Goal: Task Accomplishment & Management: Manage account settings

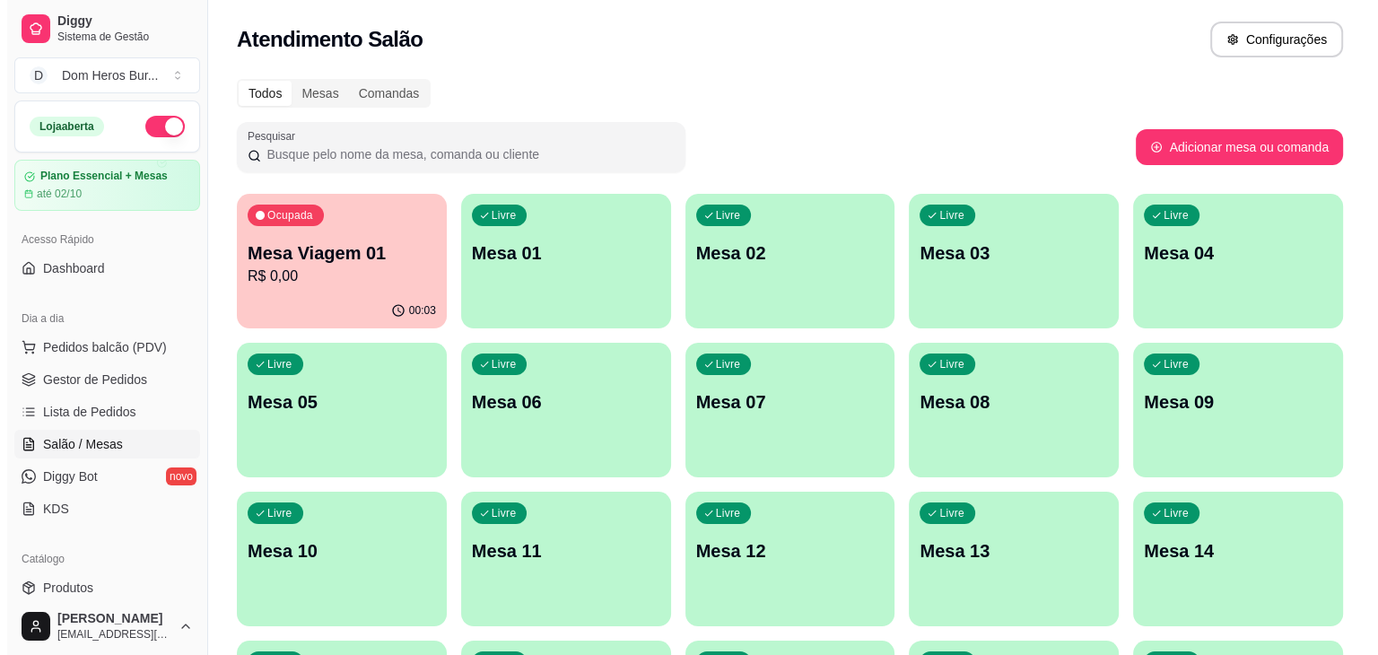
scroll to position [104, 0]
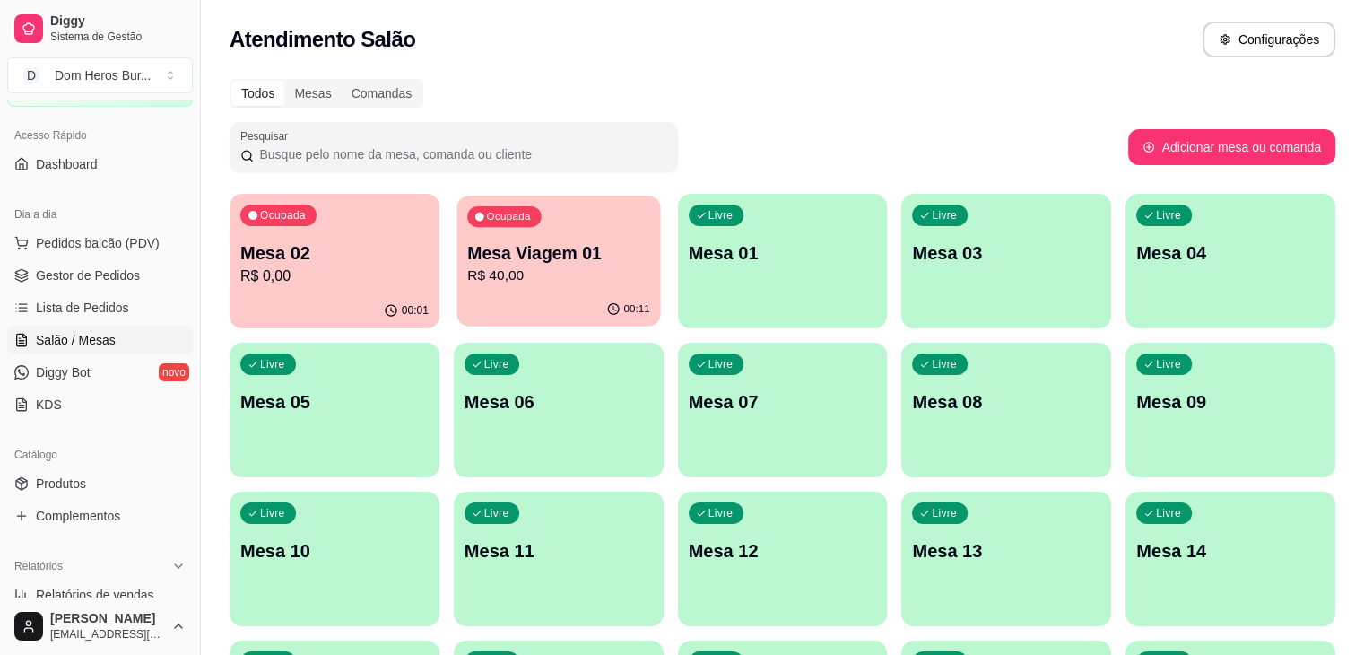
click at [465, 230] on div "Ocupada Mesa Viagem 01 R$ 40,00" at bounding box center [558, 244] width 204 height 97
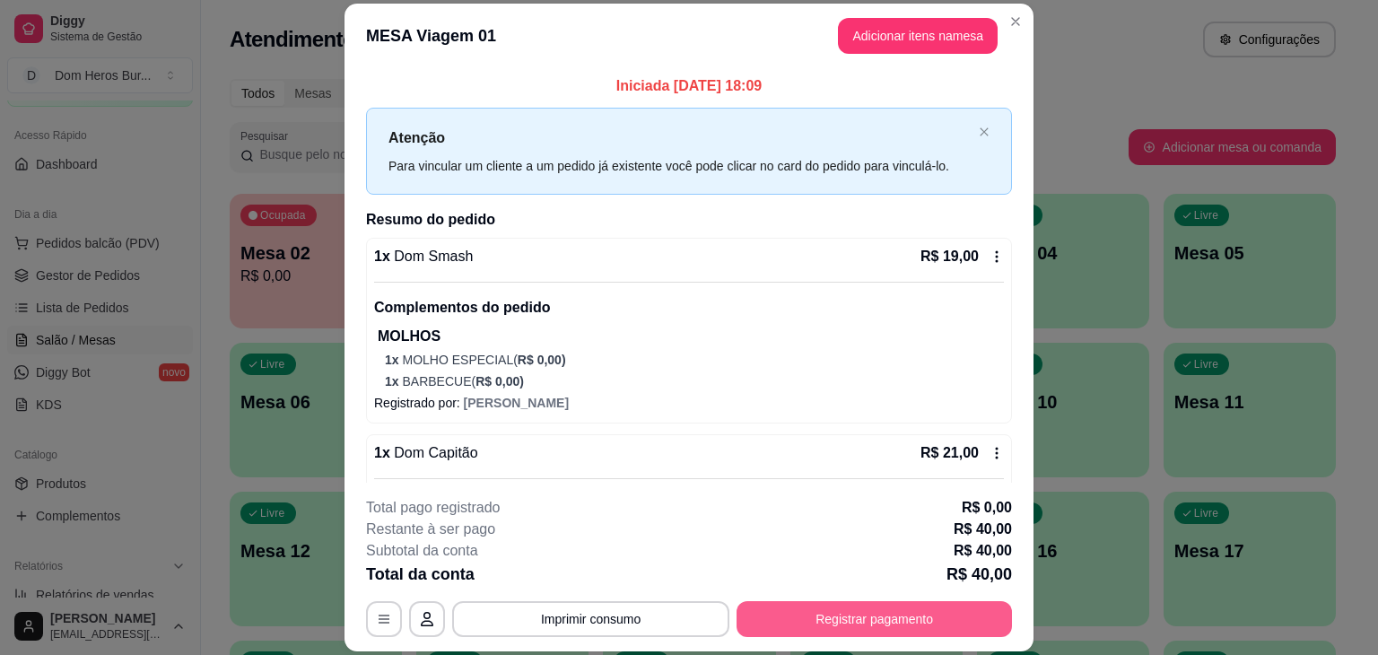
click at [756, 618] on button "Registrar pagamento" at bounding box center [873, 619] width 275 height 36
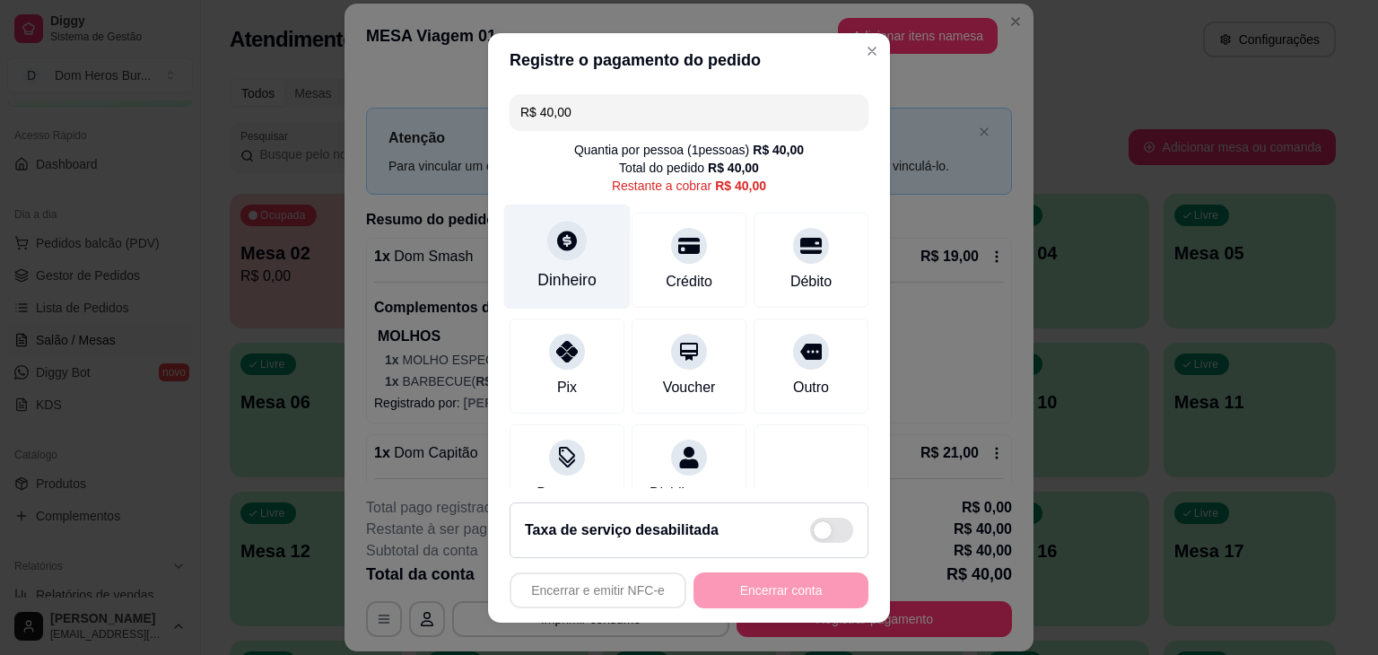
click at [566, 249] on icon at bounding box center [566, 240] width 23 height 23
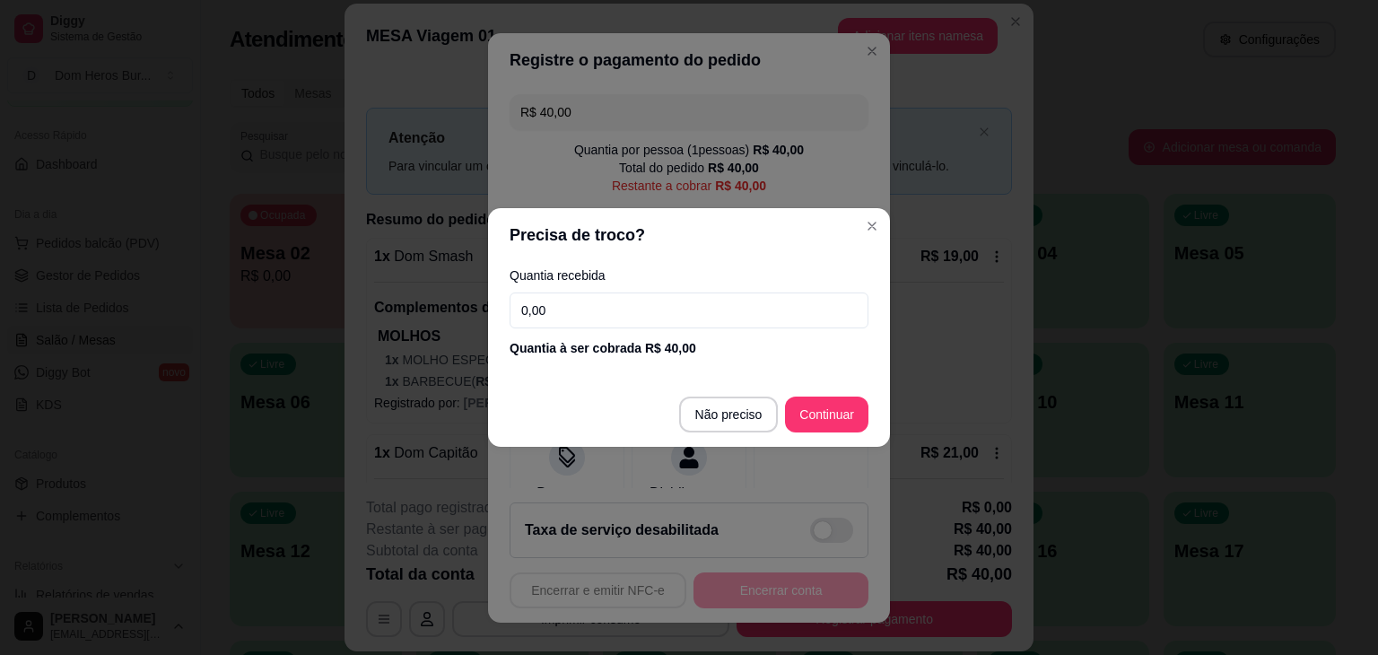
click at [578, 319] on input "0,00" at bounding box center [688, 310] width 359 height 36
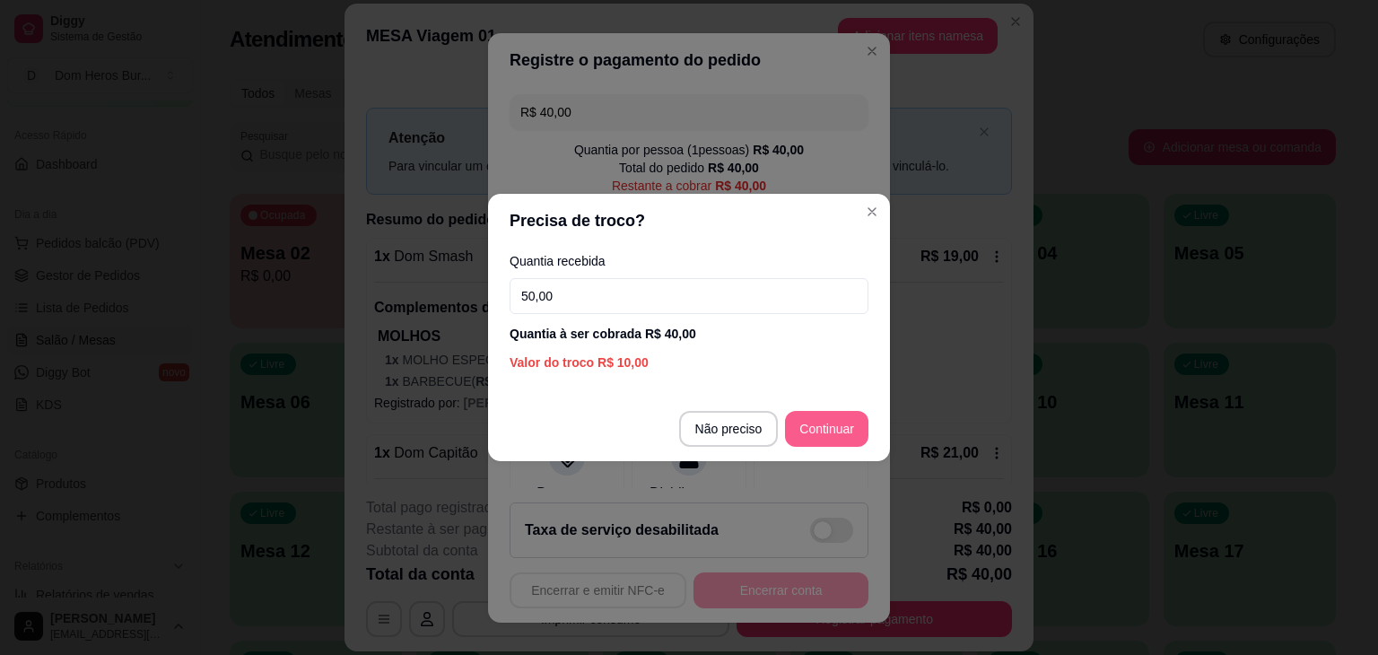
type input "50,00"
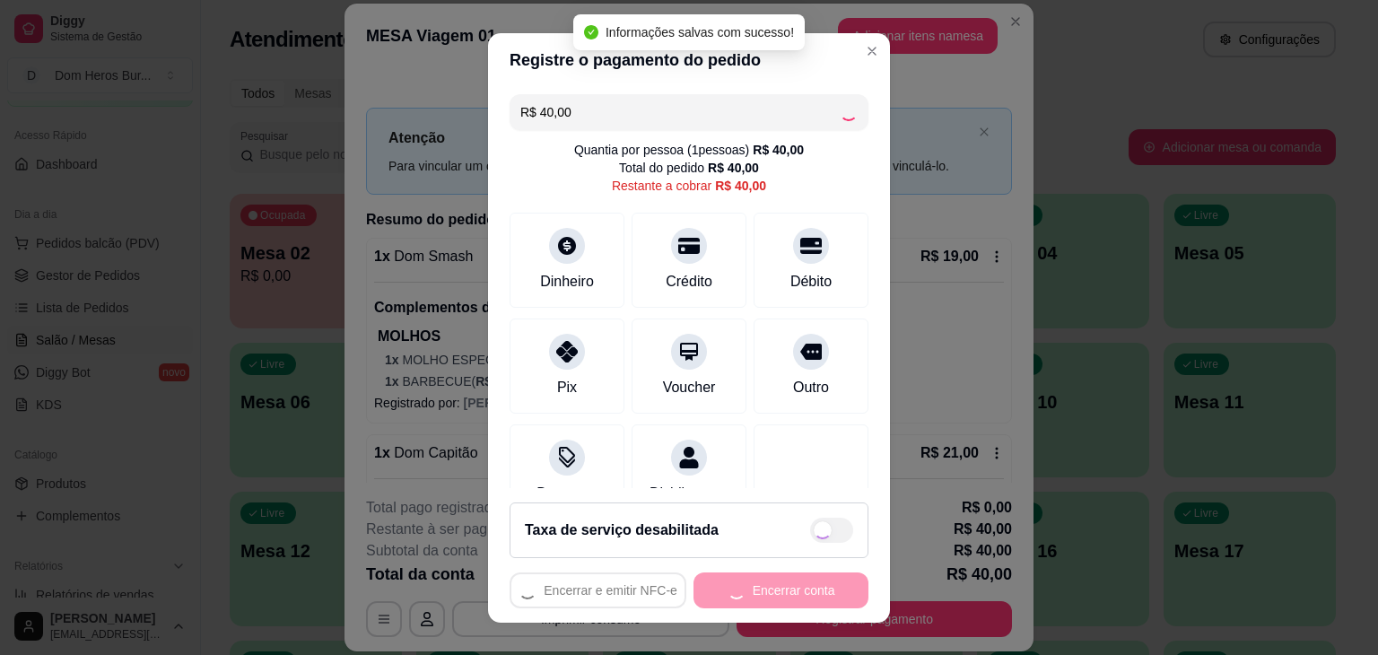
type input "R$ 0,00"
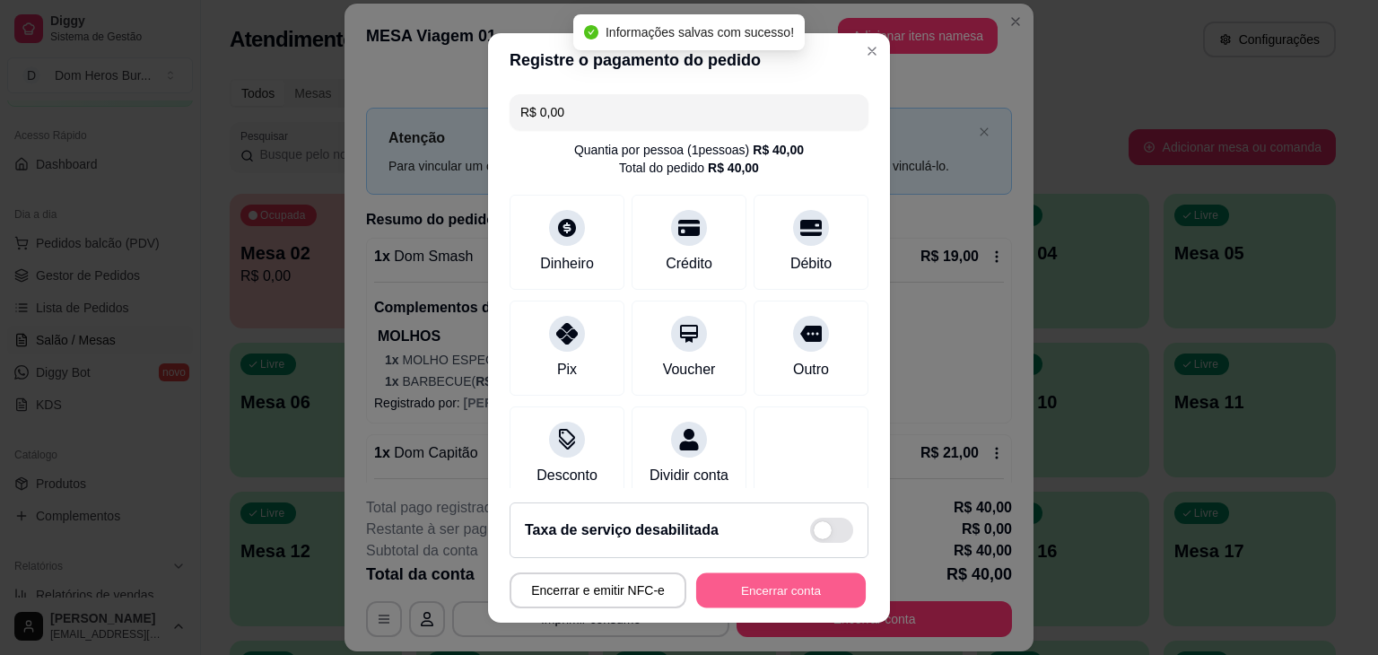
click at [802, 602] on button "Encerrar conta" at bounding box center [781, 589] width 170 height 35
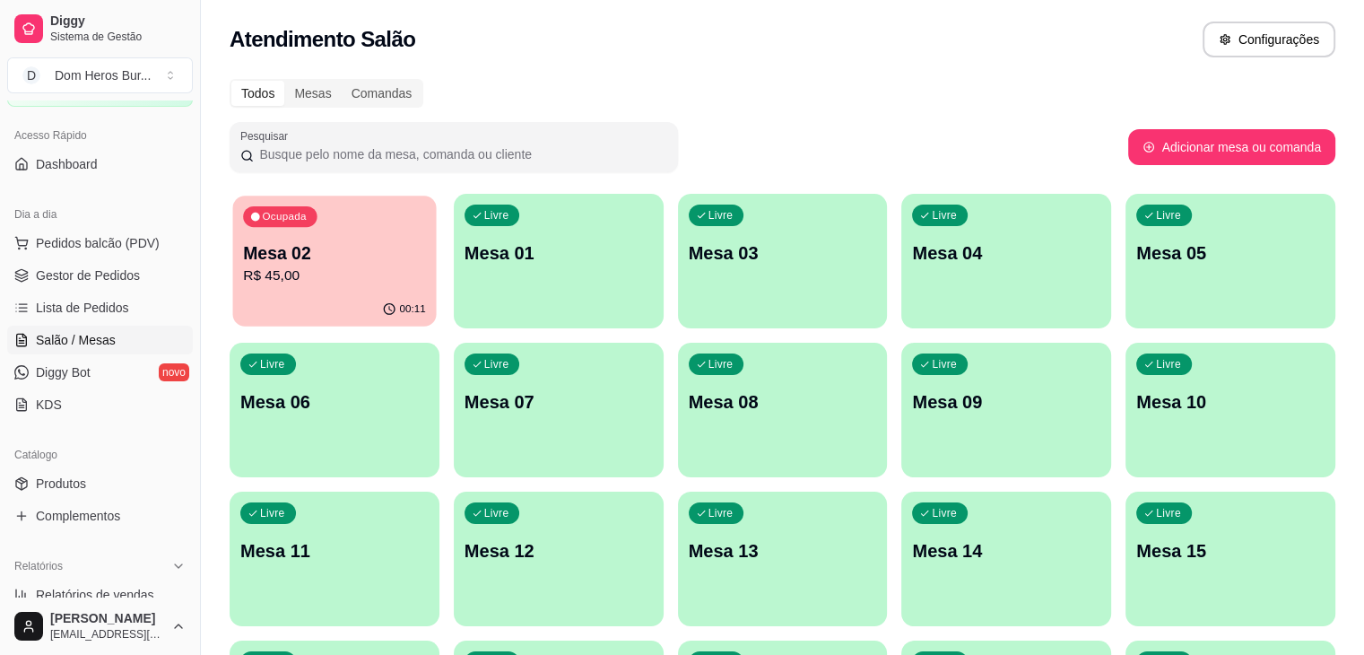
click at [310, 248] on p "Mesa 02" at bounding box center [334, 253] width 183 height 24
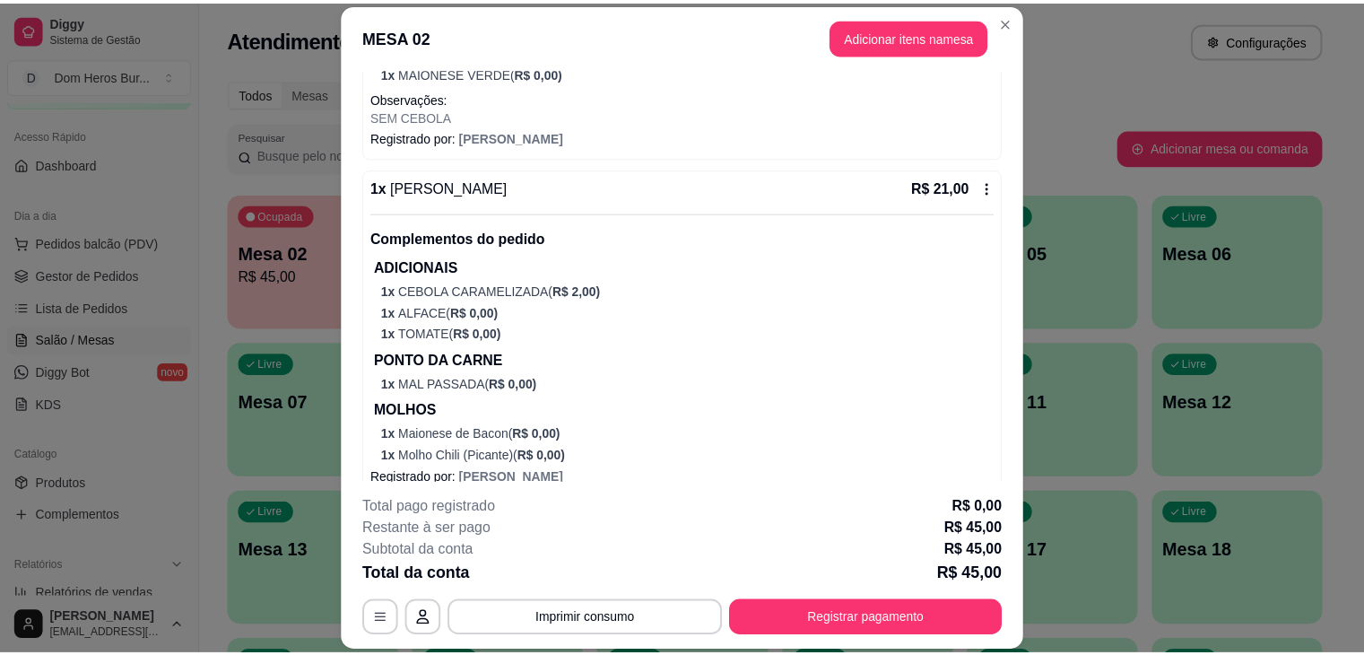
scroll to position [451, 0]
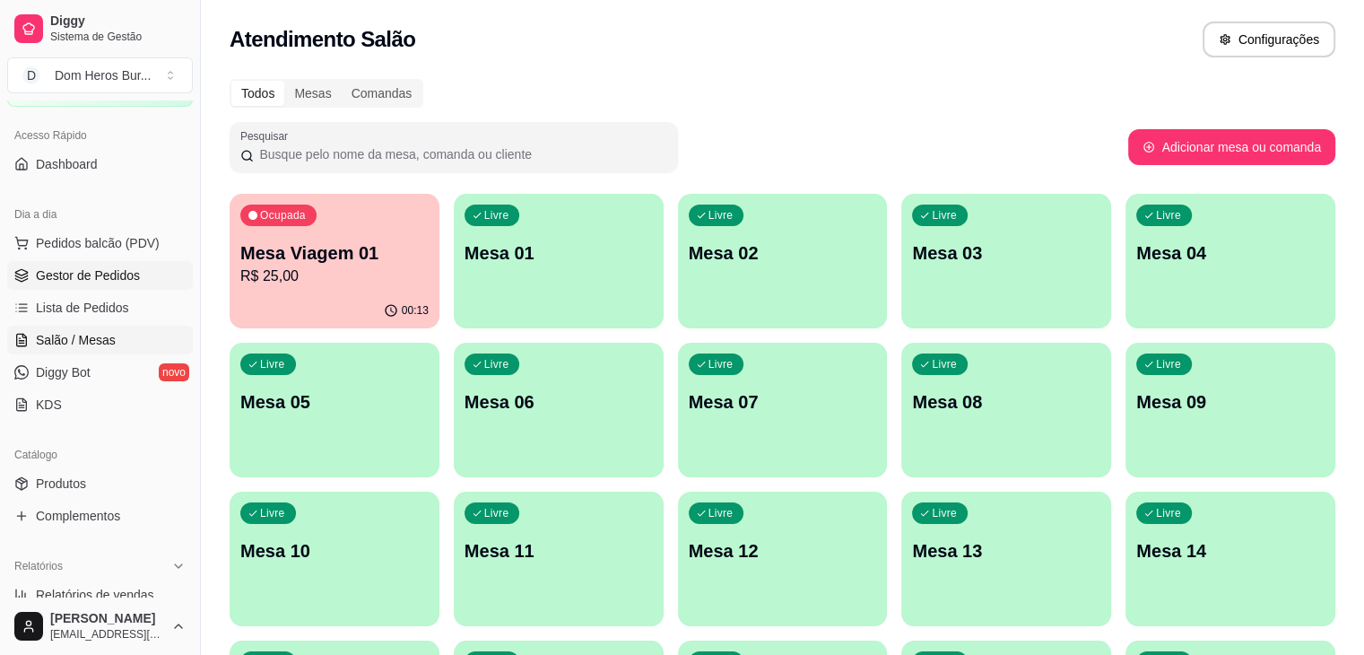
click at [126, 261] on link "Gestor de Pedidos" at bounding box center [100, 275] width 186 height 29
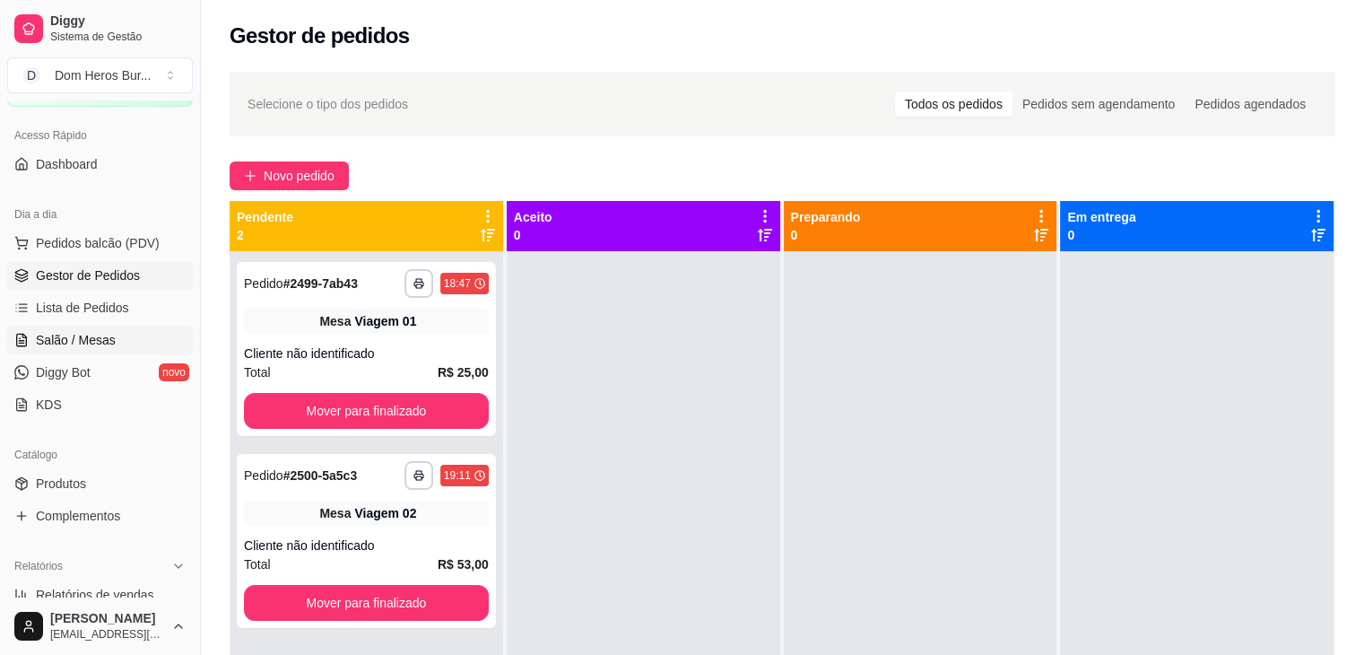
click at [81, 326] on link "Salão / Mesas" at bounding box center [100, 340] width 186 height 29
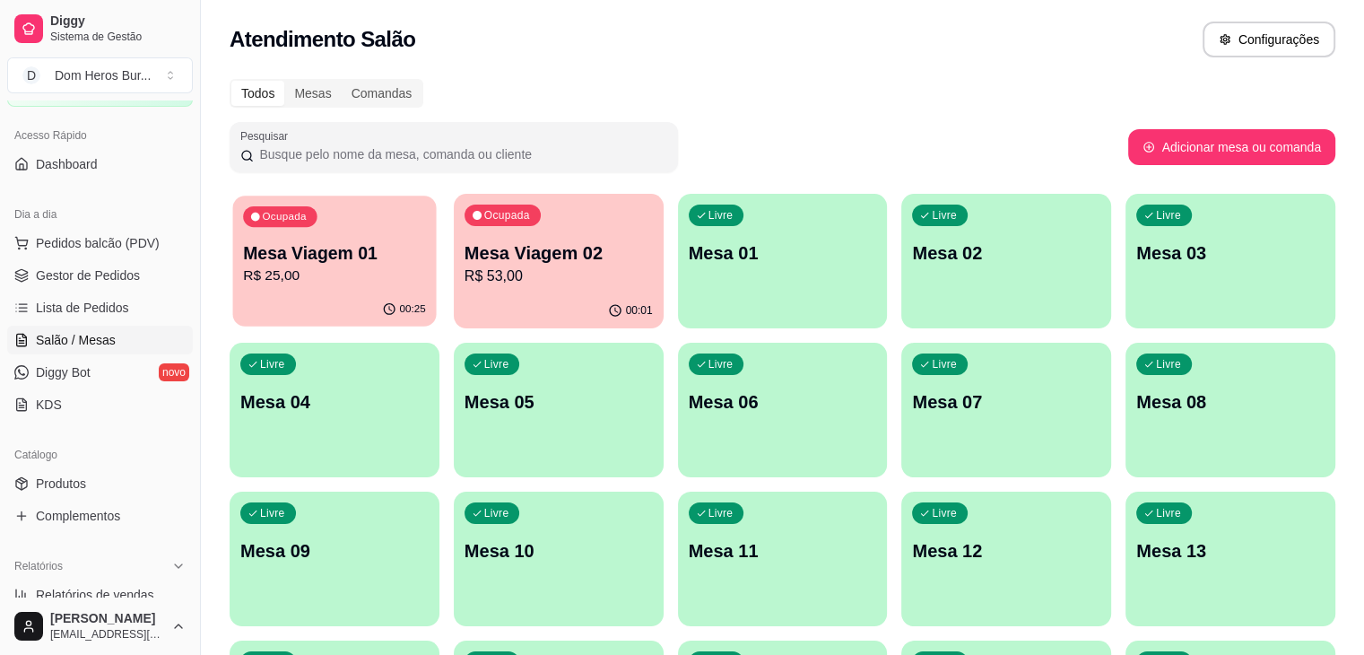
click at [344, 259] on p "Mesa Viagem 01" at bounding box center [334, 253] width 183 height 24
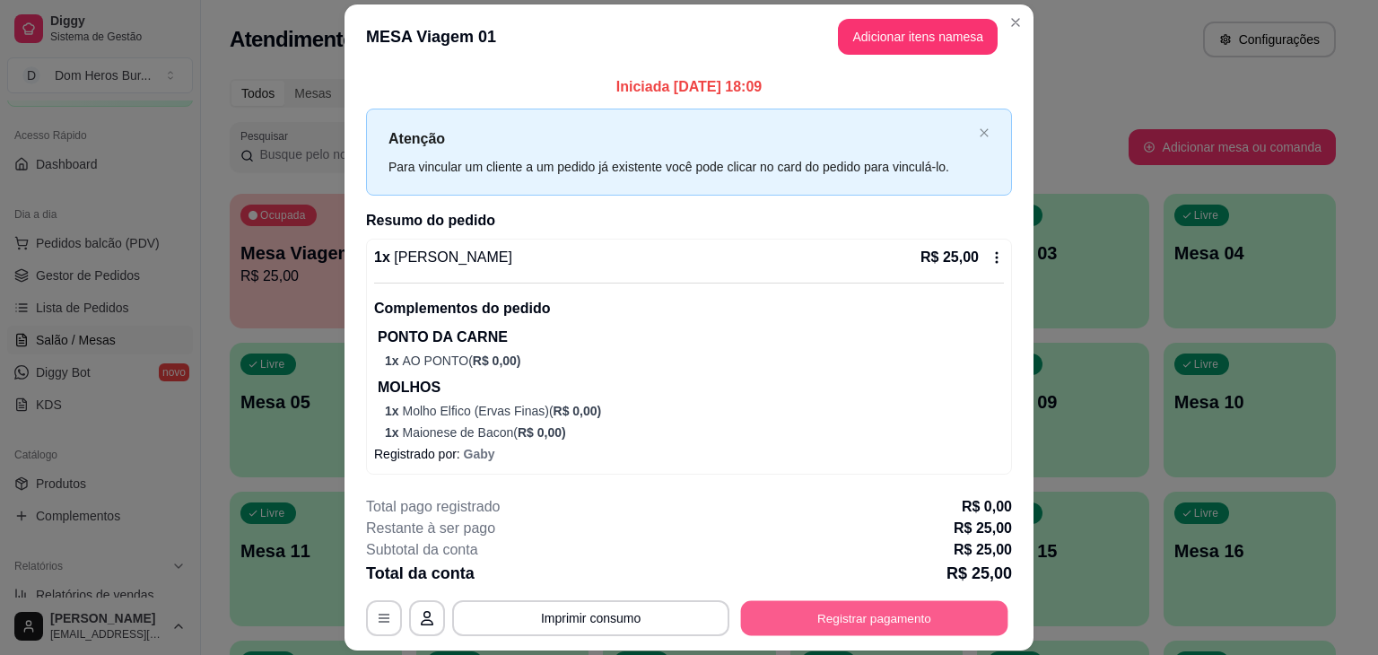
click at [883, 604] on button "Registrar pagamento" at bounding box center [874, 618] width 267 height 35
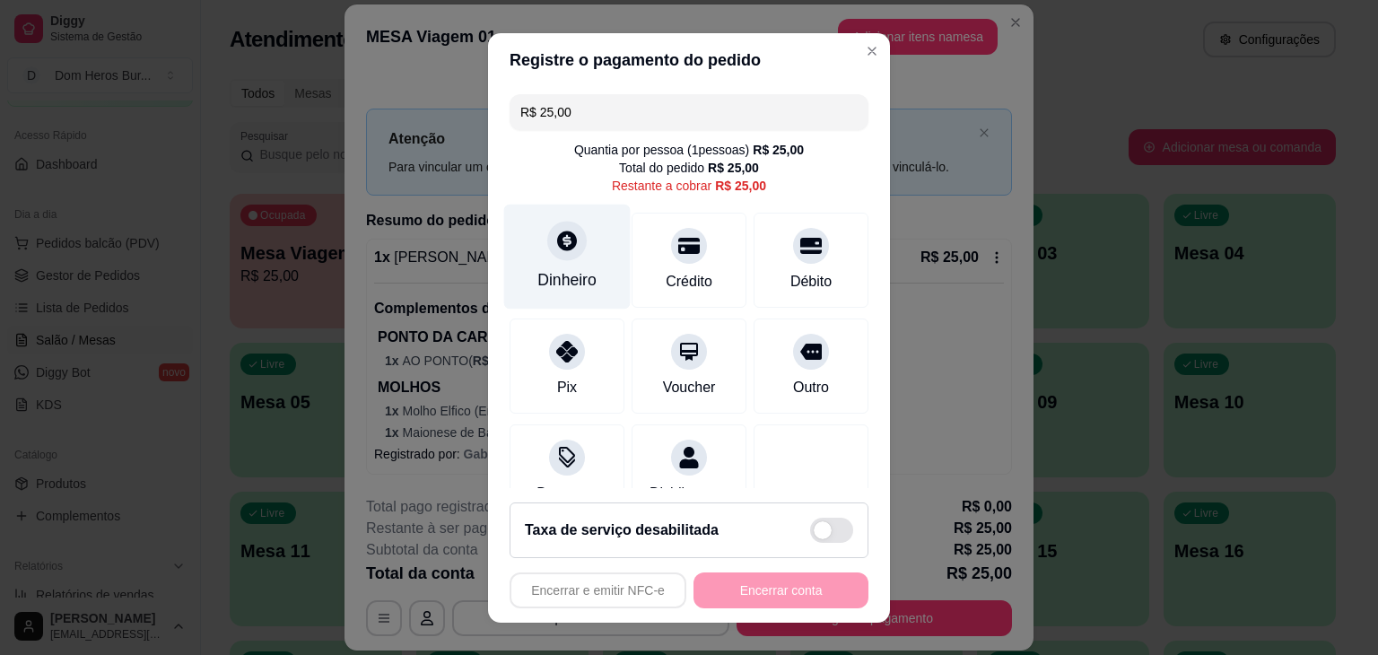
click at [561, 256] on div at bounding box center [566, 240] width 39 height 39
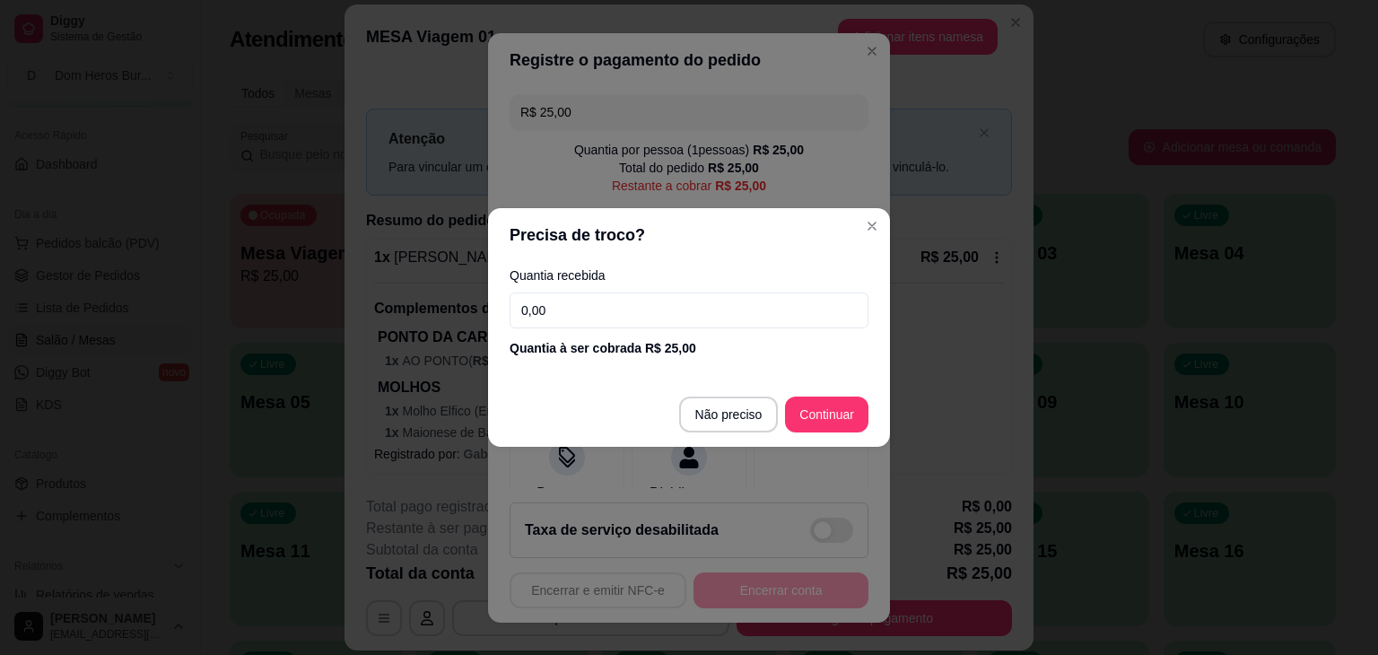
click at [561, 292] on input "0,00" at bounding box center [688, 310] width 359 height 36
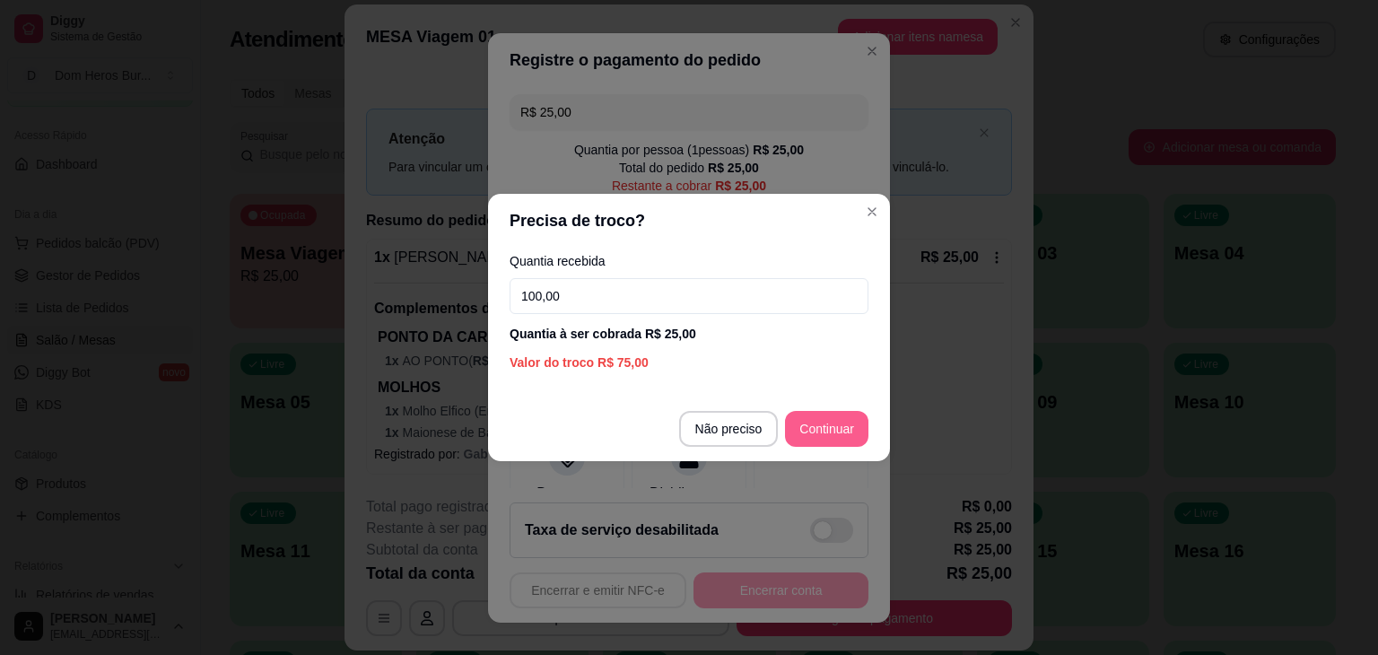
type input "100,00"
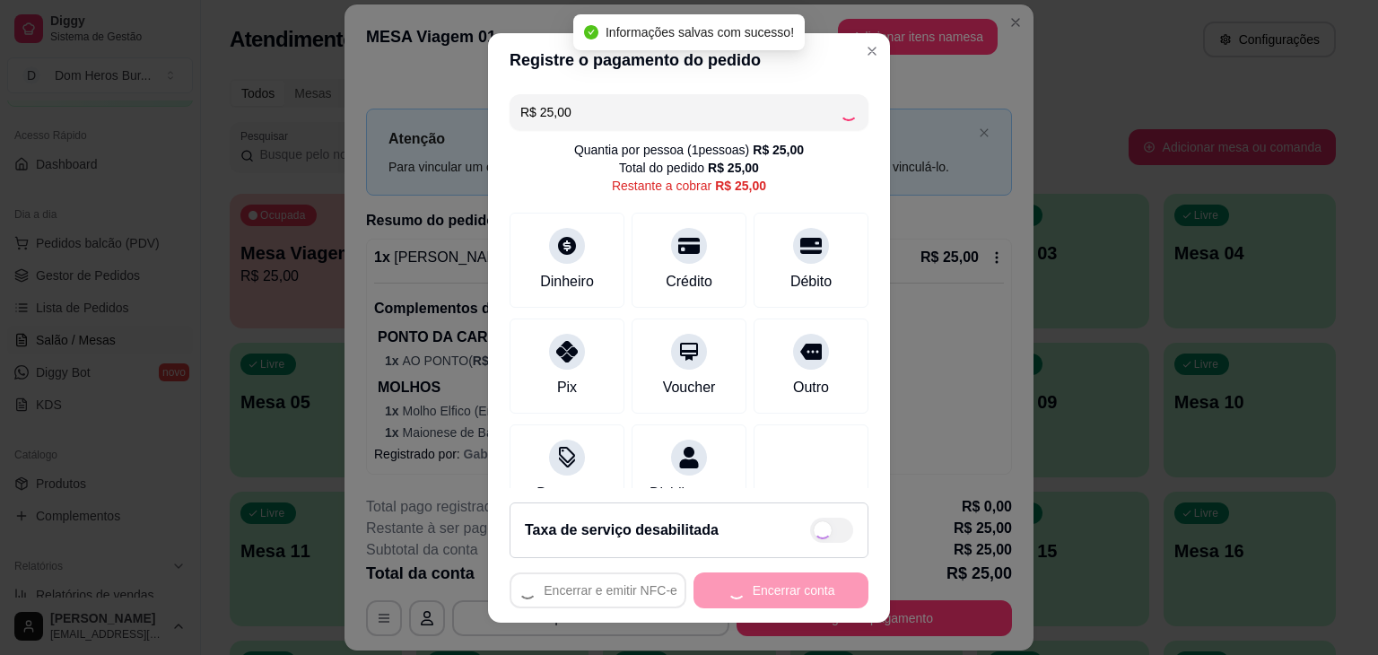
type input "R$ 0,00"
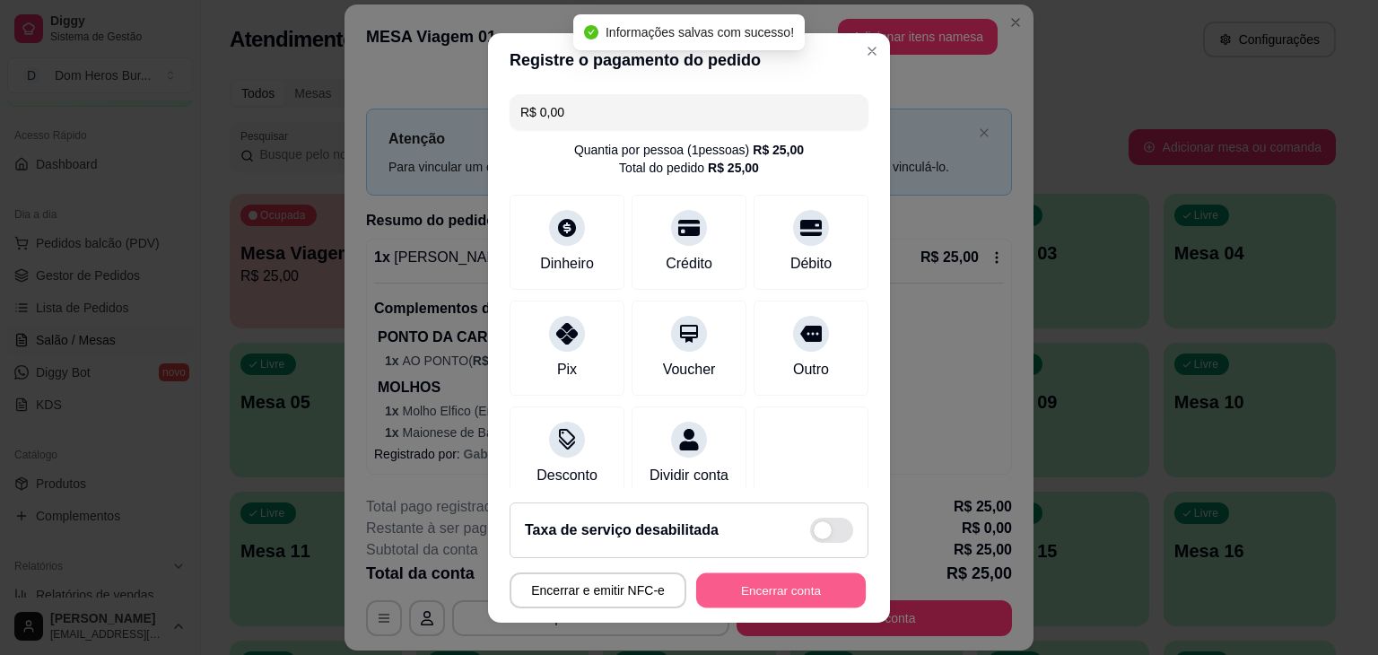
click at [765, 606] on button "Encerrar conta" at bounding box center [781, 589] width 170 height 35
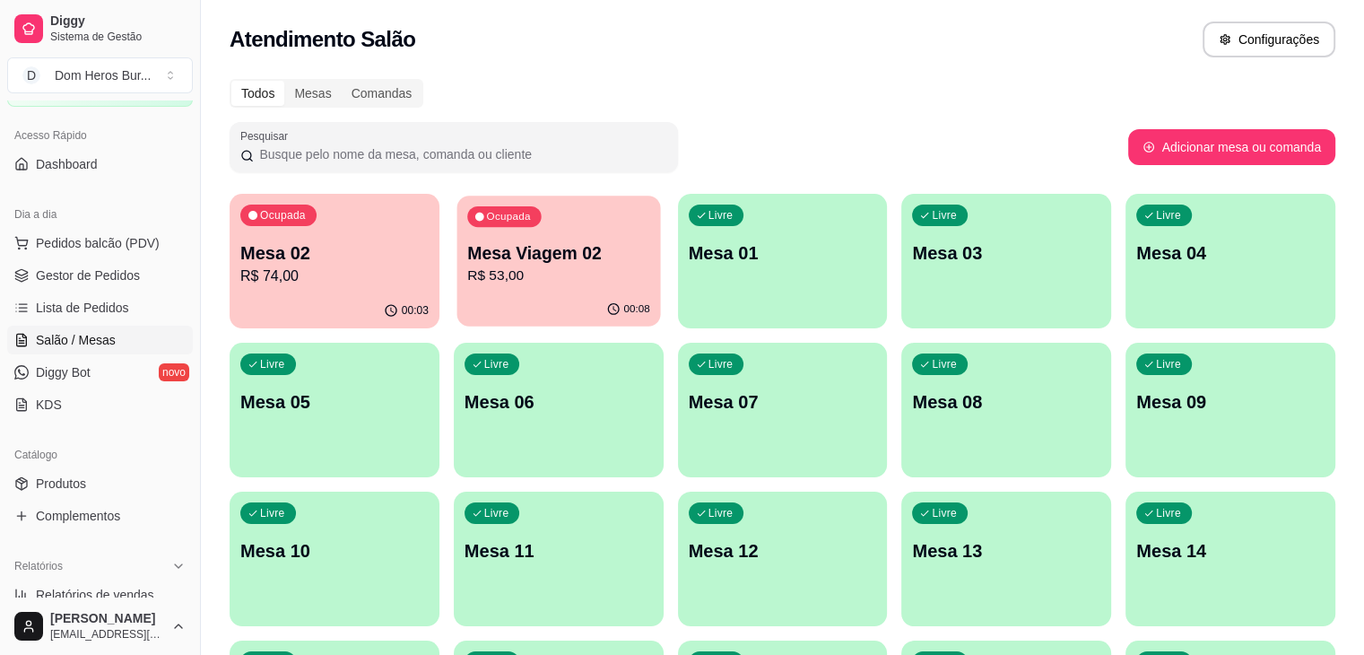
click at [491, 230] on div "Ocupada Mesa Viagem 02 R$ 53,00" at bounding box center [558, 244] width 204 height 97
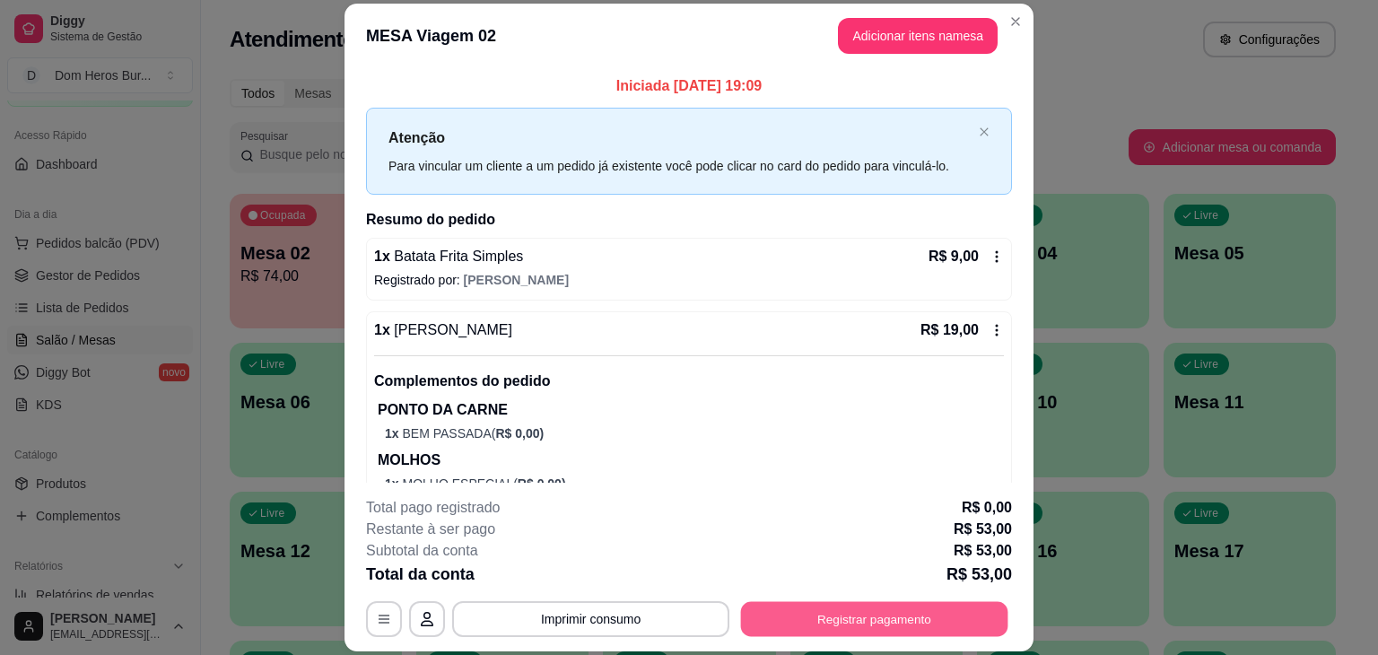
click at [783, 621] on button "Registrar pagamento" at bounding box center [874, 619] width 267 height 35
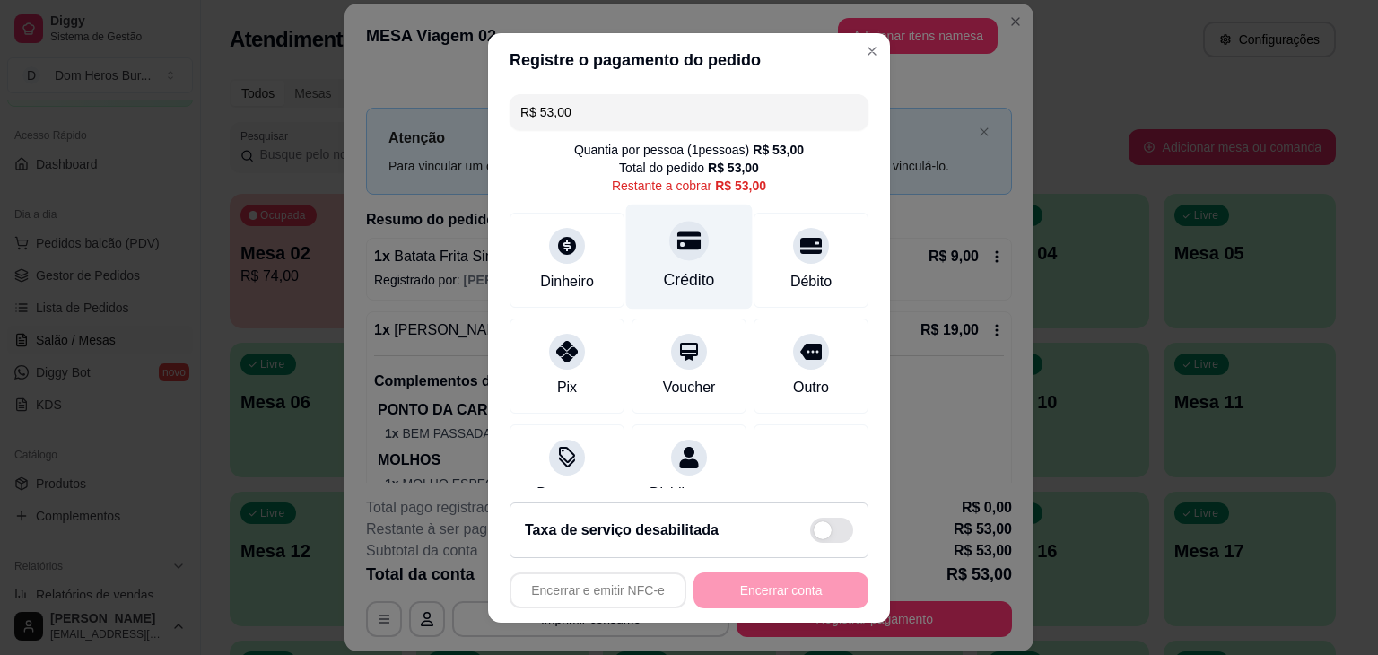
click at [683, 266] on div "Crédito" at bounding box center [689, 256] width 126 height 105
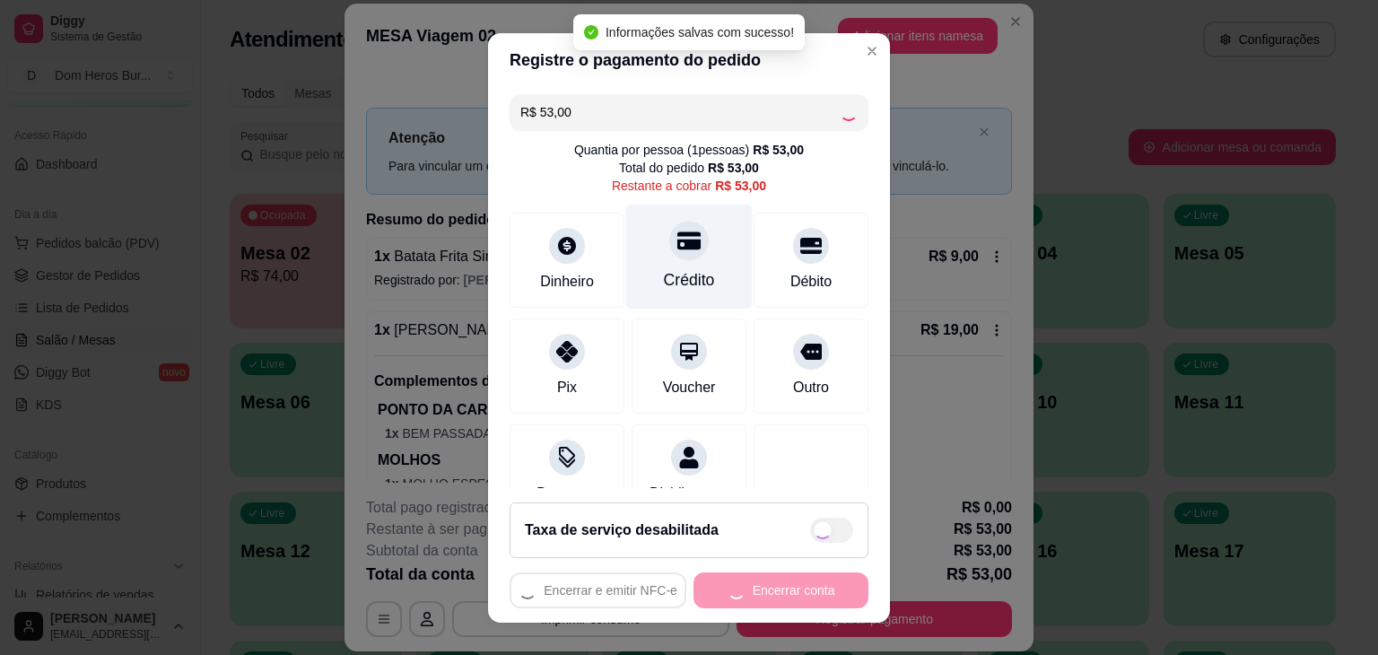
type input "R$ 0,00"
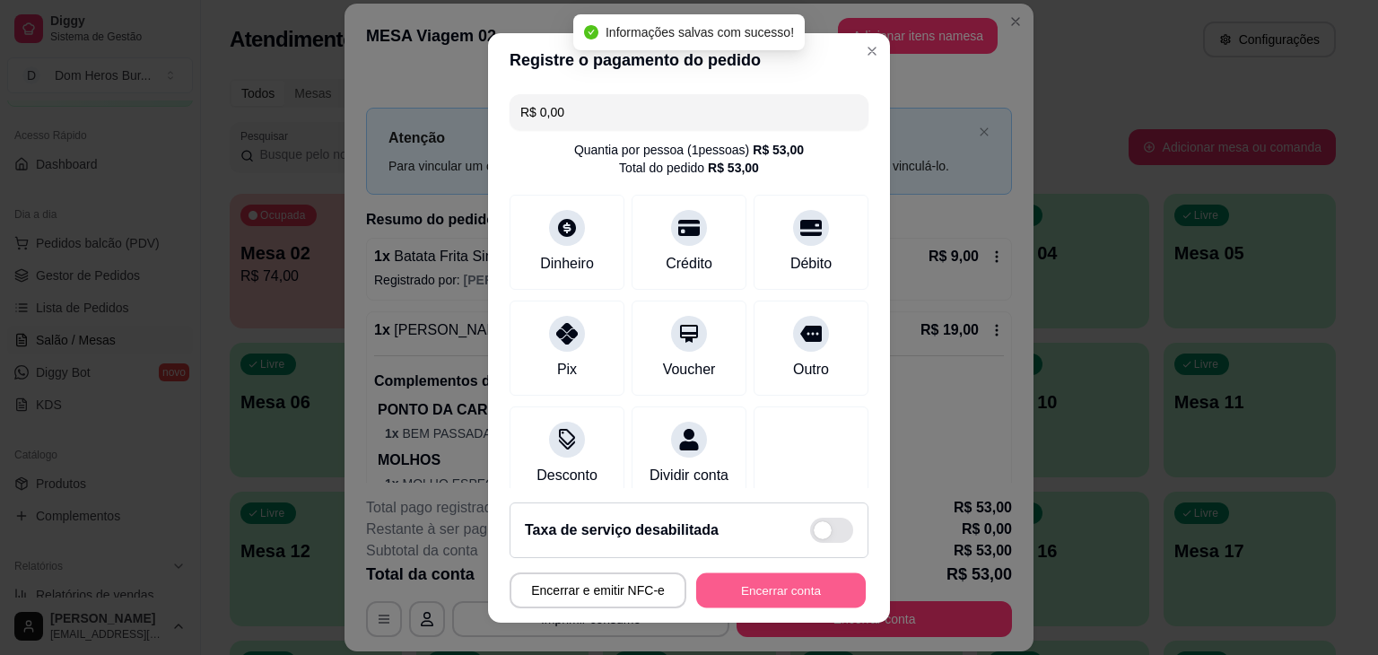
click at [746, 595] on button "Encerrar conta" at bounding box center [781, 589] width 170 height 35
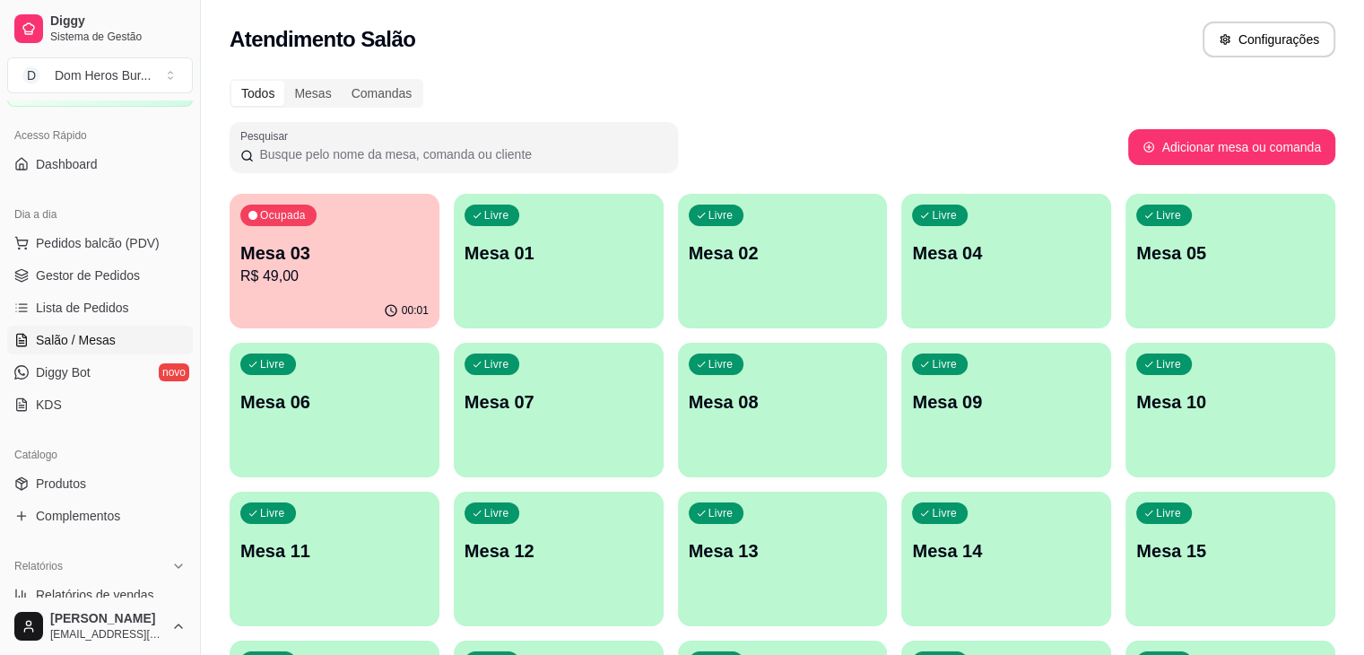
drag, startPoint x: 495, startPoint y: 13, endPoint x: 641, endPoint y: 22, distance: 146.5
click at [641, 22] on div "Atendimento Salão Configurações" at bounding box center [782, 34] width 1163 height 68
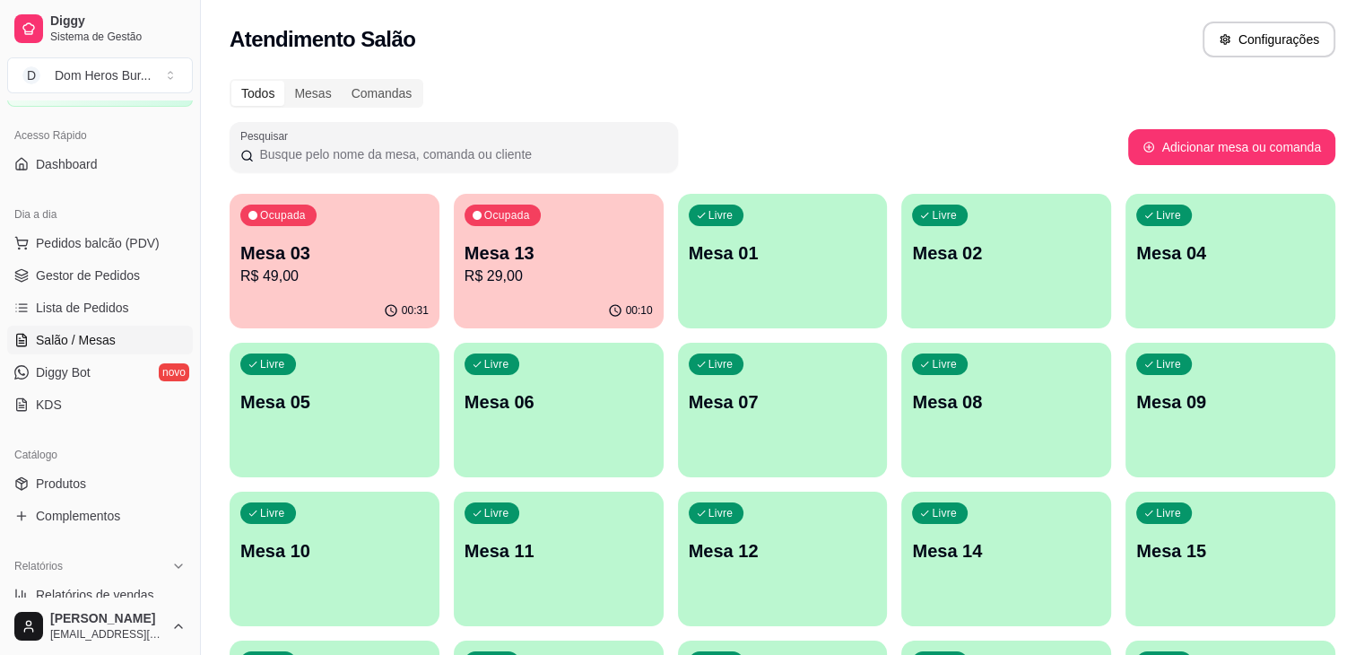
click at [179, 313] on div "Dia a dia Pedidos balcão (PDV) Gestor de Pedidos Lista de Pedidos Salão / Mesas…" at bounding box center [100, 309] width 200 height 233
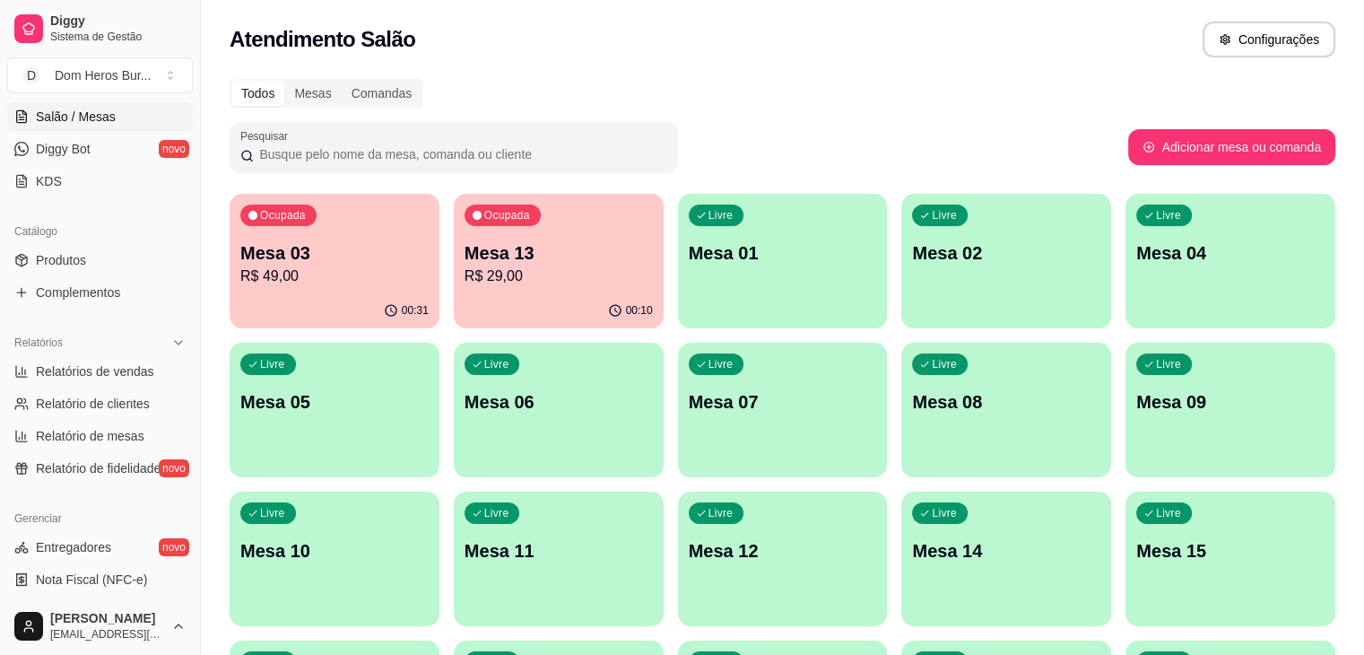
scroll to position [476, 0]
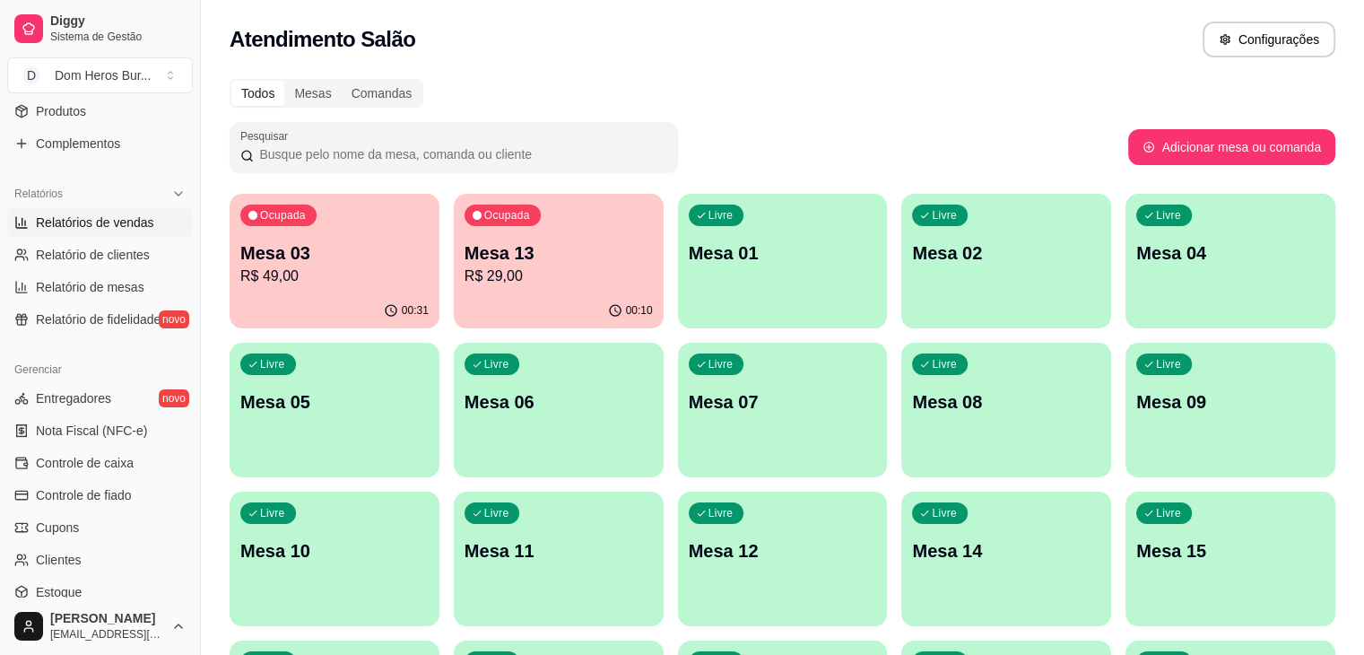
click at [111, 216] on span "Relatórios de vendas" at bounding box center [95, 222] width 118 height 18
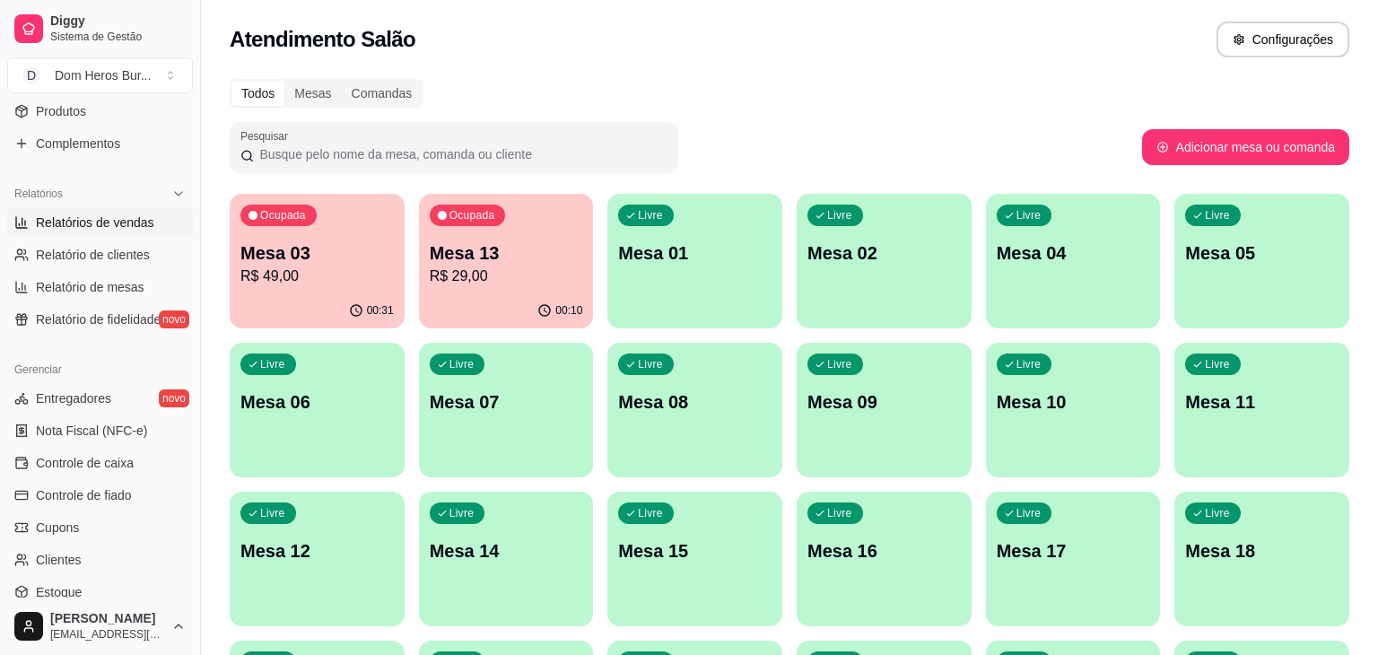
select select "ALL"
select select "0"
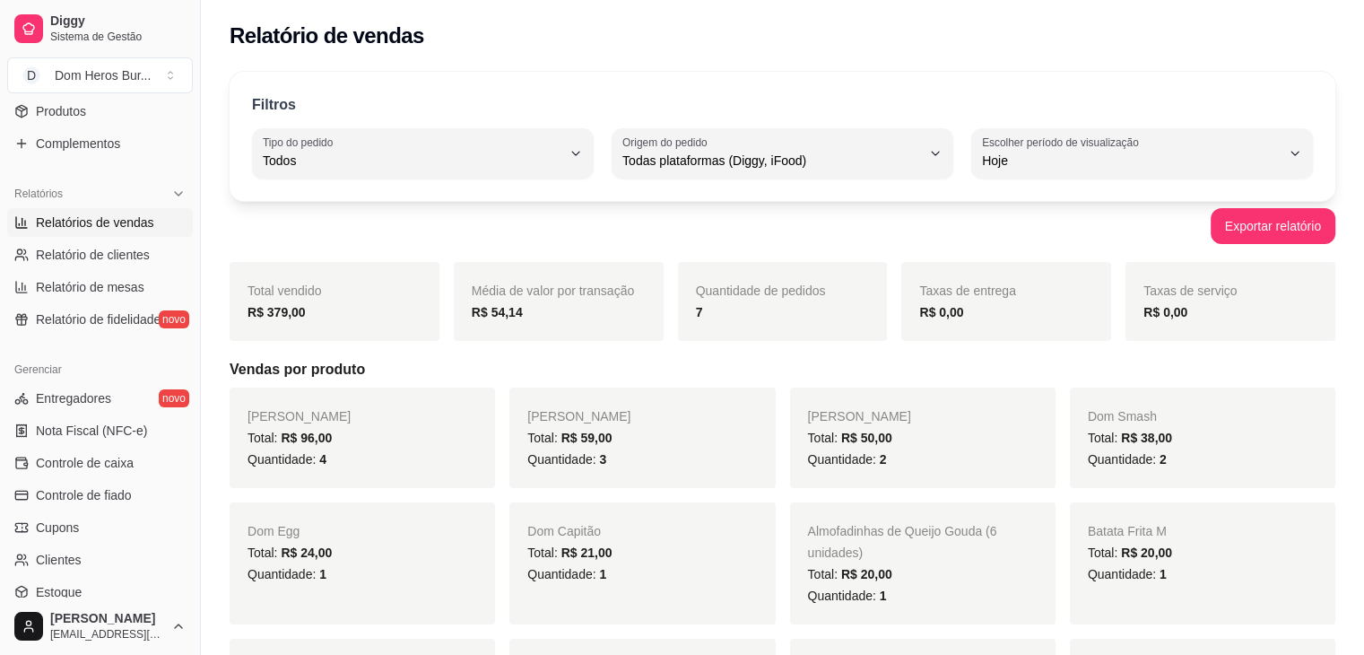
click at [0, 176] on div "Relatórios Relatórios de vendas Relatório de clientes Relatório de mesas Relató…" at bounding box center [100, 256] width 200 height 169
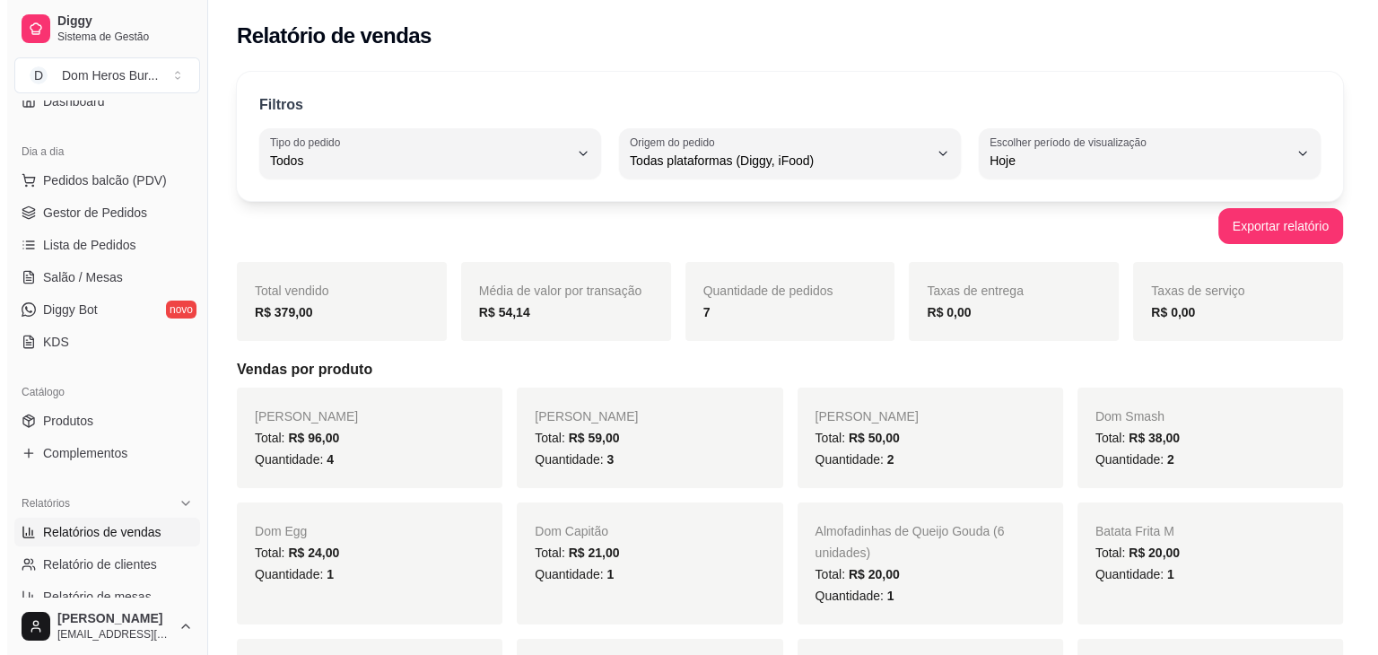
scroll to position [117, 0]
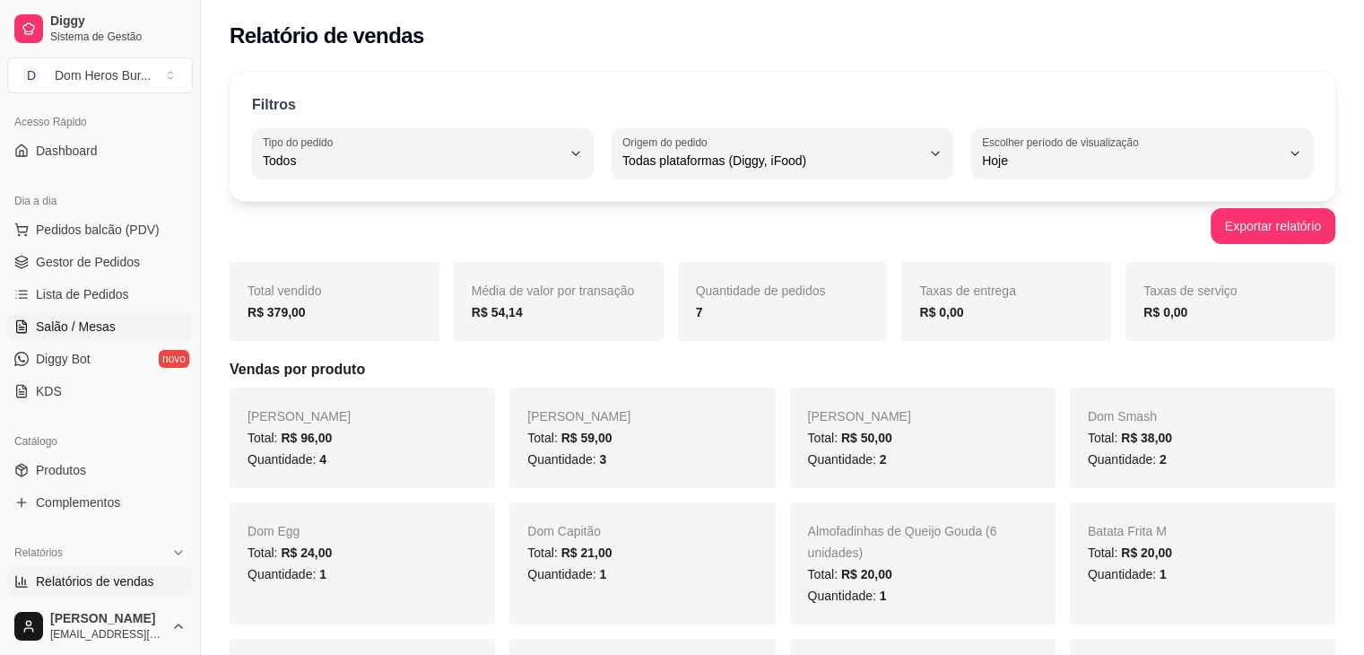
click at [104, 322] on span "Salão / Mesas" at bounding box center [76, 326] width 80 height 18
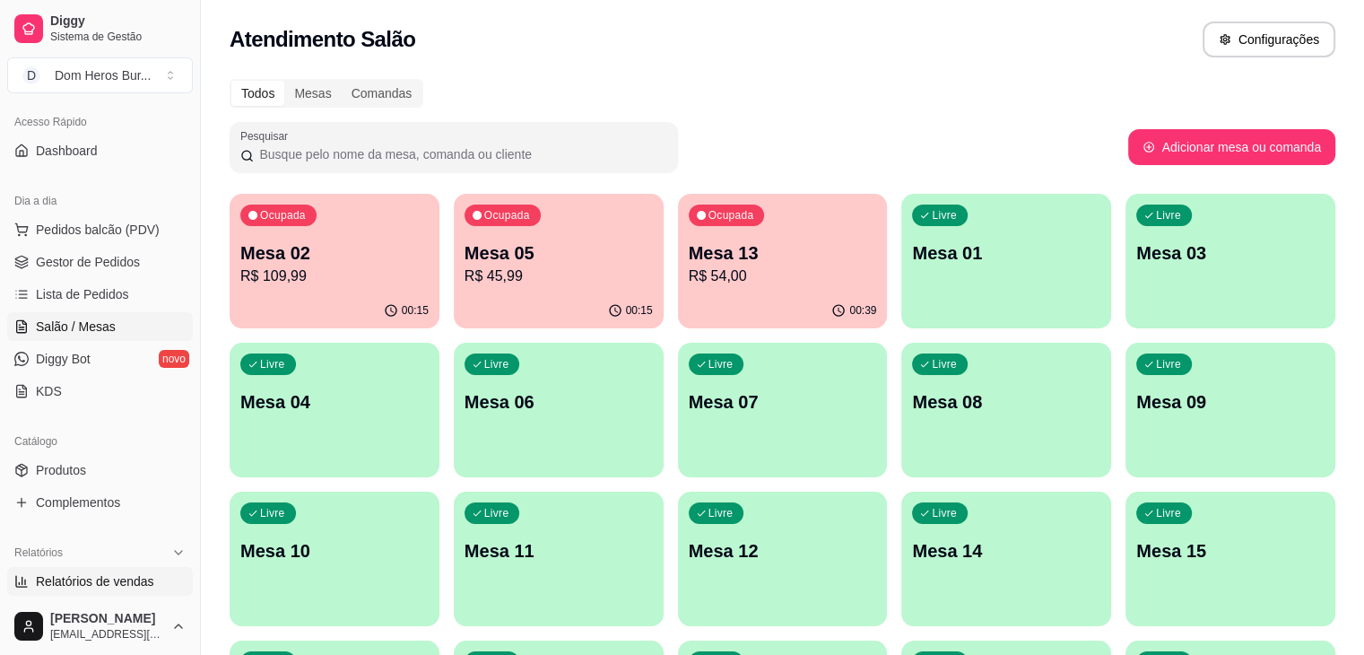
click at [133, 590] on link "Relatórios de vendas" at bounding box center [100, 581] width 186 height 29
select select "ALL"
select select "0"
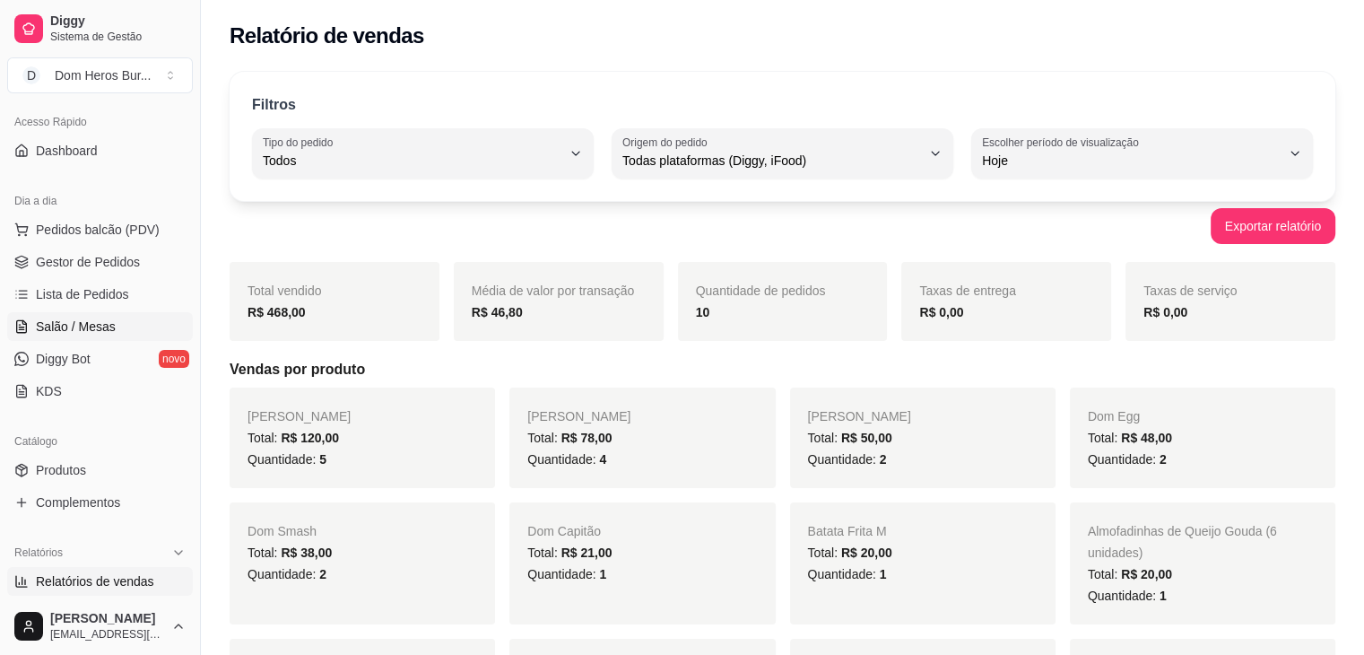
click at [88, 326] on span "Salão / Mesas" at bounding box center [76, 326] width 80 height 18
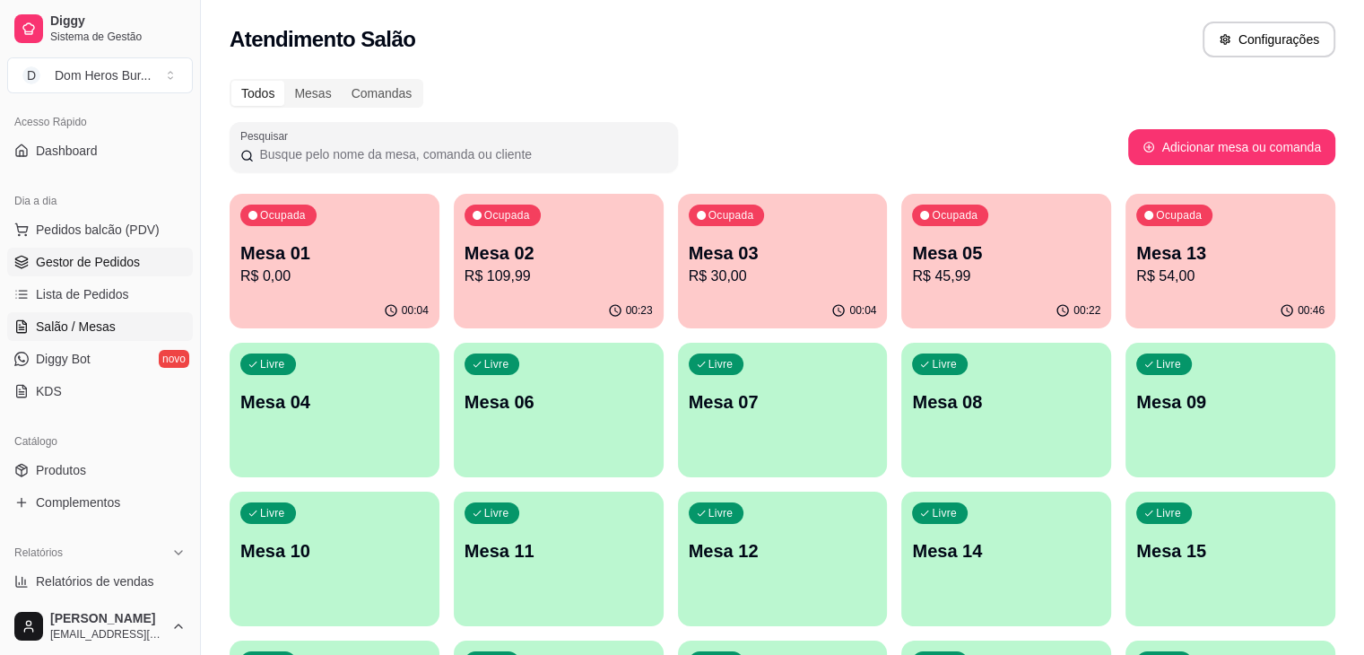
click at [108, 265] on span "Gestor de Pedidos" at bounding box center [88, 262] width 104 height 18
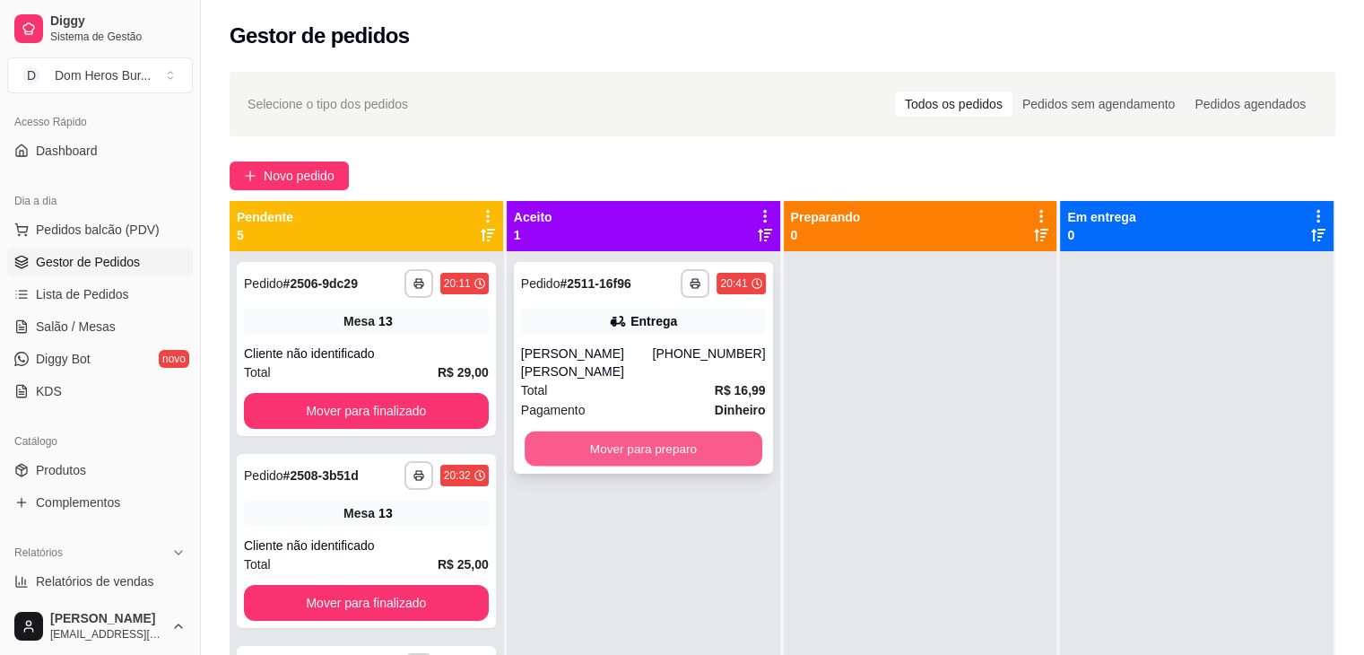
click at [659, 431] on button "Mover para preparo" at bounding box center [644, 448] width 238 height 35
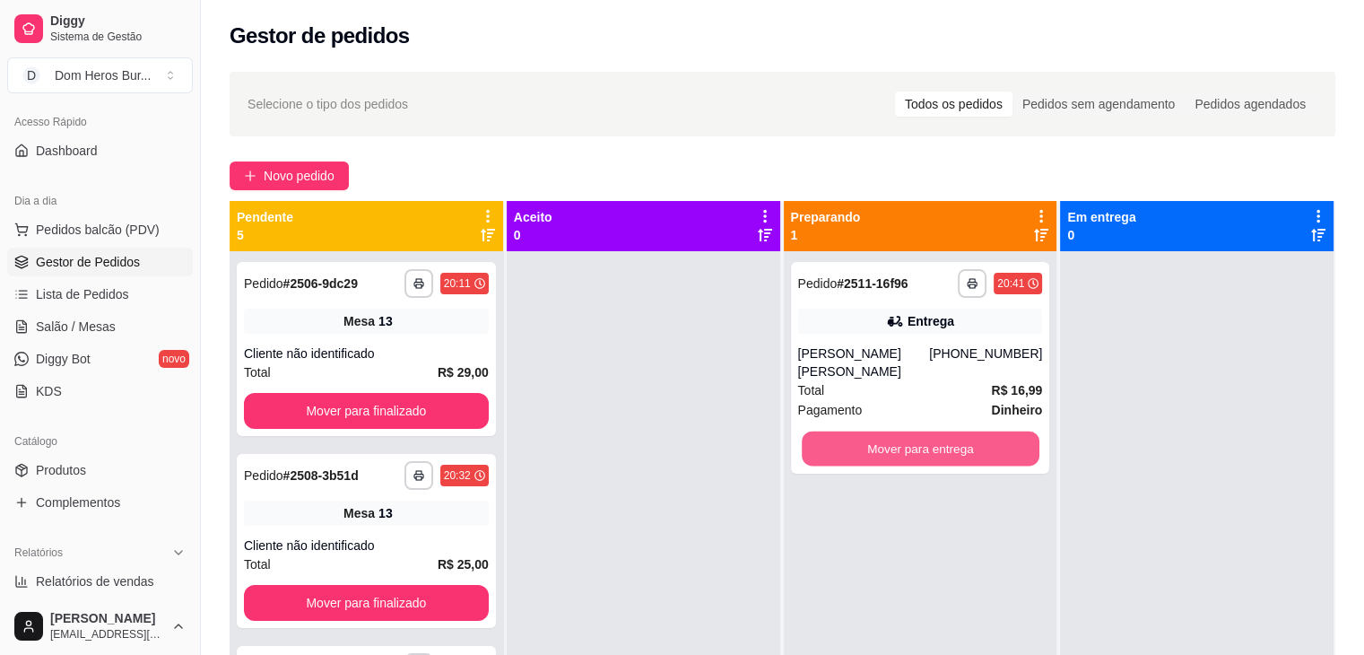
click at [848, 436] on button "Mover para entrega" at bounding box center [921, 448] width 238 height 35
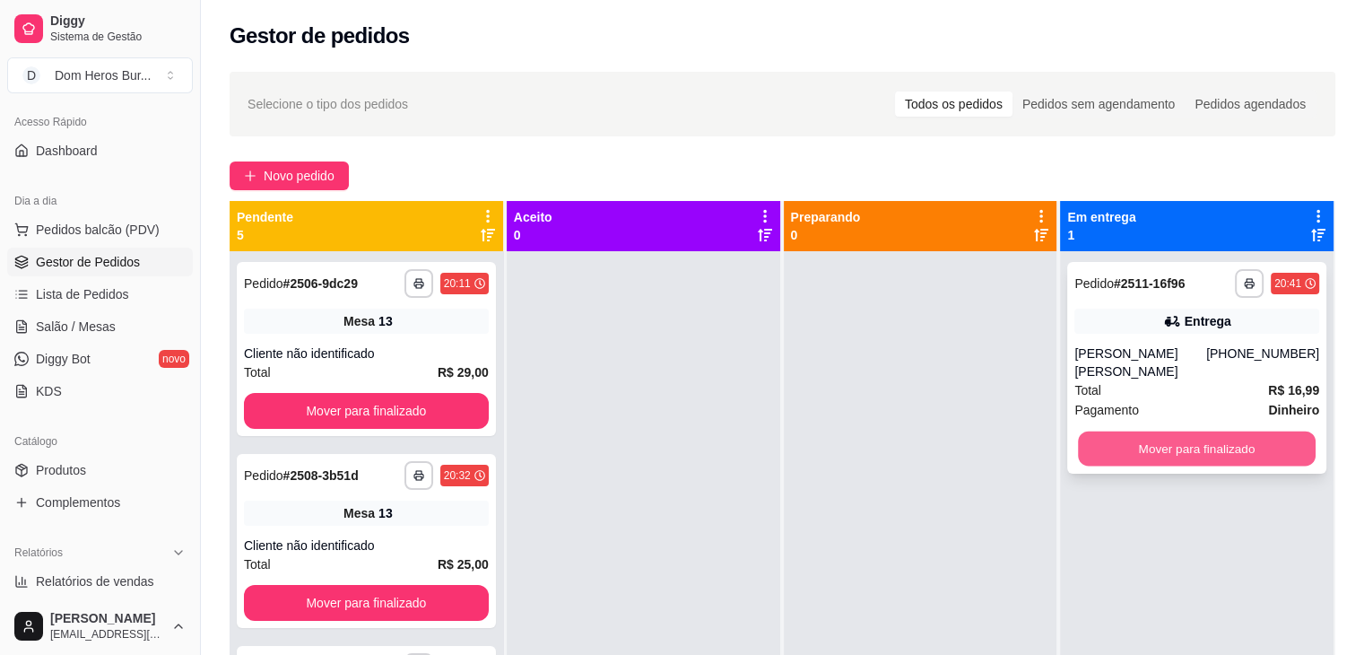
click at [1115, 431] on button "Mover para finalizado" at bounding box center [1197, 448] width 238 height 35
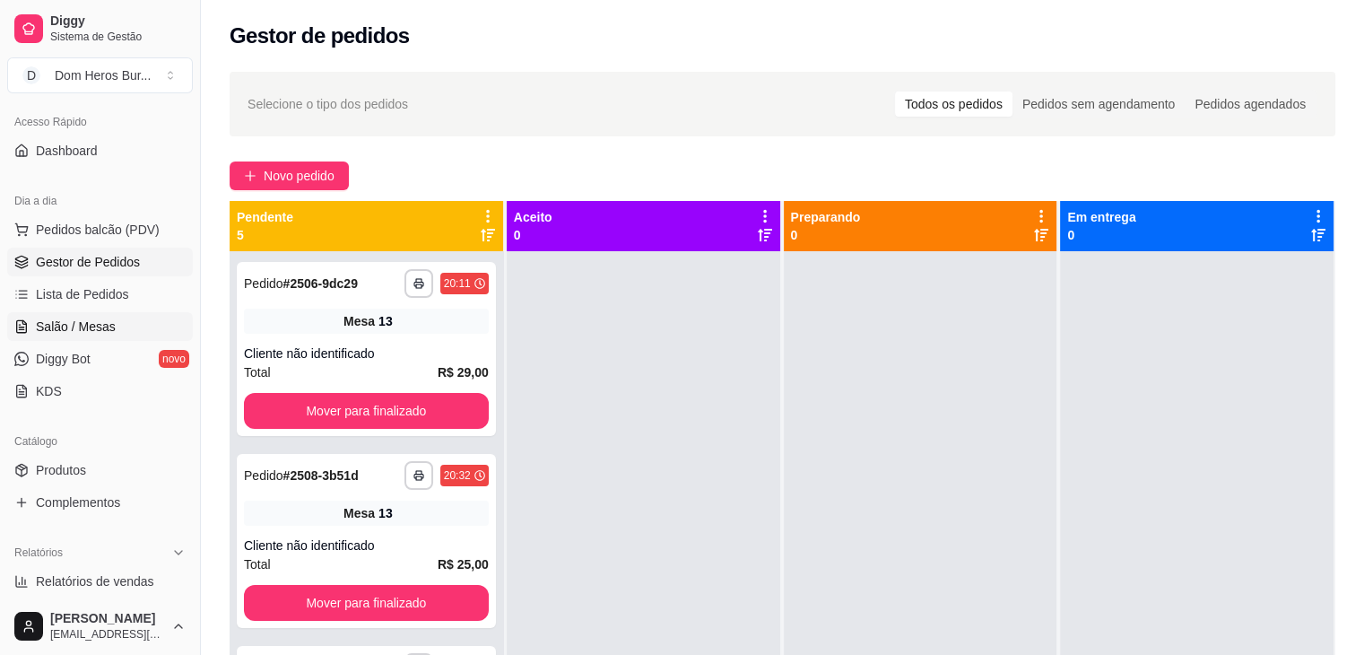
click at [143, 324] on link "Salão / Mesas" at bounding box center [100, 326] width 186 height 29
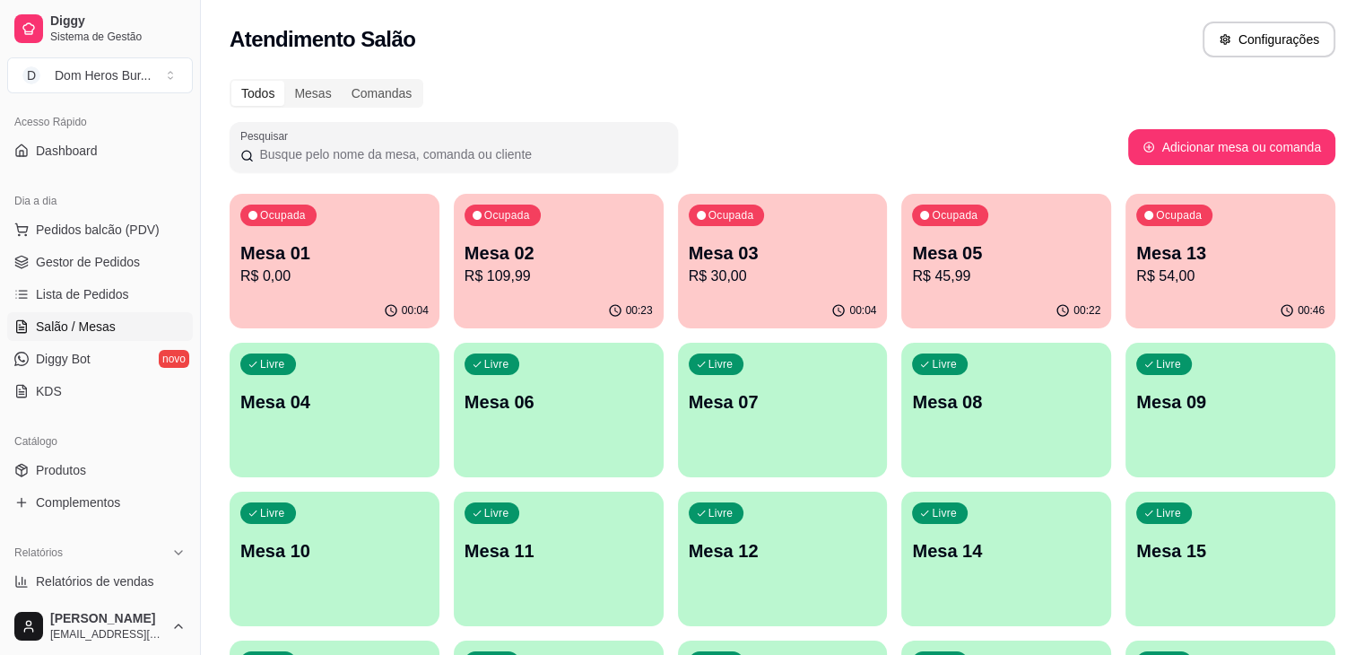
click at [1136, 284] on p "R$ 54,00" at bounding box center [1230, 276] width 188 height 22
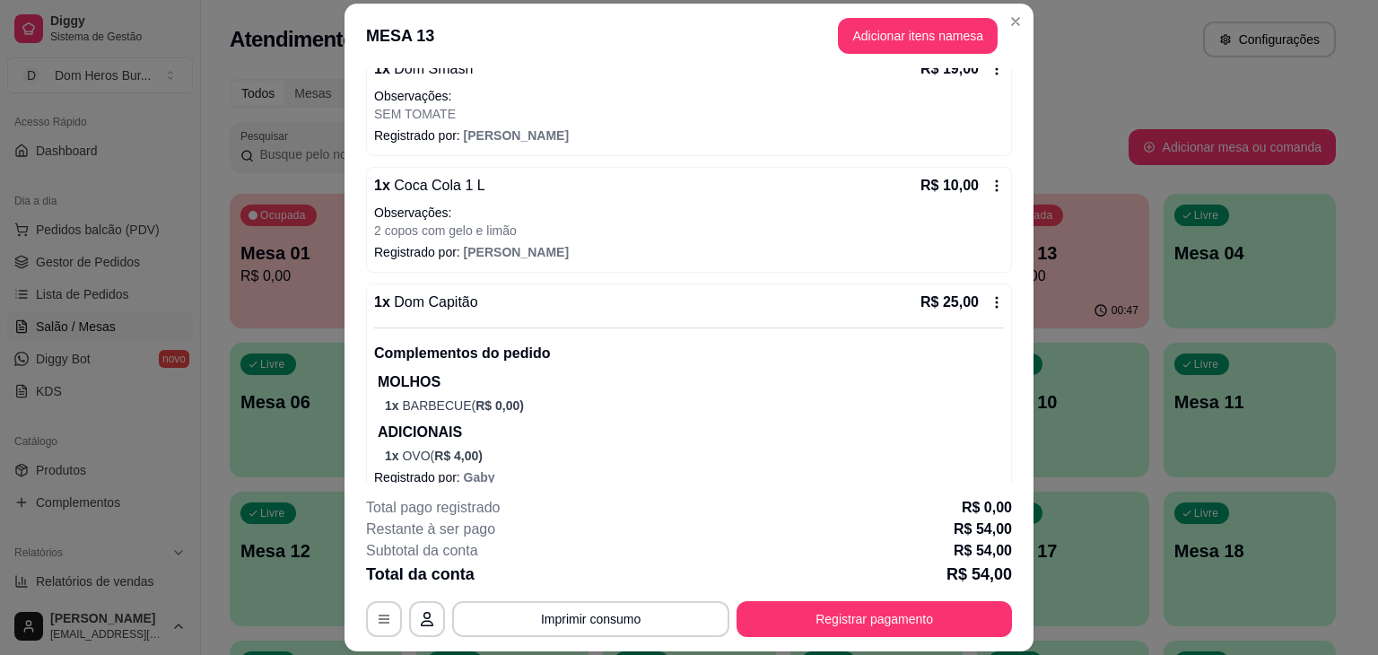
scroll to position [208, 0]
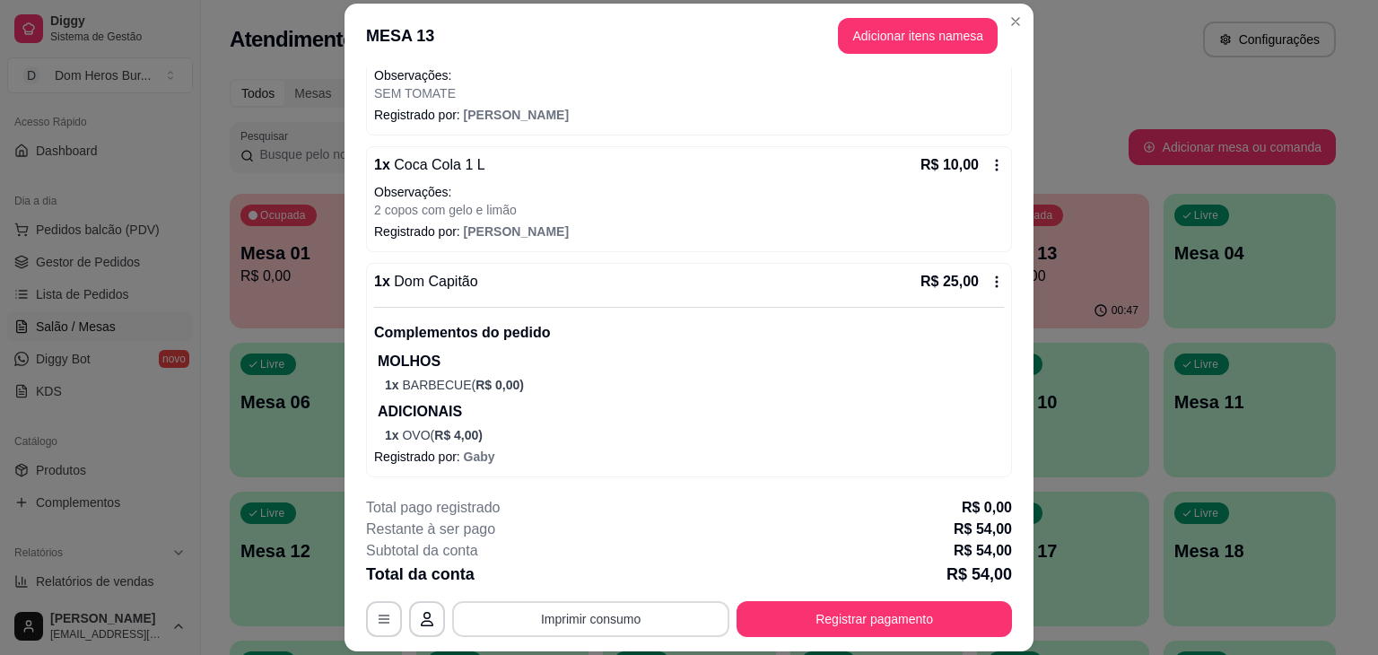
click at [628, 628] on button "Imprimir consumo" at bounding box center [590, 619] width 277 height 36
click at [588, 579] on button "IMPRESSORA" at bounding box center [589, 577] width 126 height 28
click at [800, 628] on button "Registrar pagamento" at bounding box center [874, 619] width 267 height 35
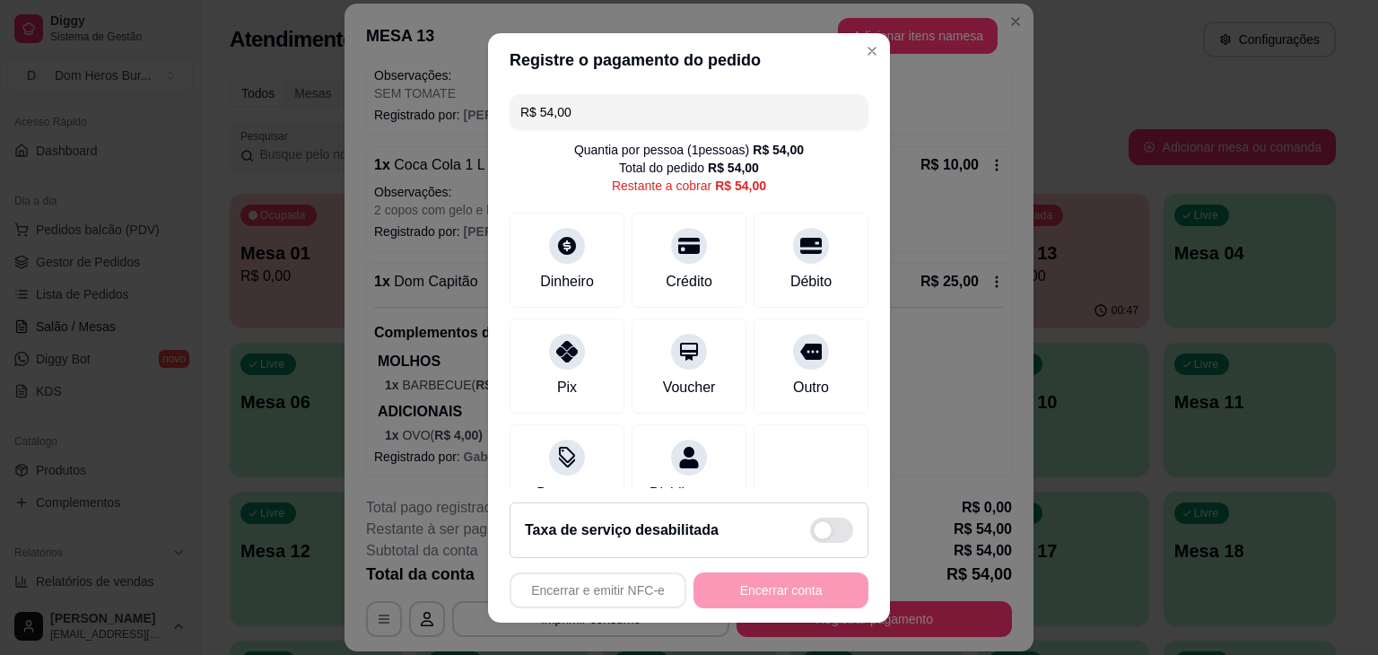
click at [700, 110] on input "R$ 54,00" at bounding box center [688, 112] width 337 height 36
click at [684, 253] on div "Crédito" at bounding box center [689, 256] width 126 height 105
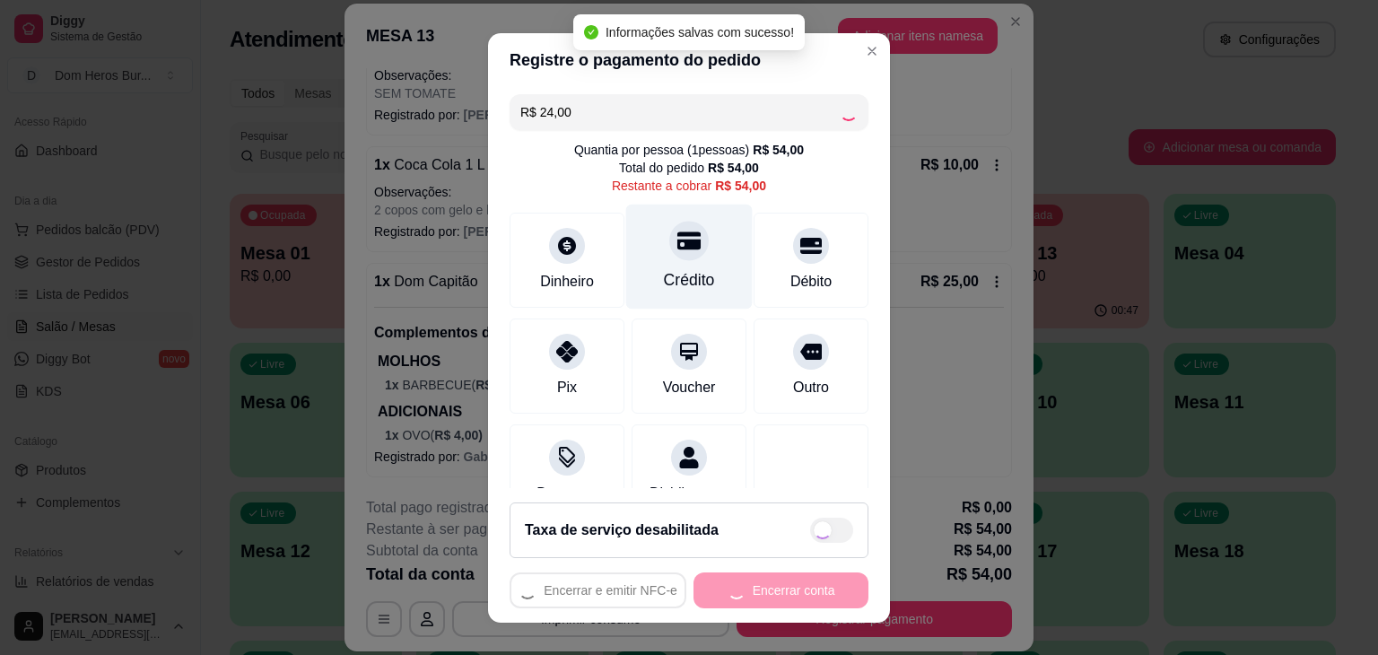
type input "R$ 30,00"
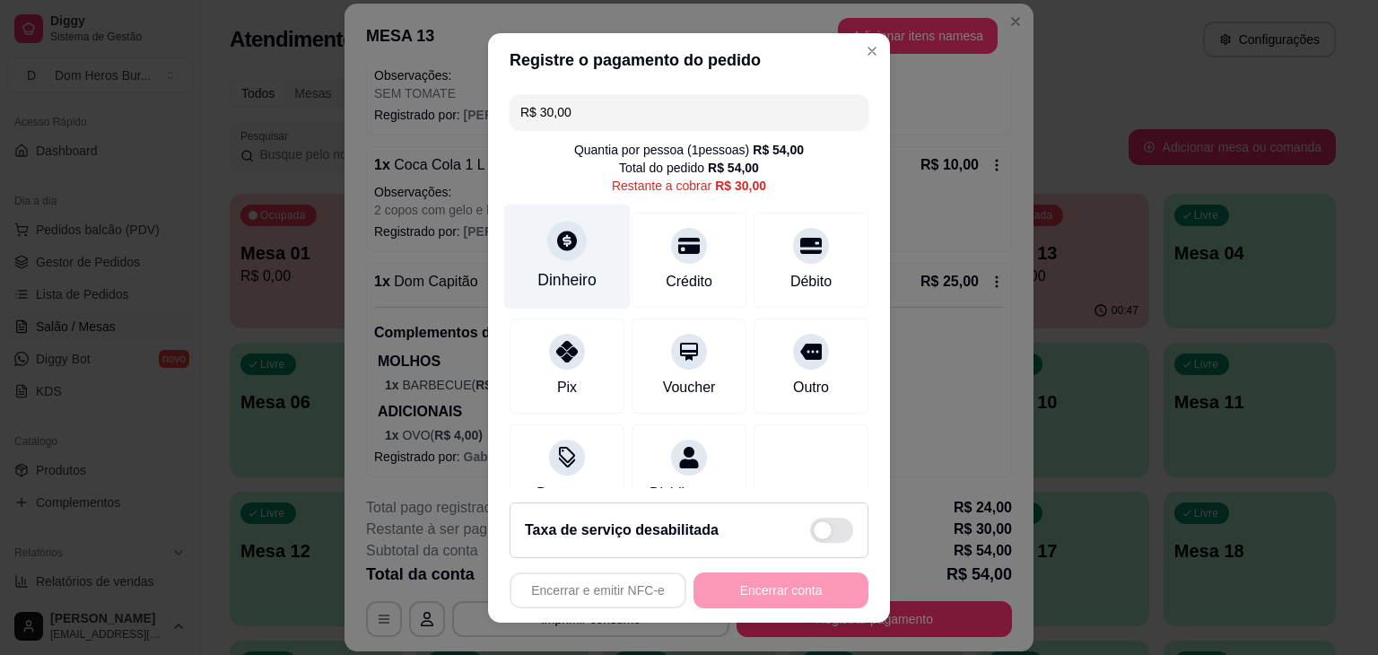
click at [573, 251] on div "Dinheiro" at bounding box center [567, 256] width 126 height 105
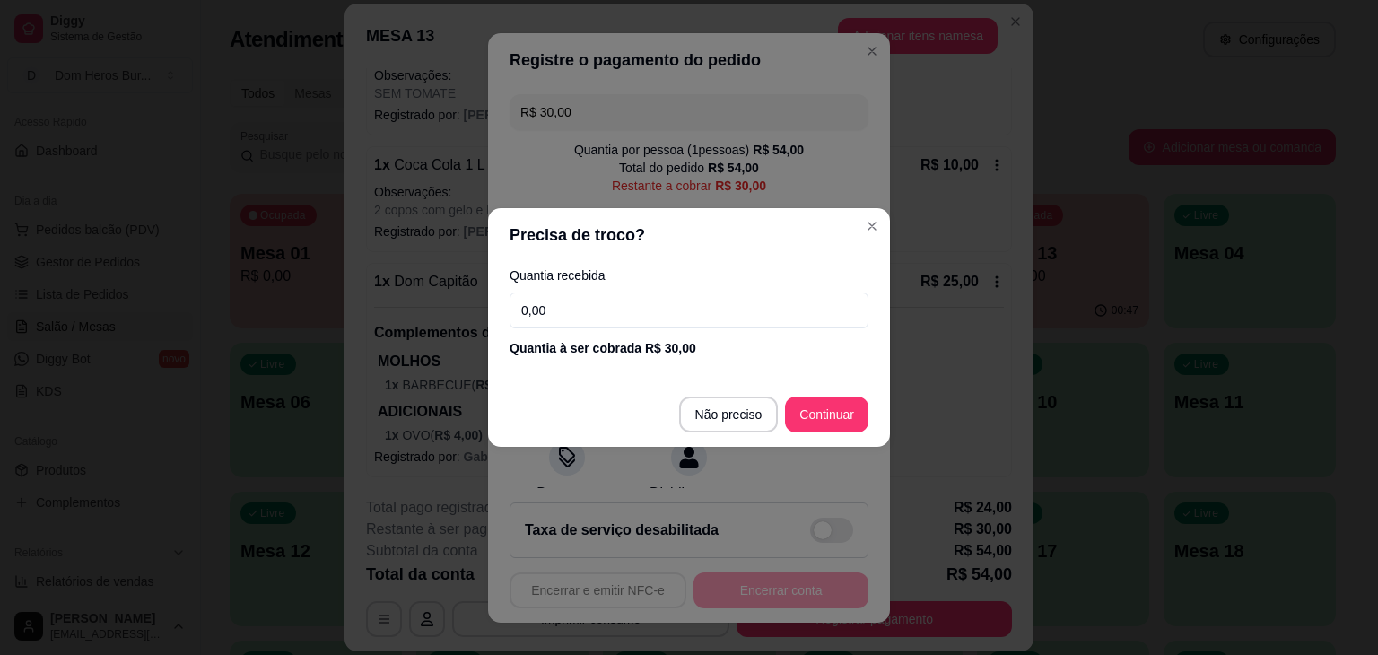
click at [664, 313] on input "0,00" at bounding box center [688, 310] width 359 height 36
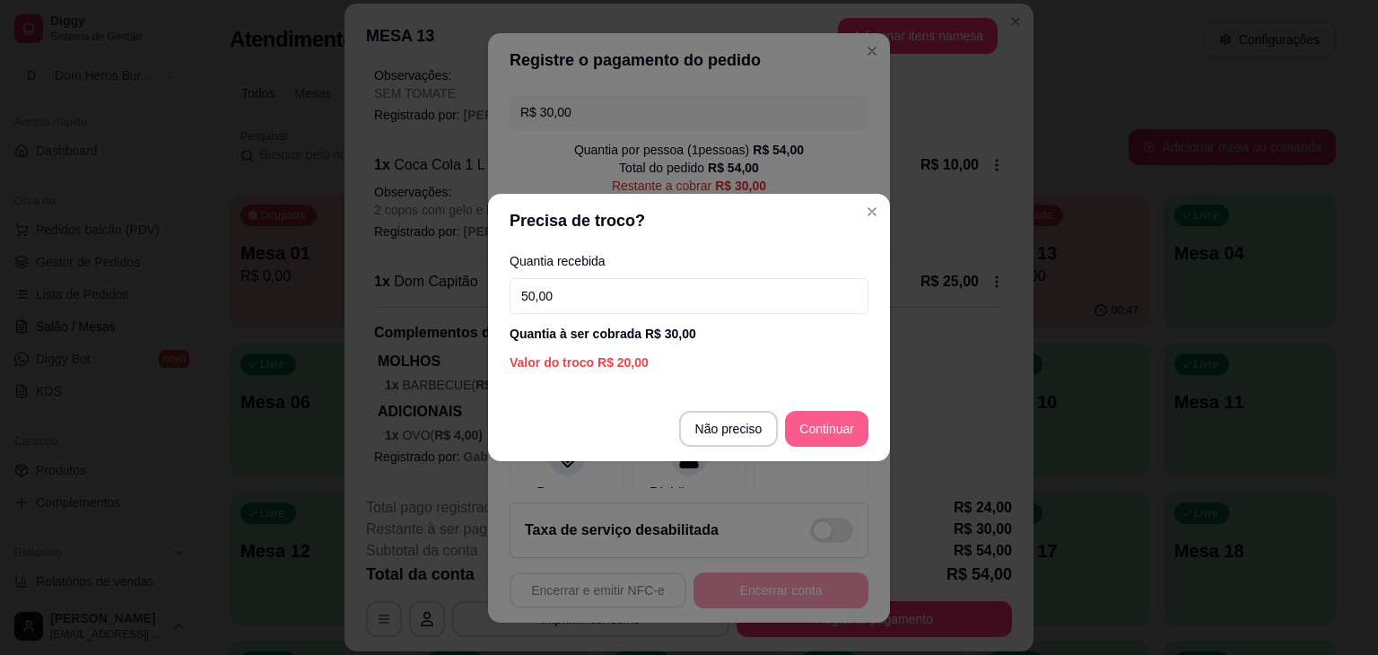
type input "50,00"
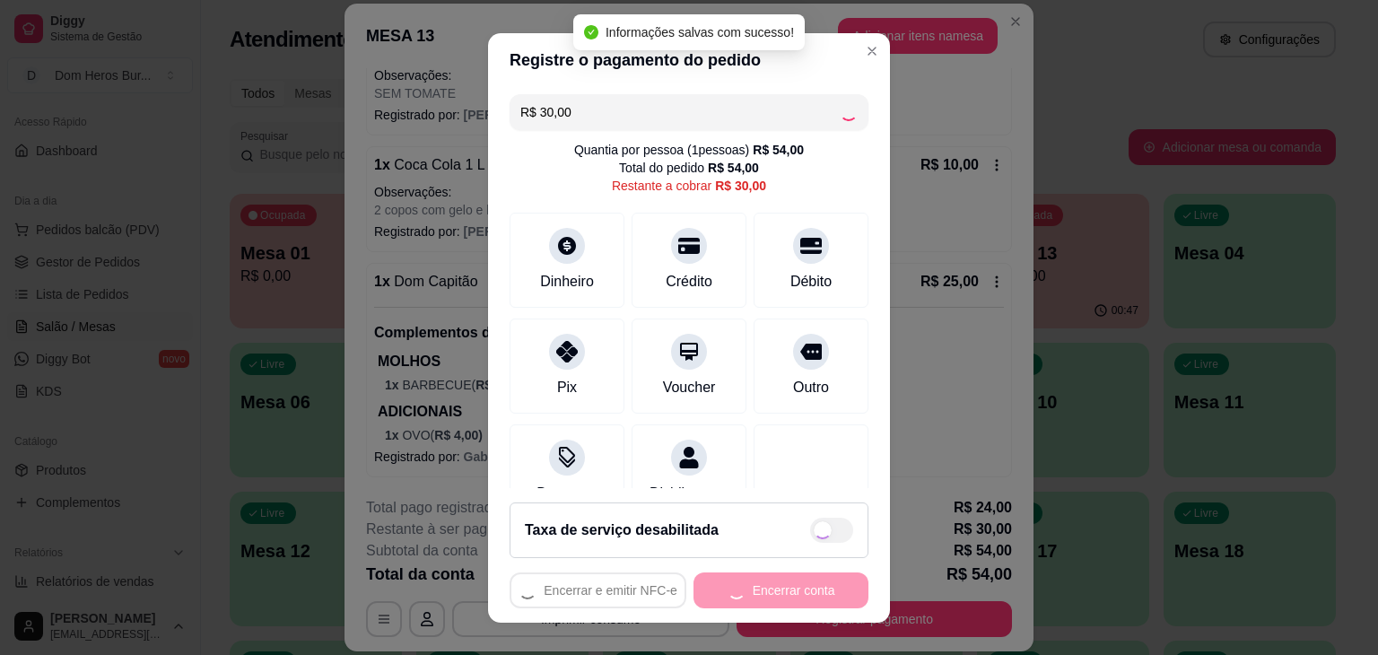
type input "R$ 0,00"
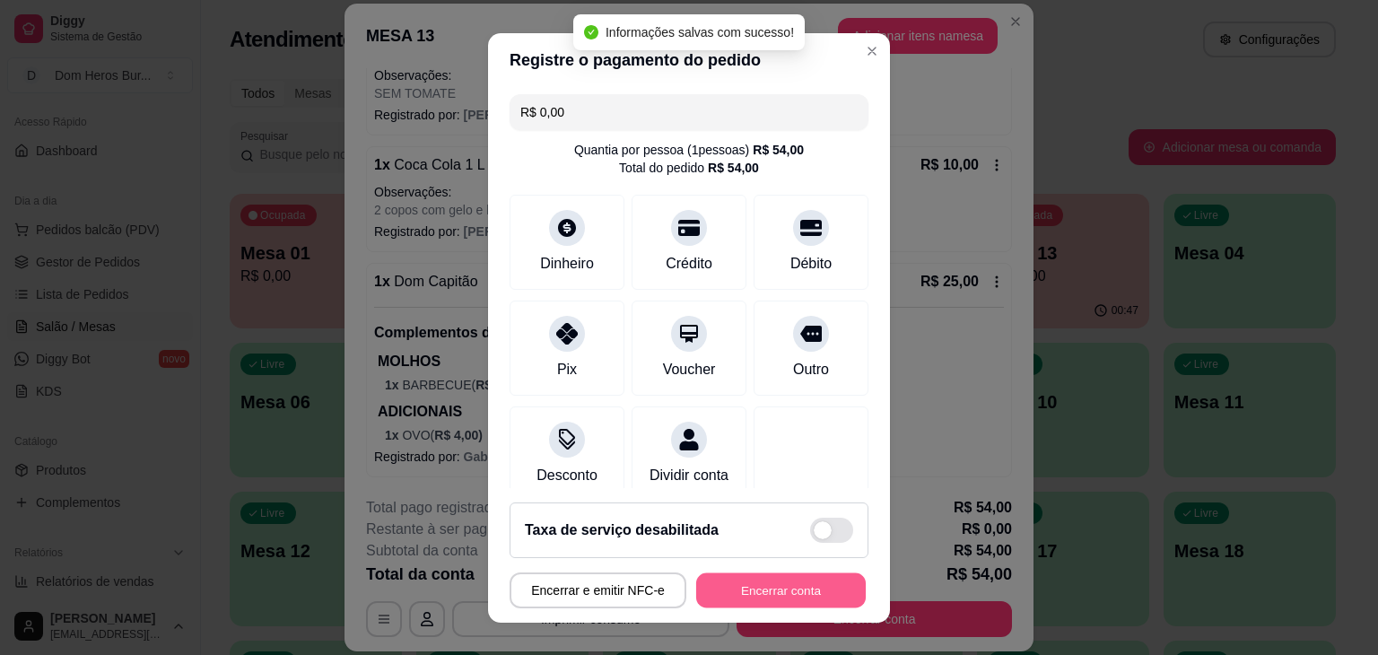
click at [796, 587] on button "Encerrar conta" at bounding box center [781, 589] width 170 height 35
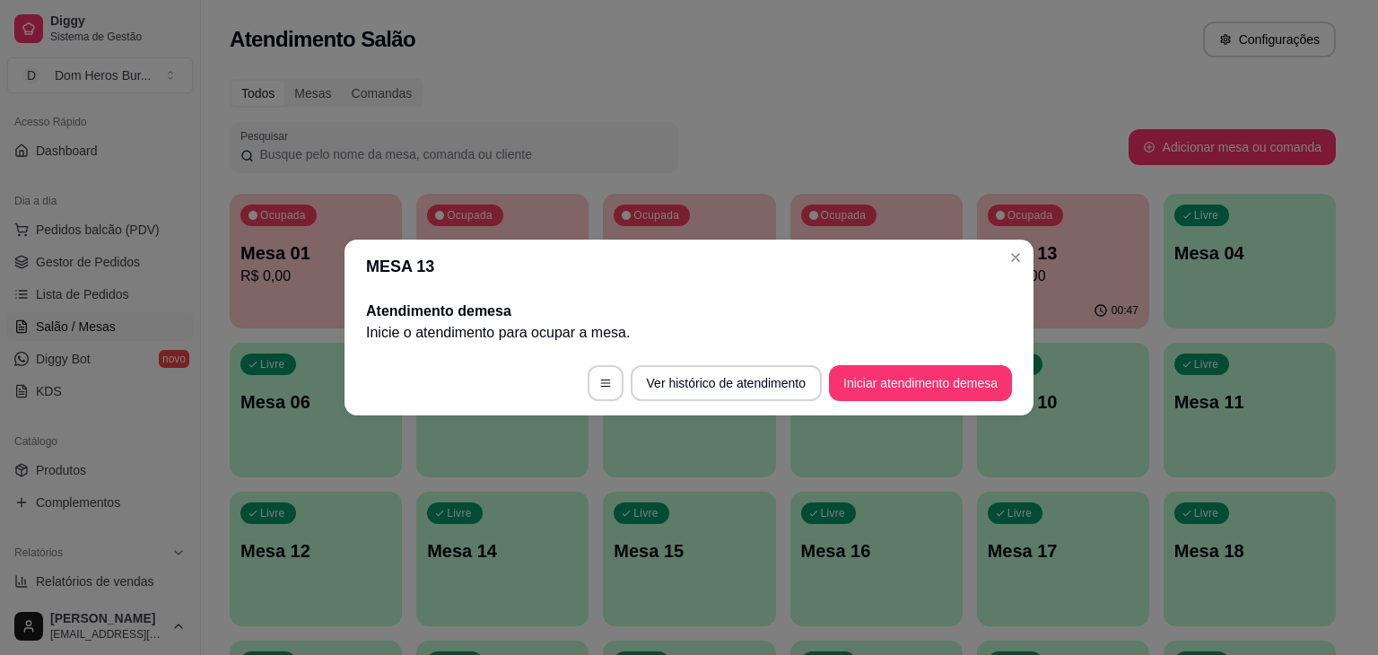
scroll to position [0, 0]
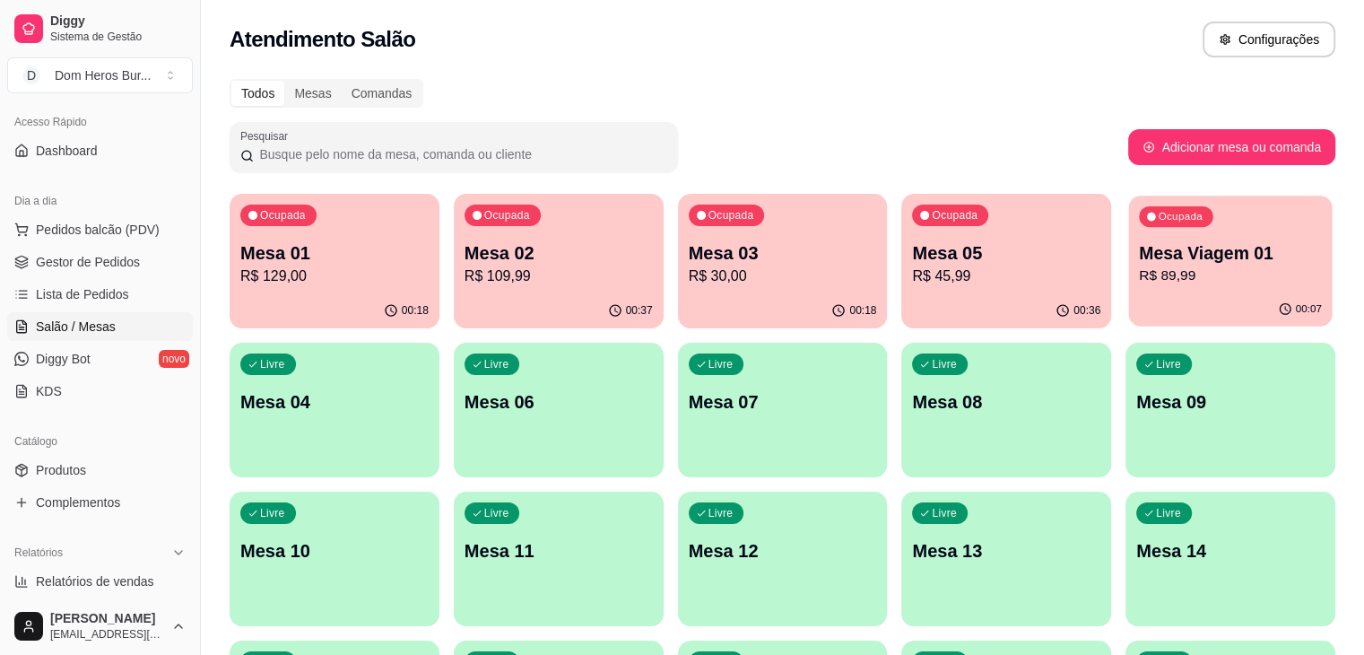
click at [1129, 230] on div "Ocupada Mesa Viagem 01 R$ 89,99" at bounding box center [1231, 244] width 204 height 97
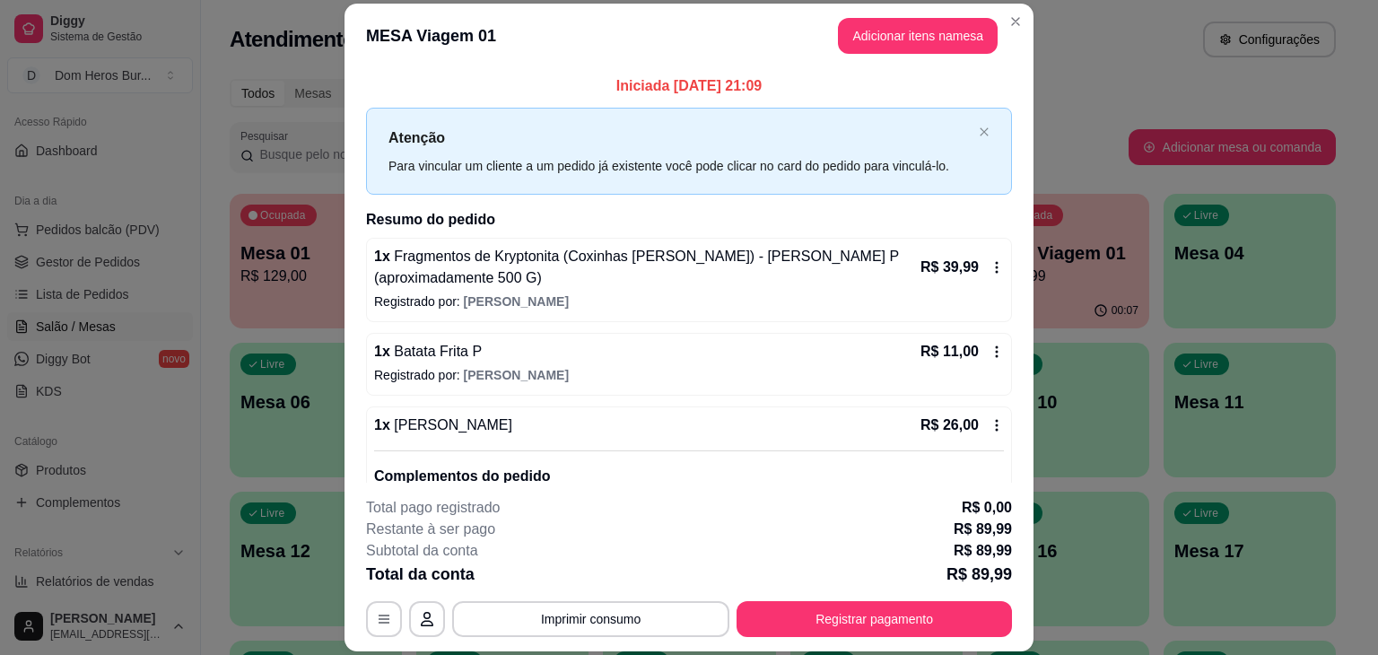
click at [1004, 275] on div "**********" at bounding box center [689, 327] width 1378 height 655
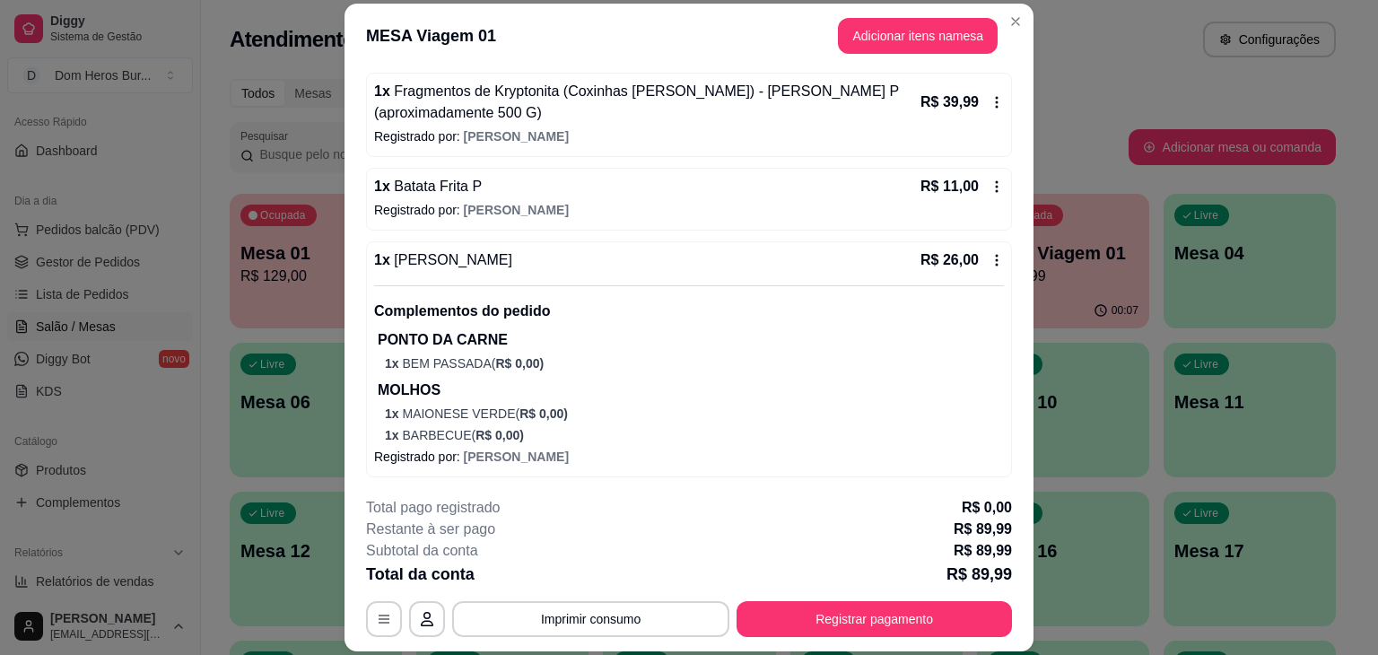
scroll to position [178, 0]
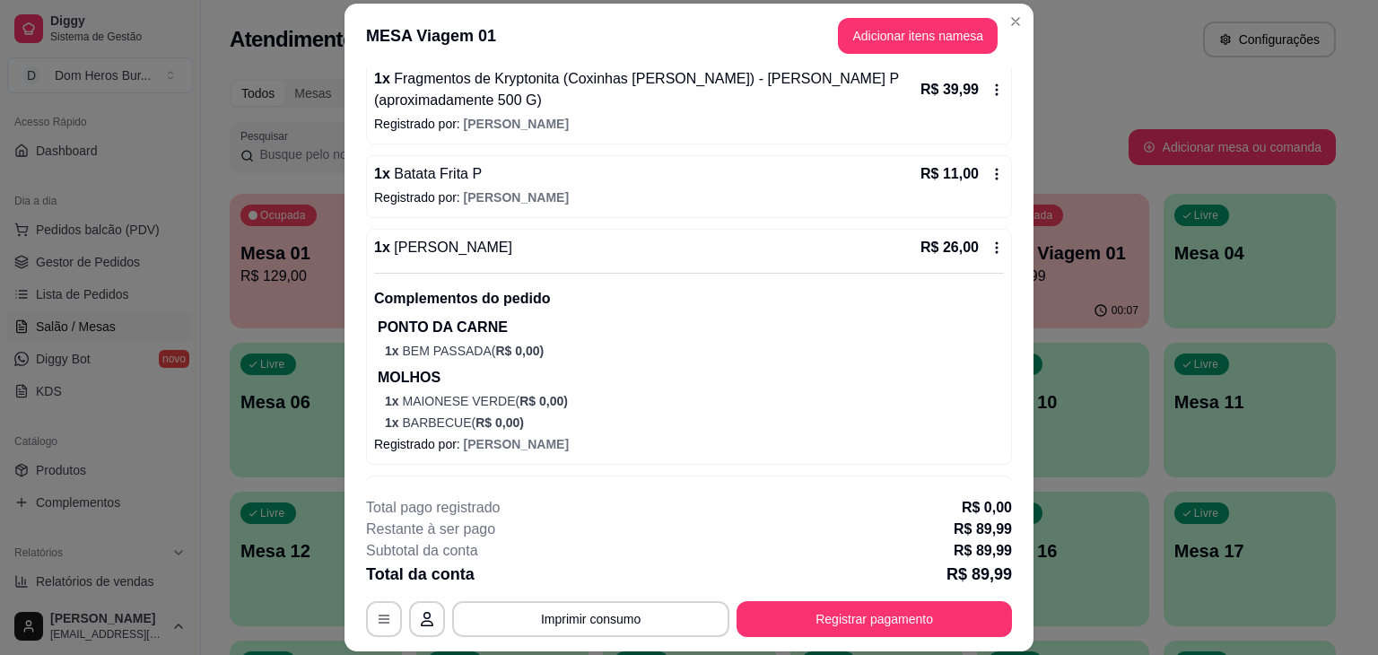
click at [767, 71] on span "Fragmentos de Kryptonita (Coxinhas [PERSON_NAME]) - [PERSON_NAME] P (aproximada…" at bounding box center [636, 89] width 525 height 37
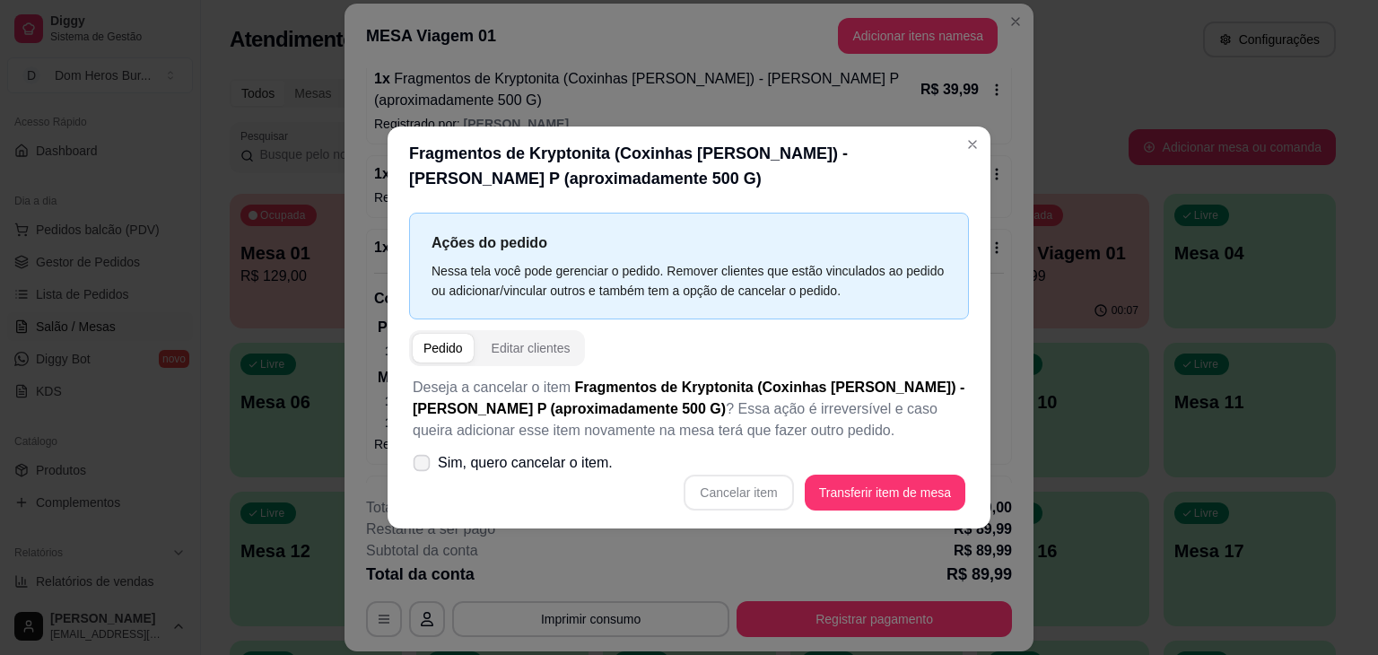
click at [556, 470] on span "Sim, quero cancelar o item." at bounding box center [525, 463] width 175 height 22
click at [423, 470] on input "Sim, quero cancelar o item." at bounding box center [418, 472] width 12 height 12
checkbox input "true"
click at [693, 493] on button "Cancelar item" at bounding box center [738, 492] width 107 height 35
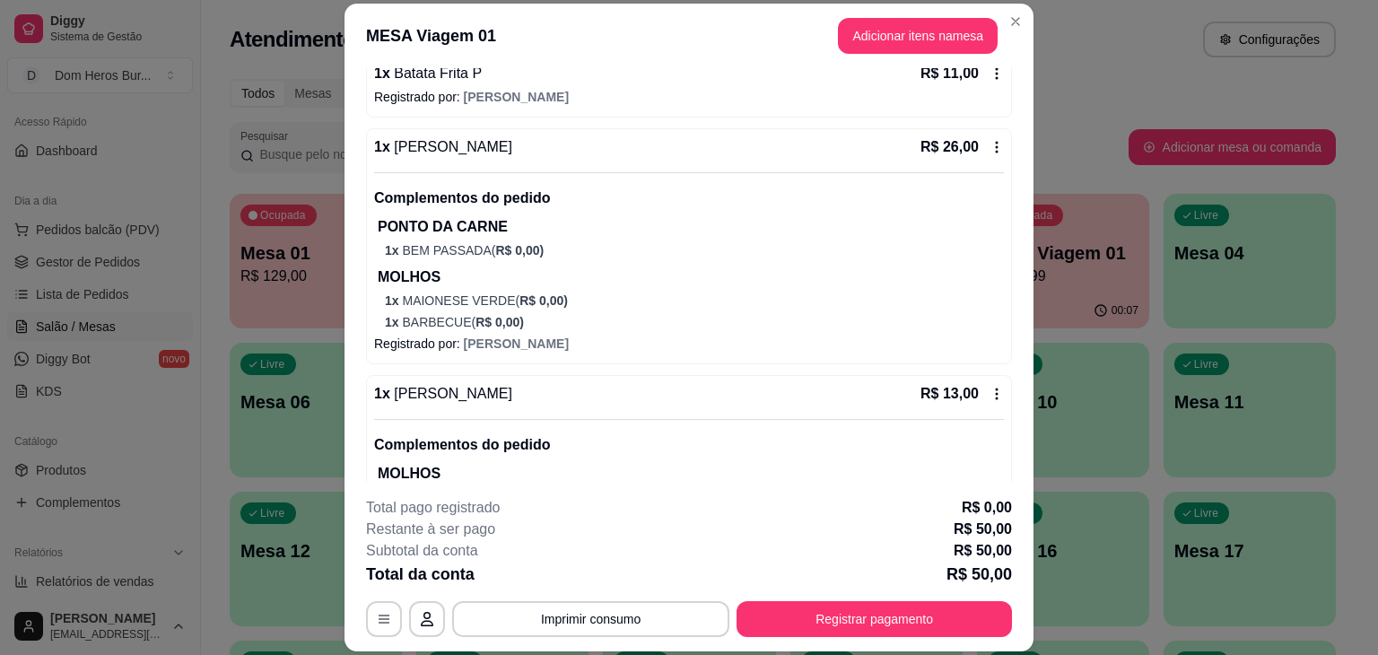
scroll to position [133, 0]
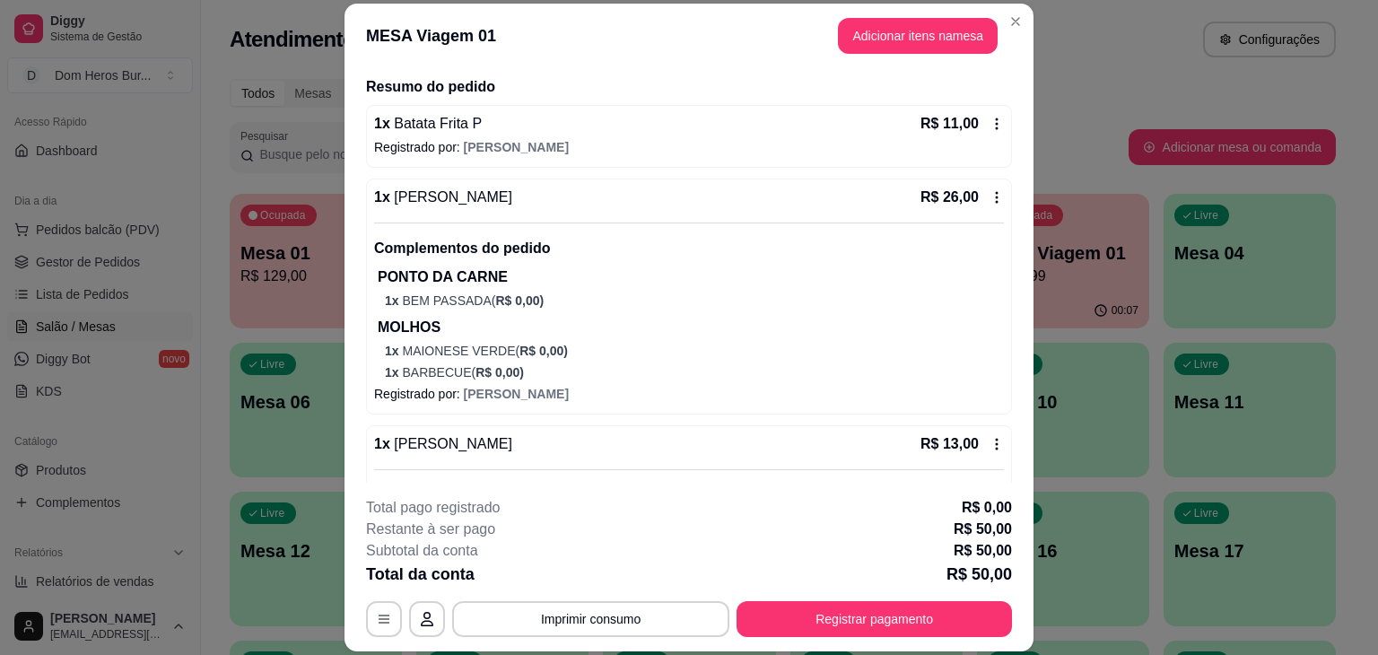
click at [875, 135] on div "1 x Batata Frita P R$ 11,00 Registrado por: [PERSON_NAME]" at bounding box center [689, 136] width 646 height 63
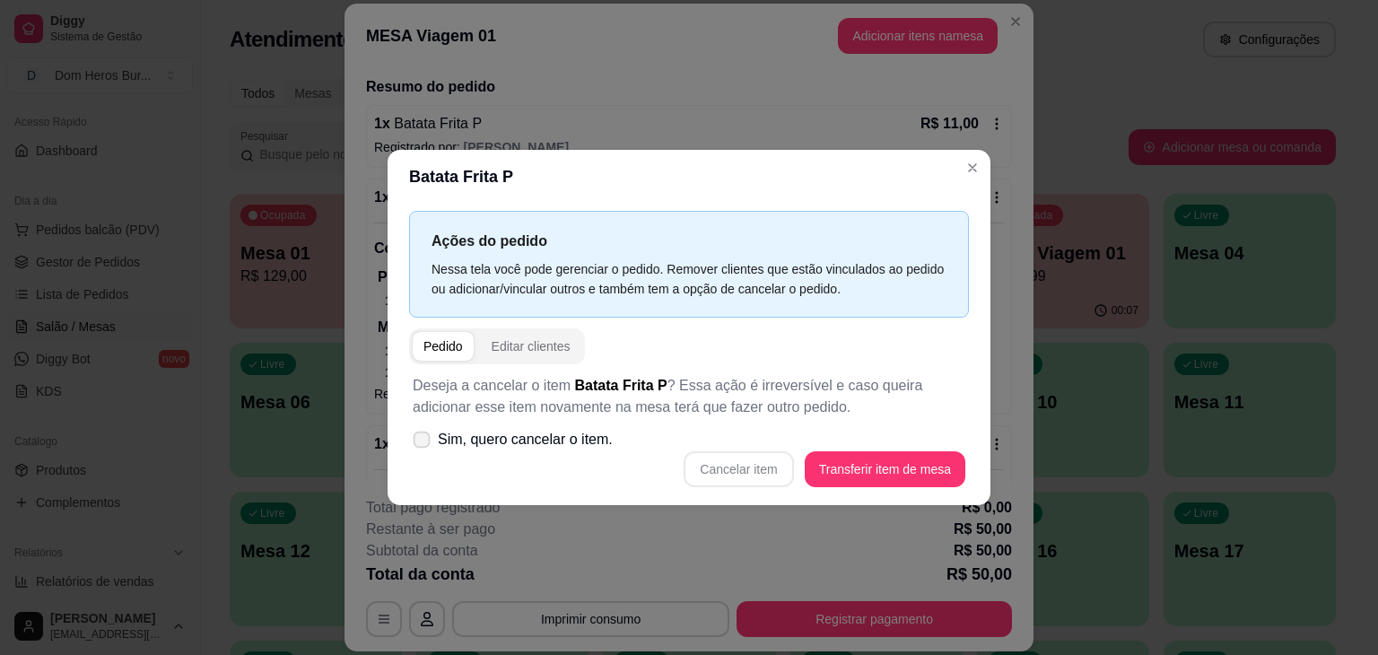
click at [613, 439] on label "Sim, quero cancelar o item." at bounding box center [512, 440] width 214 height 36
click at [423, 443] on input "Sim, quero cancelar o item." at bounding box center [418, 449] width 12 height 12
checkbox input "true"
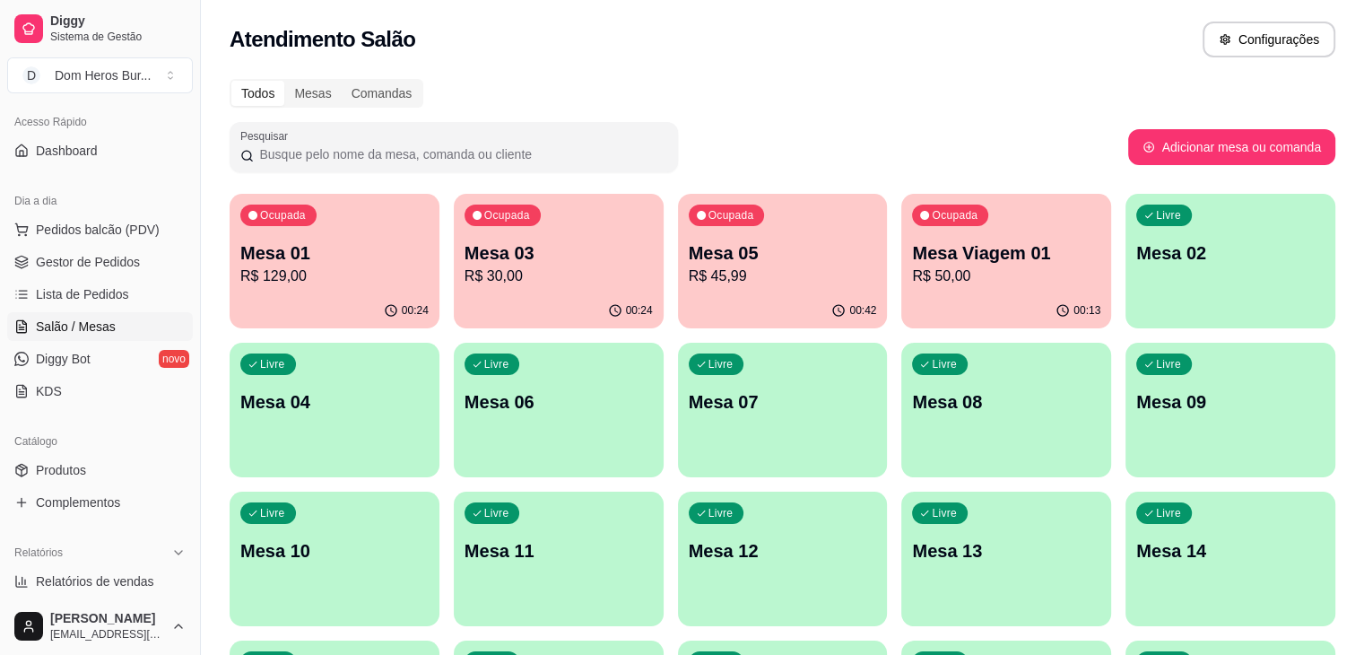
click at [604, 228] on div "Ocupada Mesa 01 R$ 129,00 00:24 Ocupada Mesa 03 R$ 30,00 00:24 Ocupada Mesa 05 …" at bounding box center [783, 633] width 1106 height 879
click at [691, 248] on p "Mesa 05" at bounding box center [782, 253] width 183 height 24
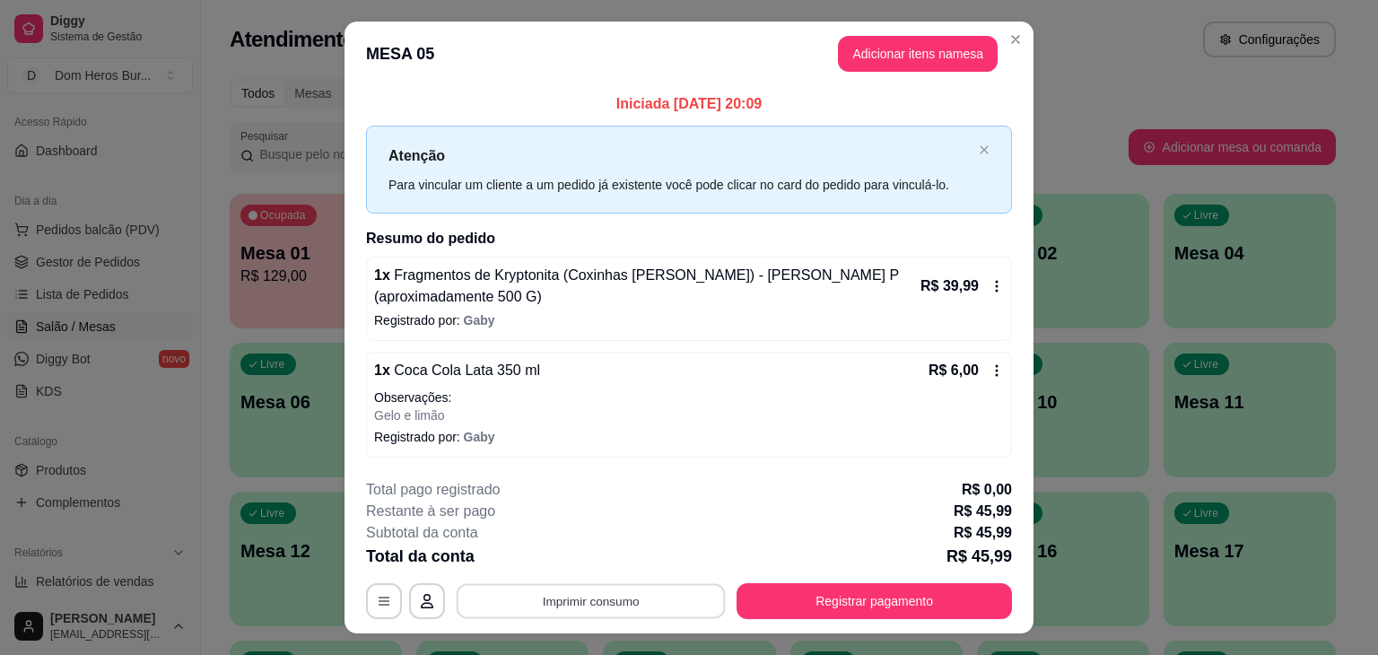
click at [639, 600] on button "Imprimir consumo" at bounding box center [590, 600] width 269 height 35
click at [580, 561] on button "IMPRESSORA" at bounding box center [589, 558] width 126 height 28
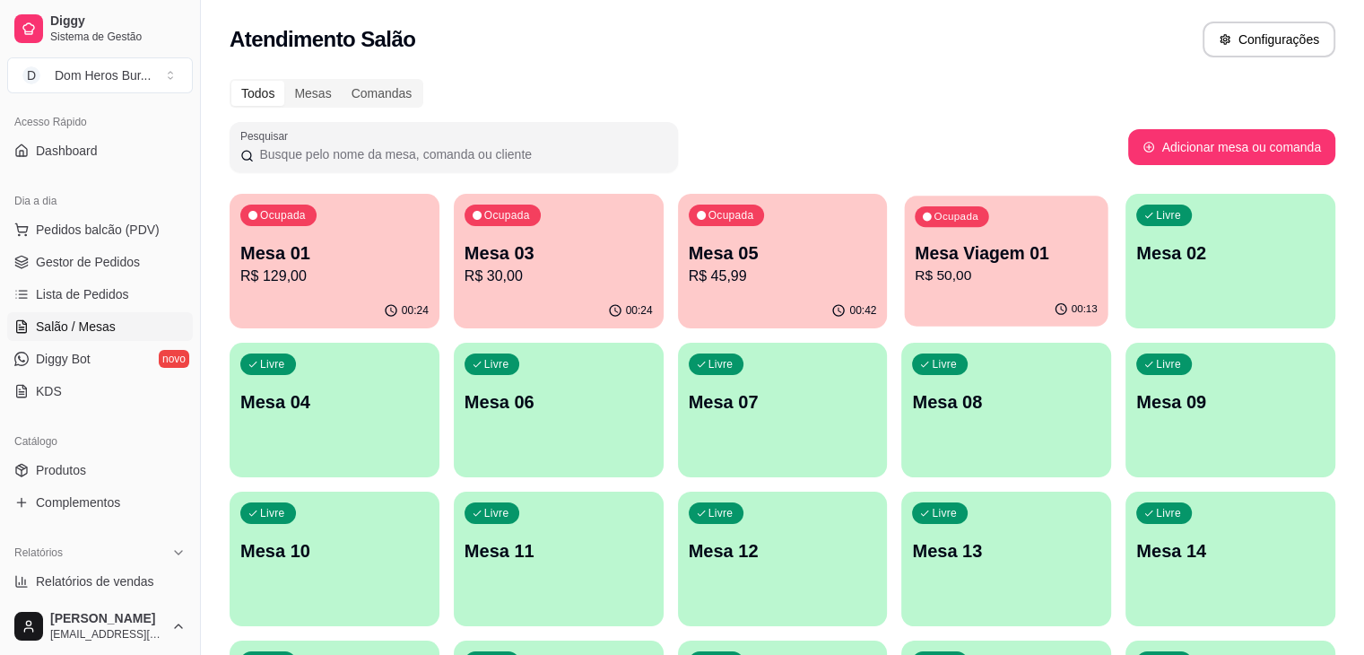
click at [916, 265] on p "R$ 50,00" at bounding box center [1007, 275] width 183 height 21
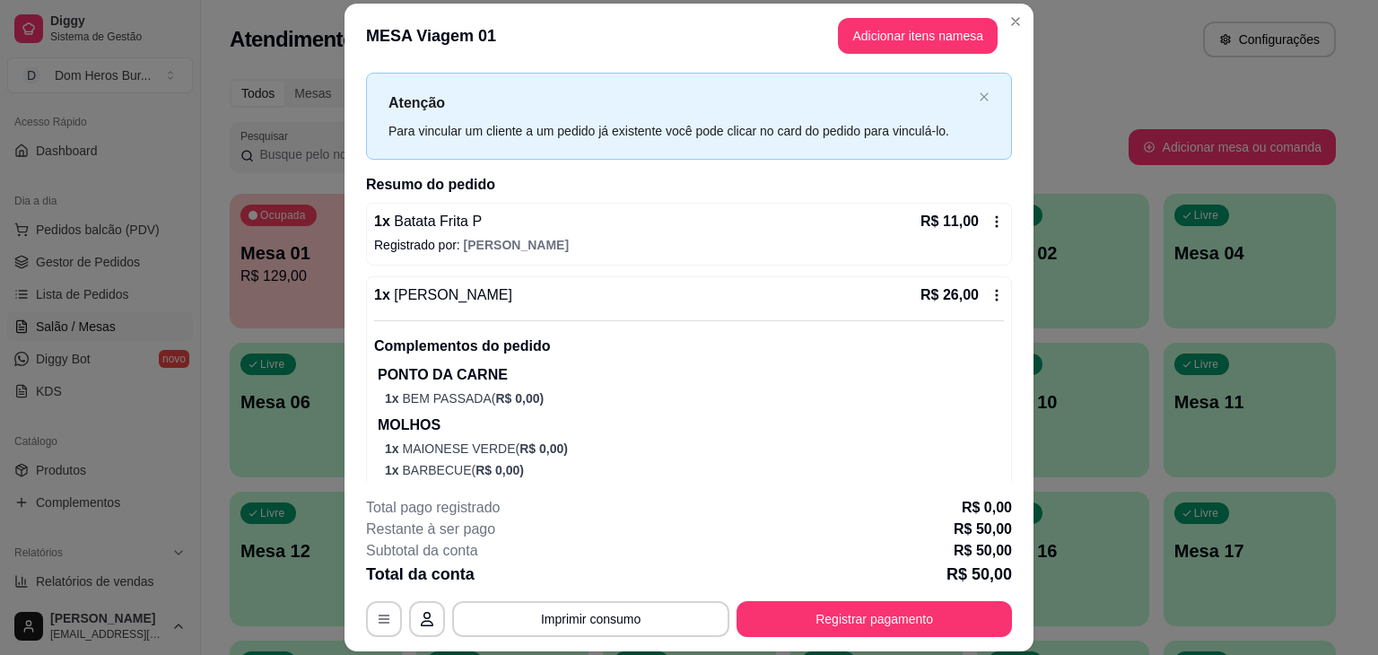
scroll to position [0, 0]
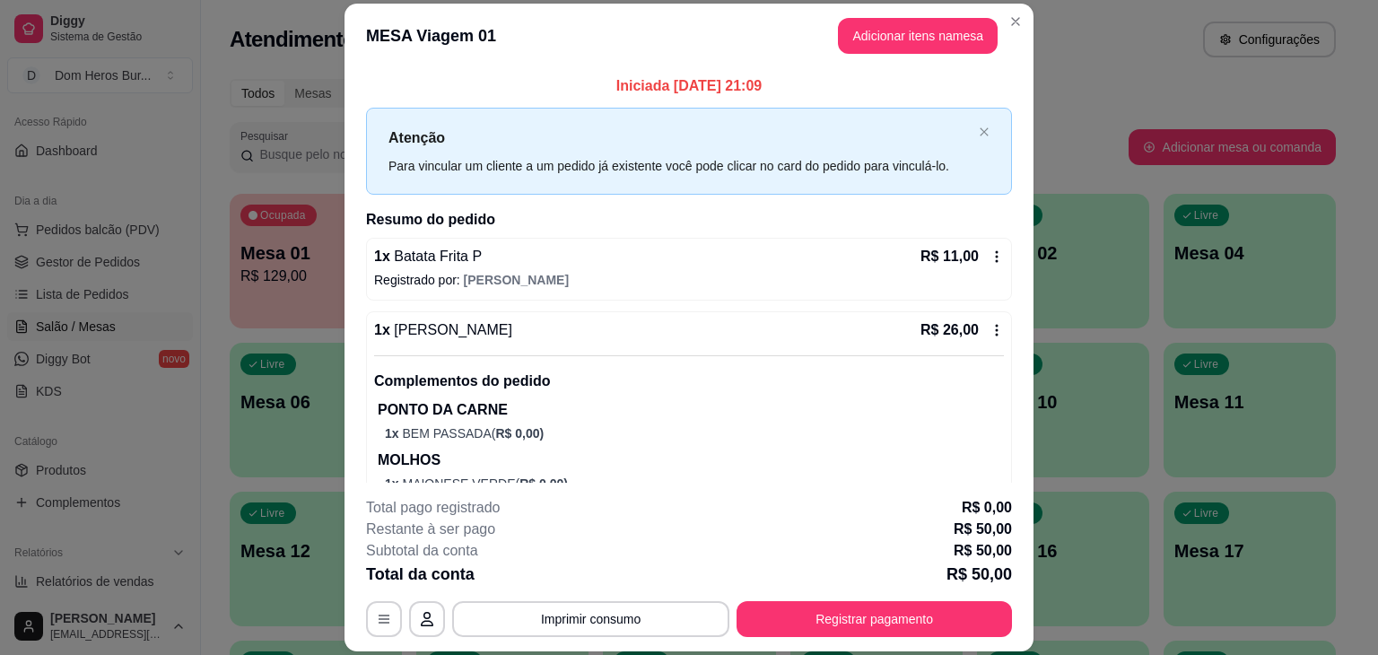
click at [920, 246] on p "R$ 11,00" at bounding box center [949, 257] width 58 height 22
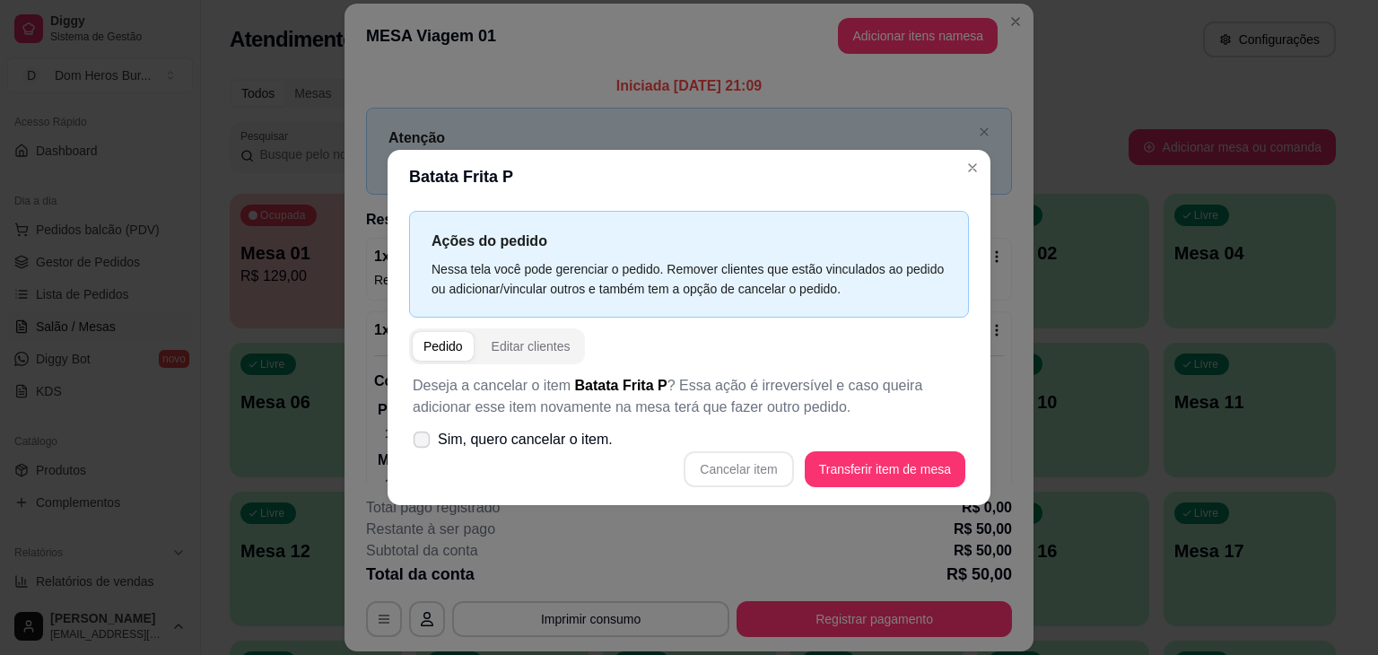
click at [543, 446] on span "Sim, quero cancelar o item." at bounding box center [525, 440] width 175 height 22
click at [423, 446] on input "Sim, quero cancelar o item." at bounding box center [418, 449] width 12 height 12
checkbox input "true"
click at [726, 463] on button "Cancelar item" at bounding box center [738, 469] width 107 height 35
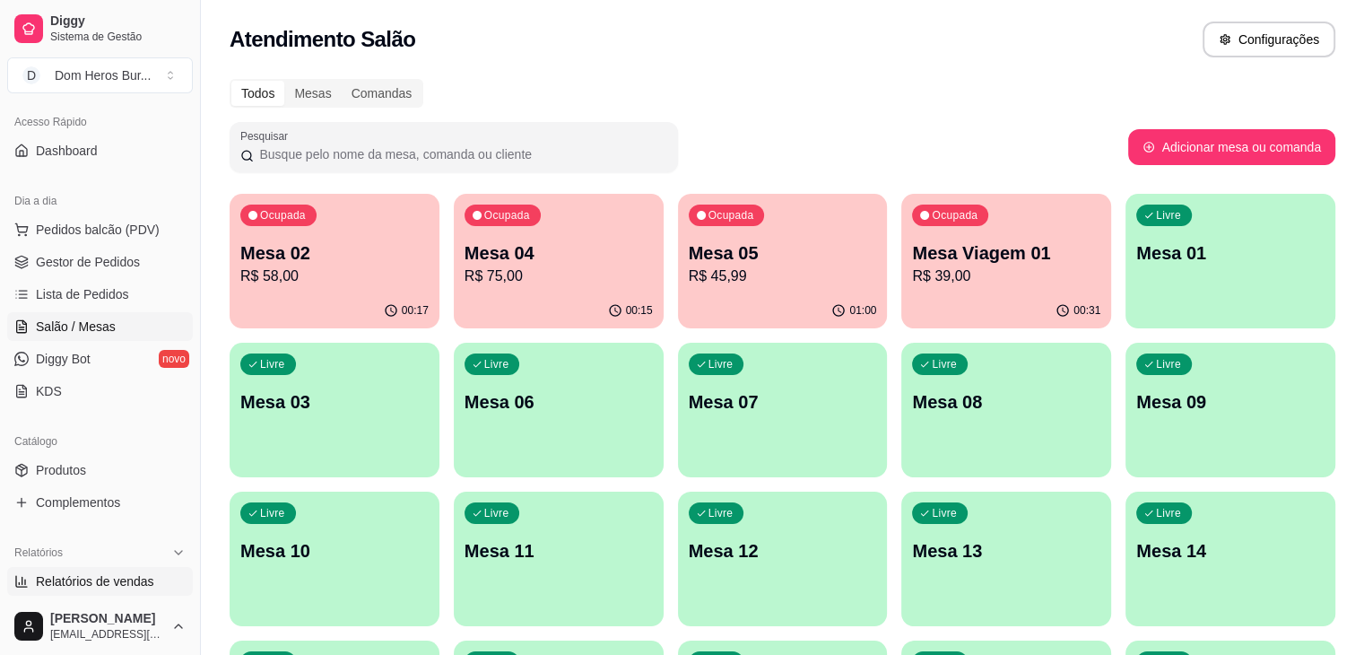
click at [131, 582] on span "Relatórios de vendas" at bounding box center [95, 581] width 118 height 18
select select "ALL"
select select "0"
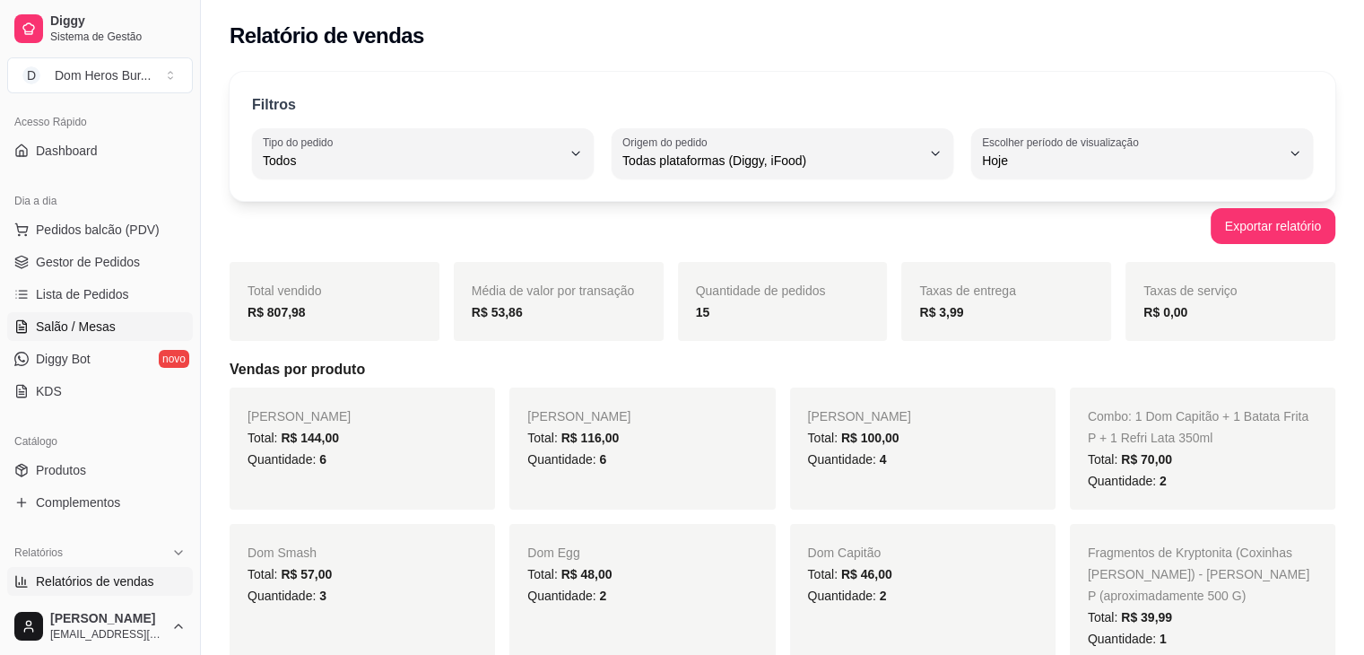
click at [111, 322] on span "Salão / Mesas" at bounding box center [76, 326] width 80 height 18
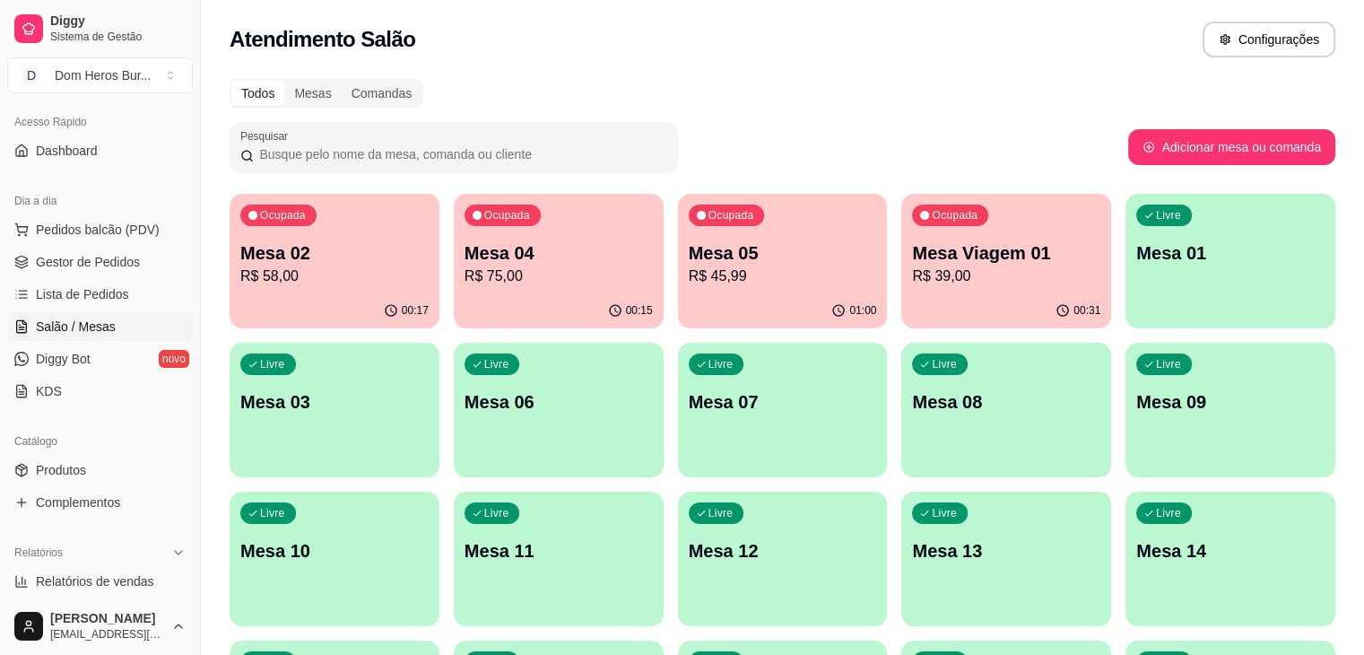
click at [912, 267] on p "R$ 39,00" at bounding box center [1006, 276] width 188 height 22
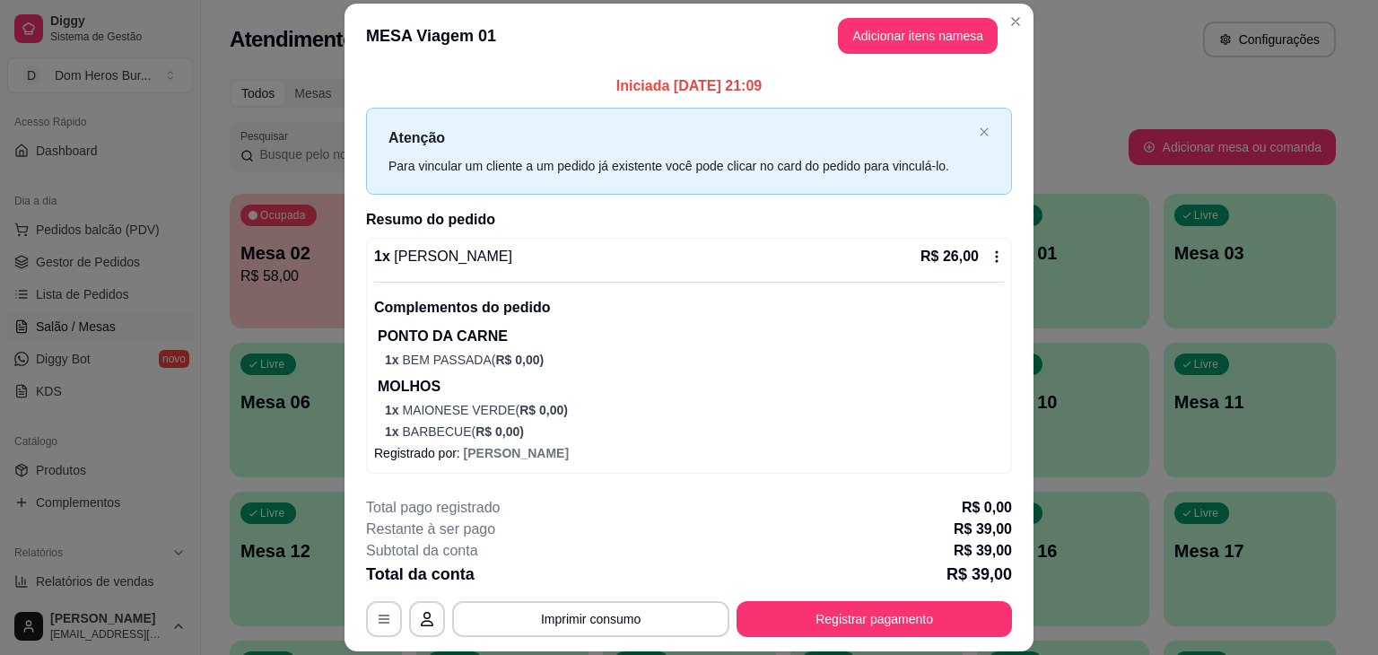
click at [636, 259] on div "1 x Thor Burguer R$ 26,00" at bounding box center [689, 257] width 630 height 22
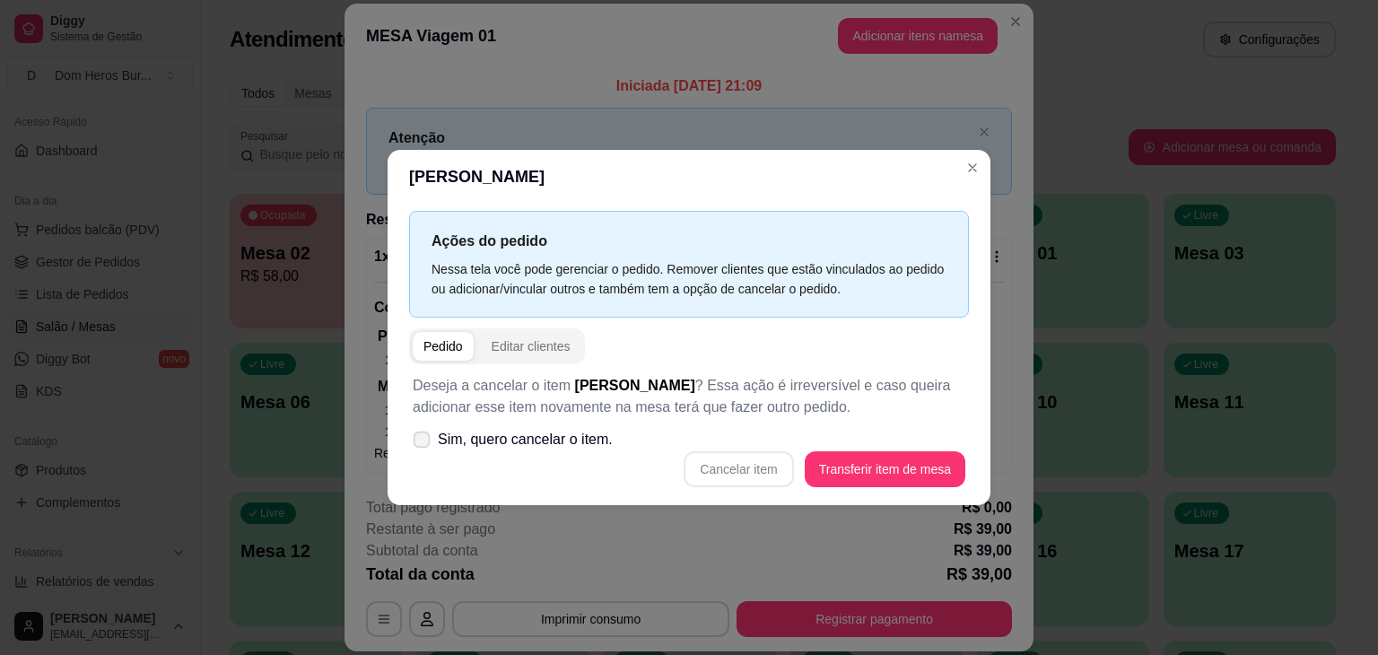
click at [541, 442] on span "Sim, quero cancelar o item." at bounding box center [525, 440] width 175 height 22
click at [423, 443] on input "Sim, quero cancelar o item." at bounding box center [418, 449] width 12 height 12
checkbox input "true"
click at [767, 473] on button "Cancelar item" at bounding box center [738, 469] width 107 height 35
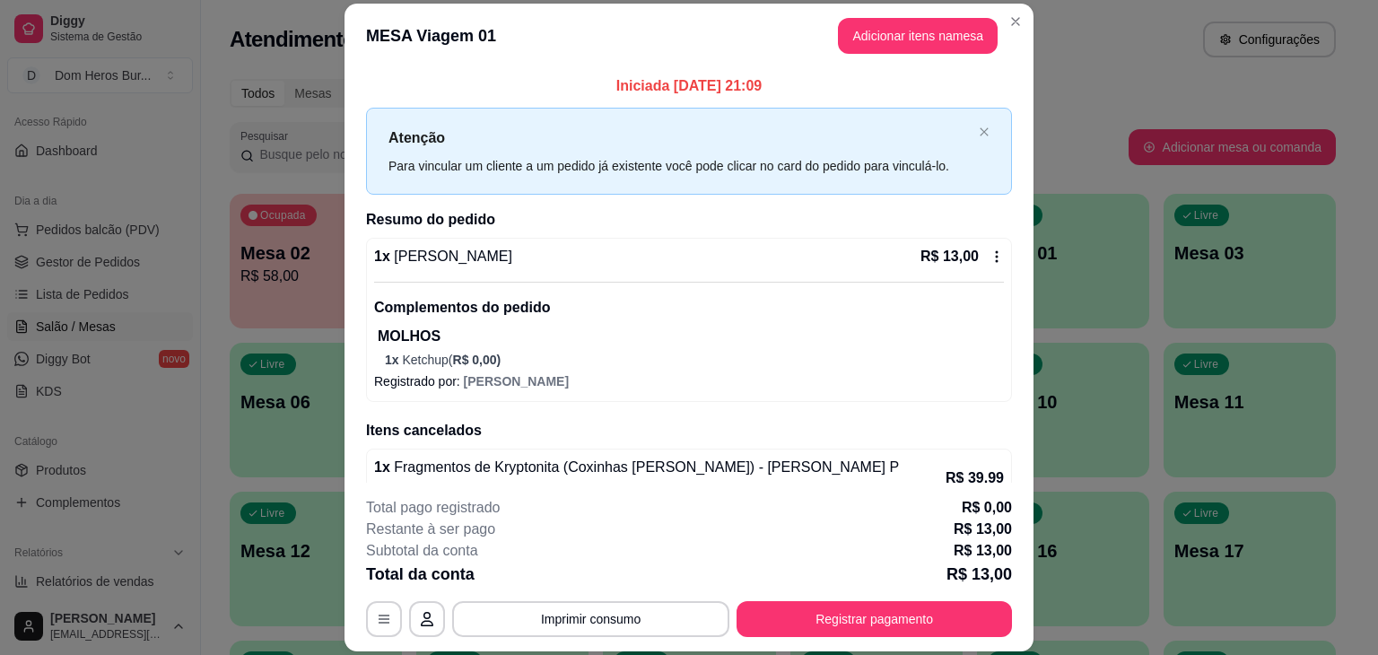
click at [698, 267] on div "1 x Baby Groot R$ 13,00 Complementos do pedido MOLHOS 1 x Ketchup ( R$ 0,00 )" at bounding box center [689, 307] width 630 height 123
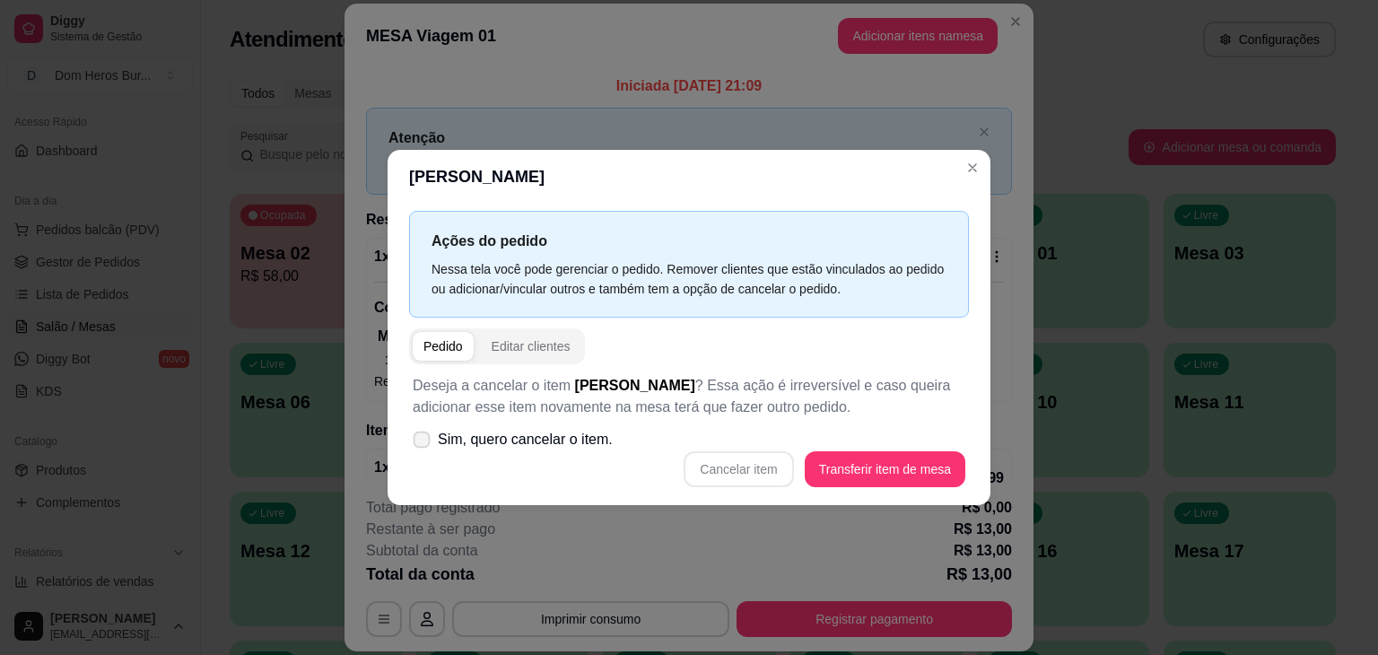
click at [580, 435] on span "Sim, quero cancelar o item." at bounding box center [525, 440] width 175 height 22
click at [423, 443] on input "Sim, quero cancelar o item." at bounding box center [418, 449] width 12 height 12
checkbox input "true"
click at [768, 469] on button "Cancelar item" at bounding box center [738, 469] width 107 height 35
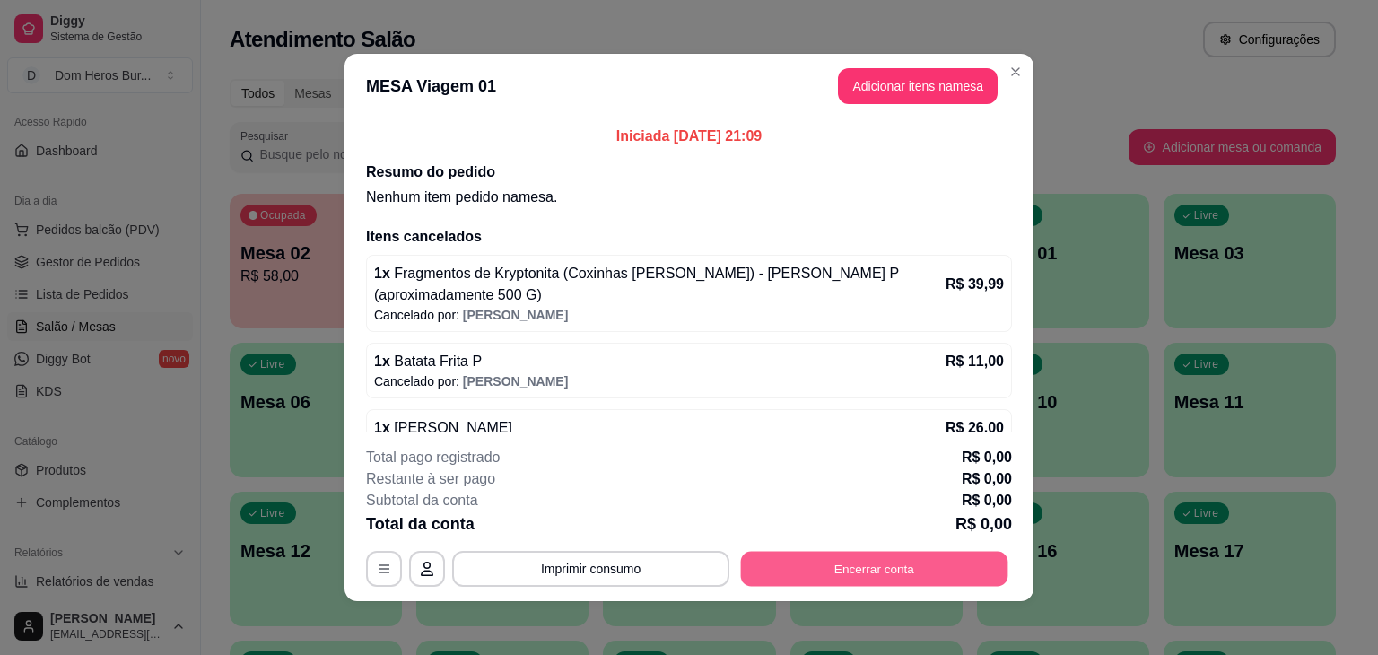
click at [778, 578] on button "Encerrar conta" at bounding box center [874, 569] width 267 height 35
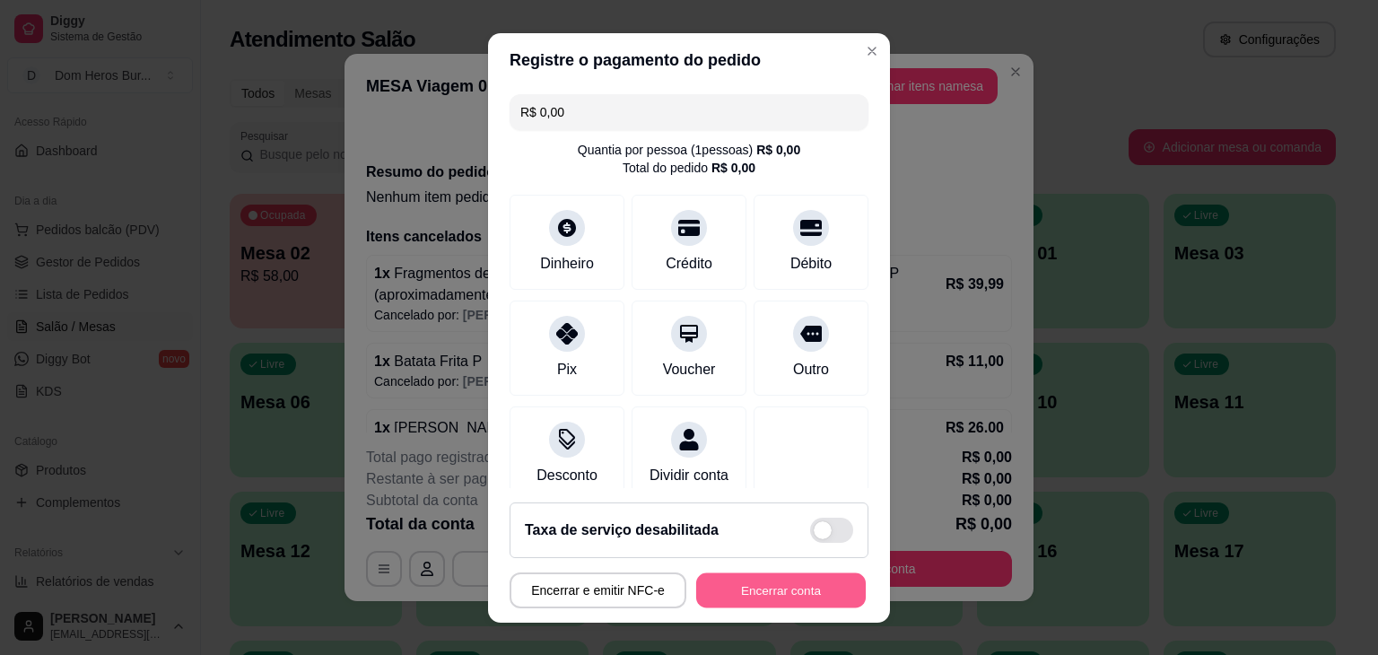
click at [764, 584] on button "Encerrar conta" at bounding box center [781, 589] width 170 height 35
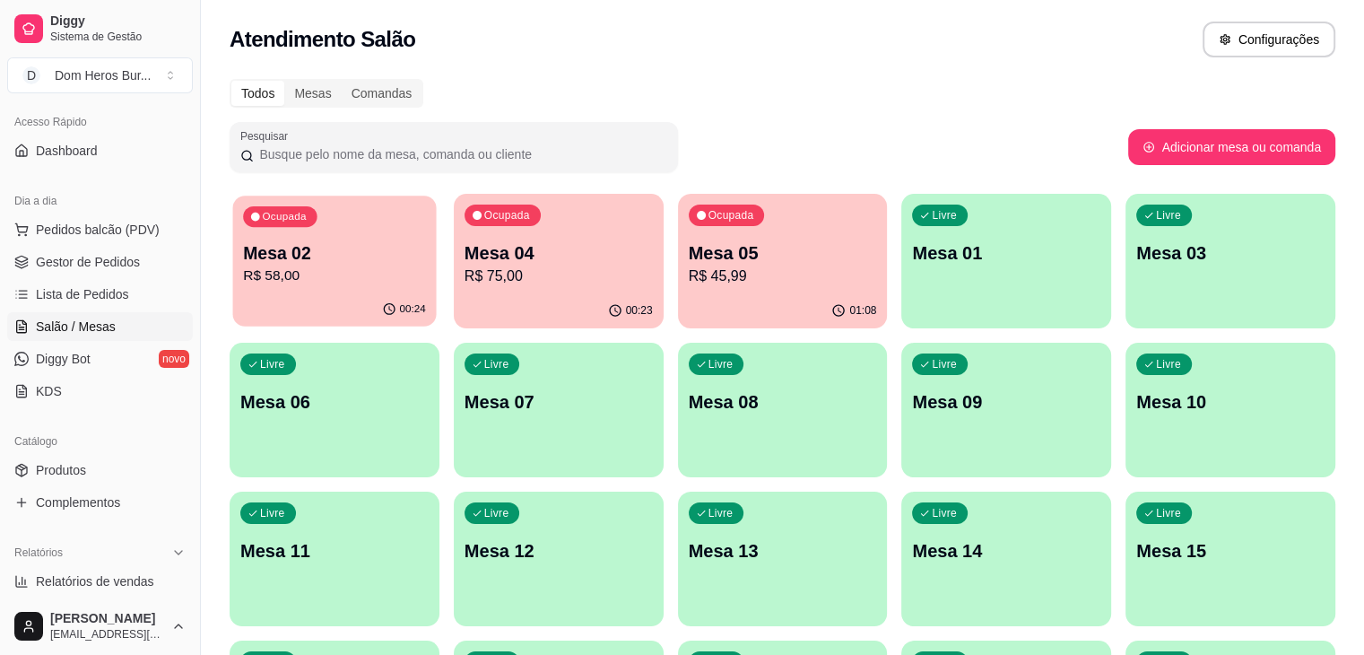
click at [359, 232] on div "Ocupada Mesa 02 R$ 58,00" at bounding box center [335, 244] width 204 height 97
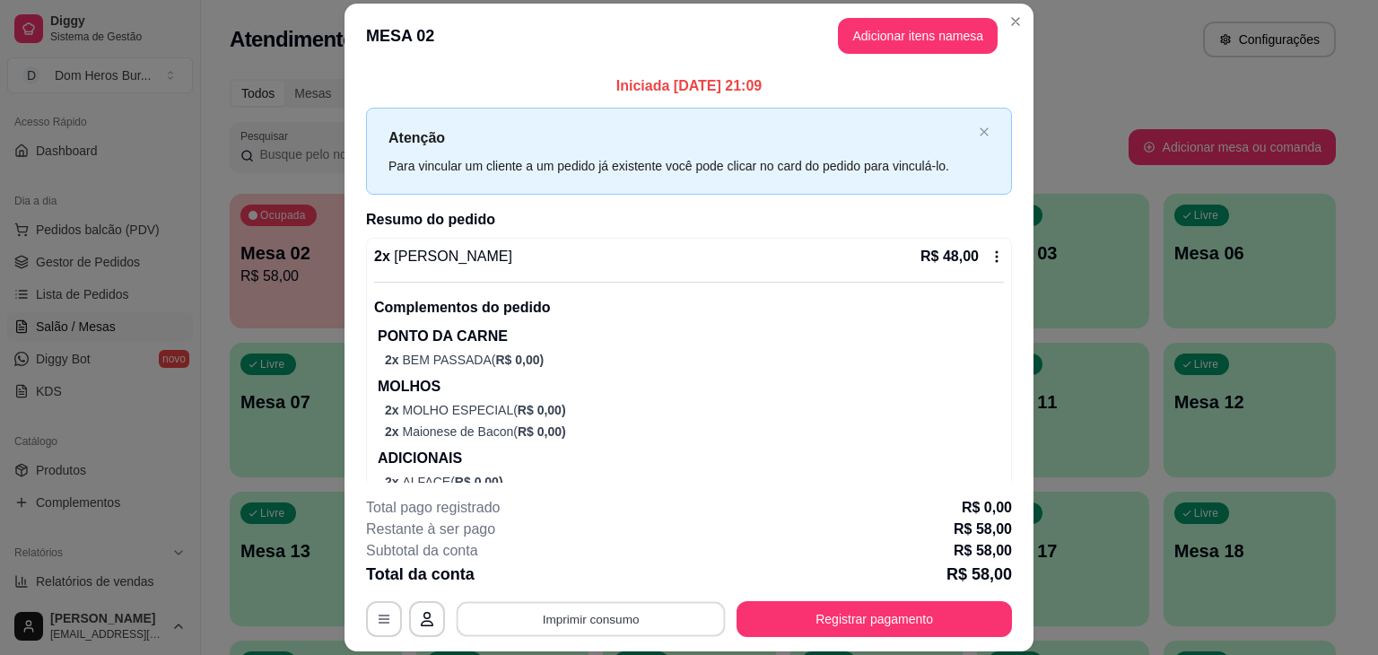
click at [527, 607] on button "Imprimir consumo" at bounding box center [590, 619] width 269 height 35
click at [542, 567] on button "IMPRESSORA" at bounding box center [589, 577] width 126 height 28
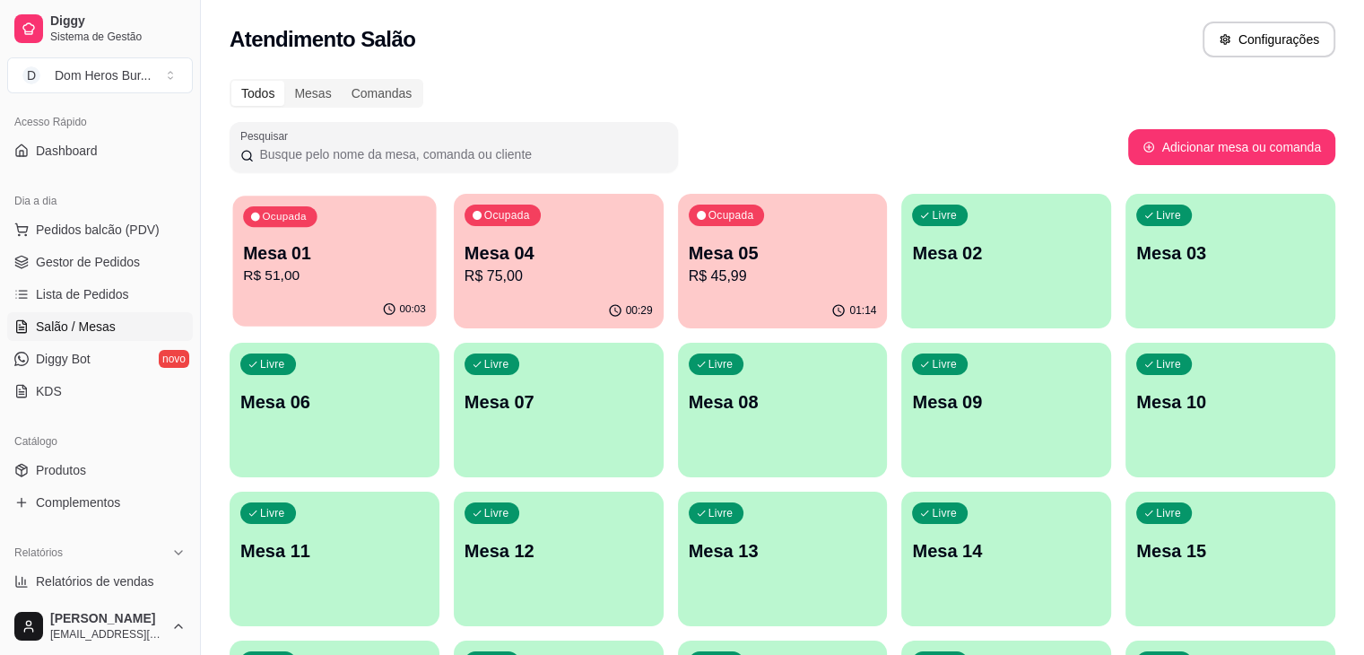
click at [307, 222] on span "Ocupada" at bounding box center [285, 217] width 49 height 14
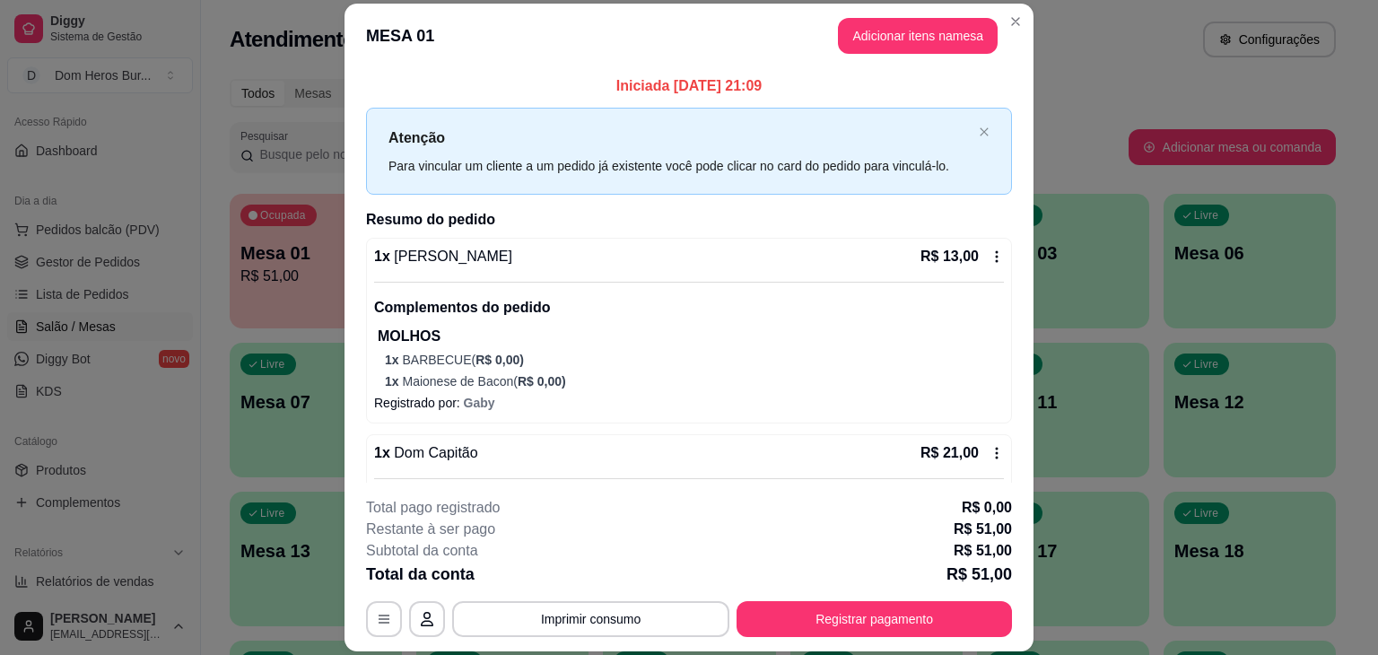
scroll to position [332, 0]
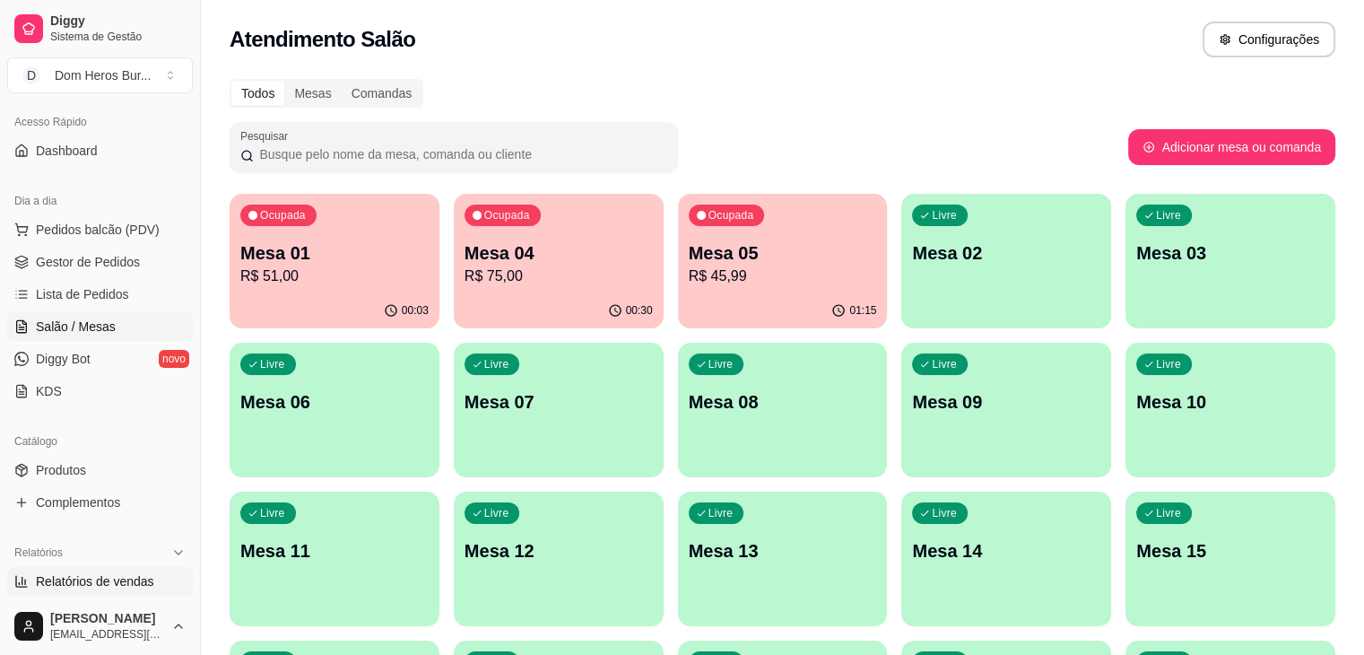
click at [117, 577] on span "Relatórios de vendas" at bounding box center [95, 581] width 118 height 18
select select "ALL"
select select "0"
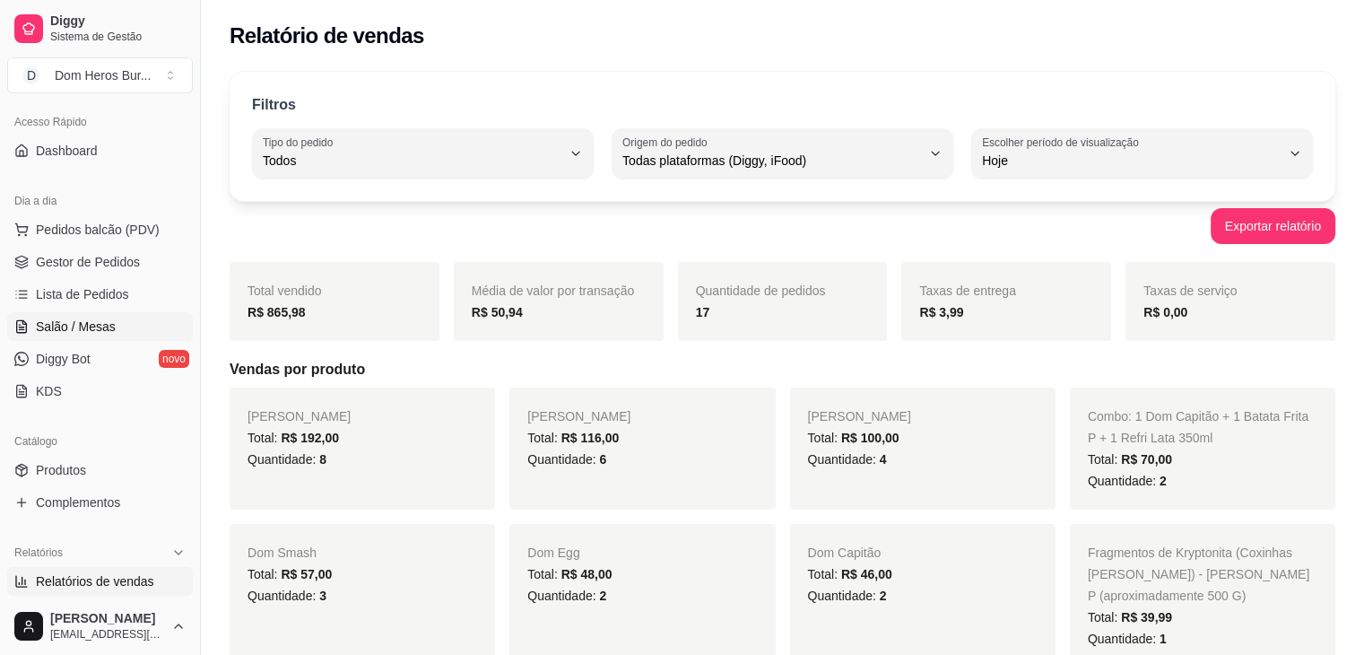
click at [100, 331] on span "Salão / Mesas" at bounding box center [76, 326] width 80 height 18
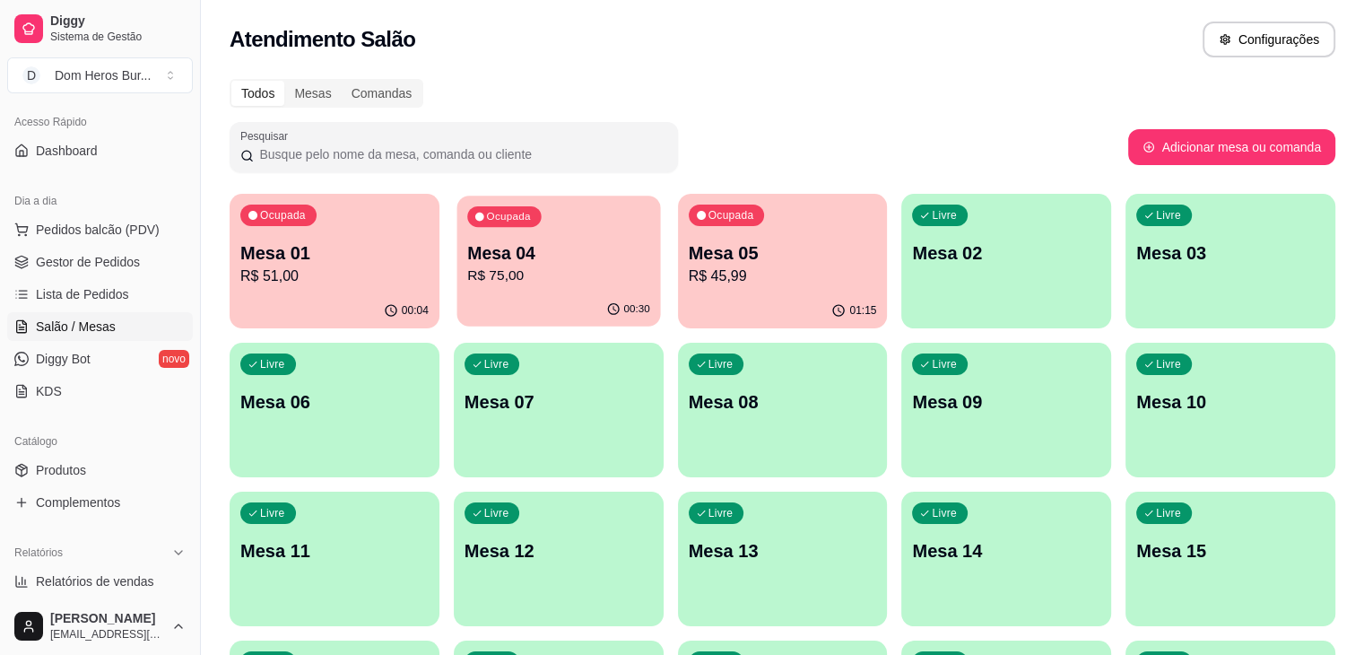
click at [543, 256] on p "Mesa 04" at bounding box center [558, 253] width 183 height 24
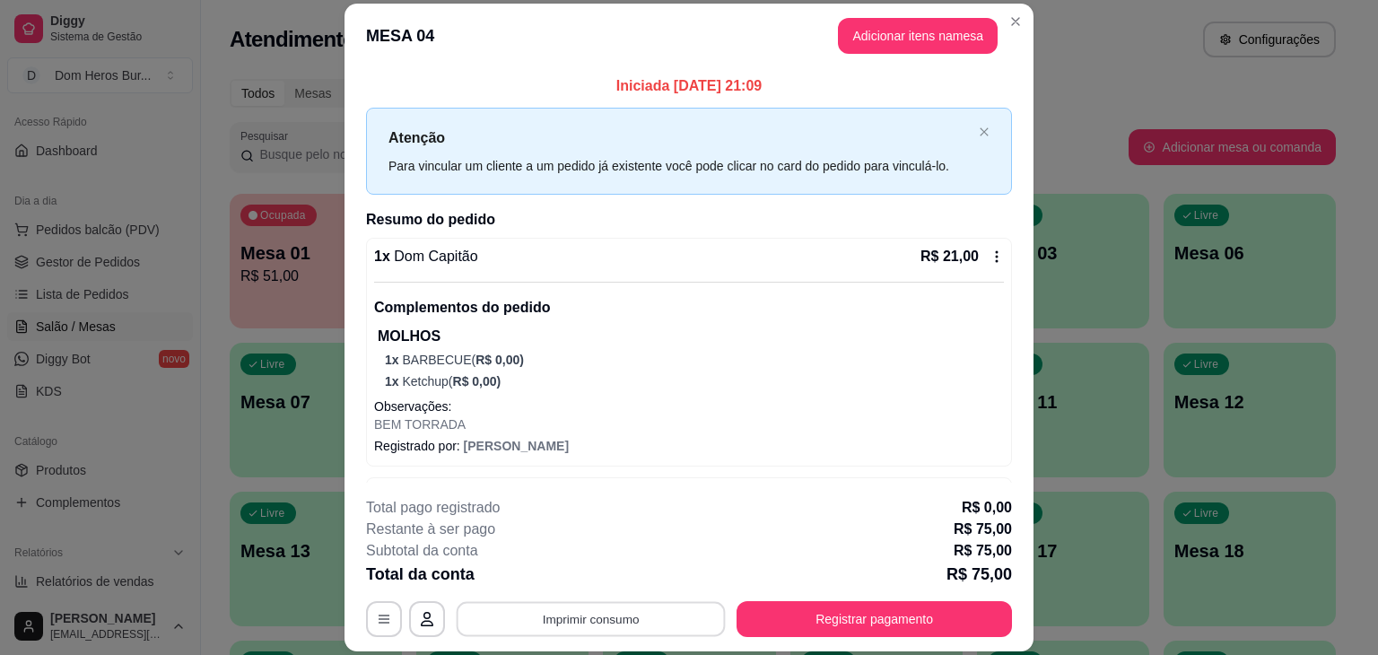
click at [648, 622] on button "Imprimir consumo" at bounding box center [590, 619] width 269 height 35
click at [610, 579] on button "IMPRESSORA" at bounding box center [589, 577] width 126 height 28
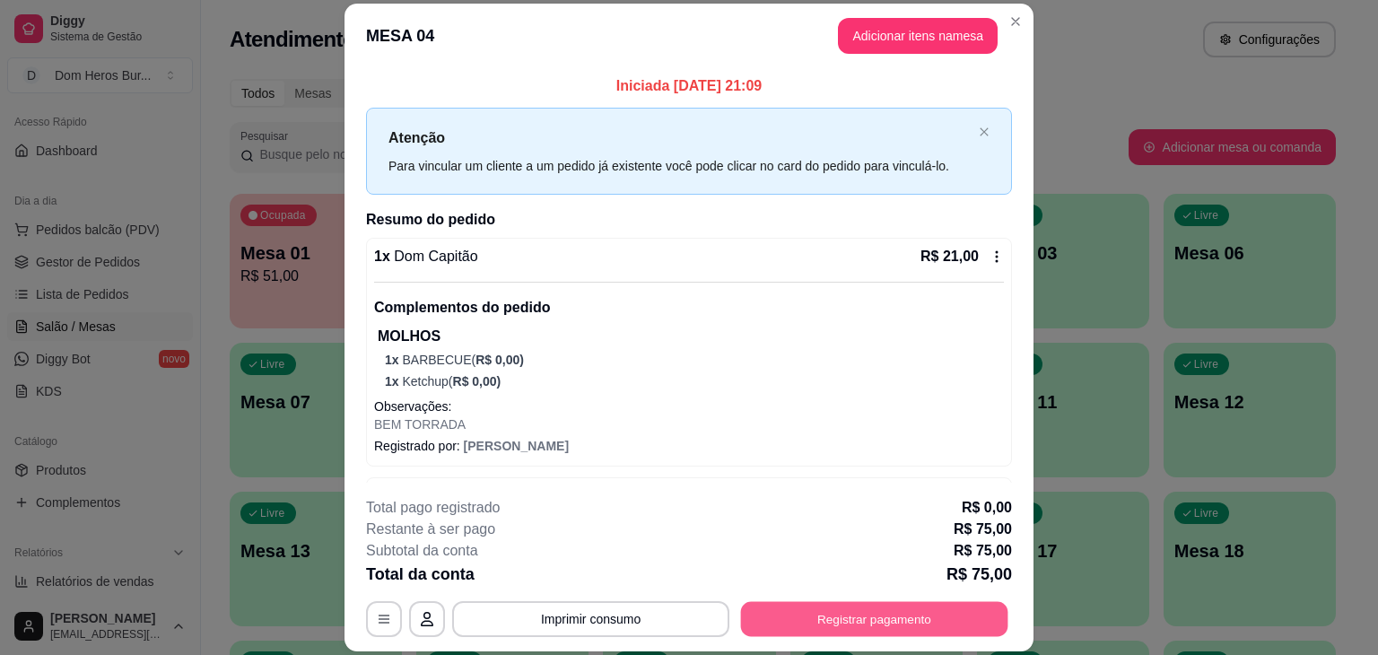
click at [819, 611] on button "Registrar pagamento" at bounding box center [874, 619] width 267 height 35
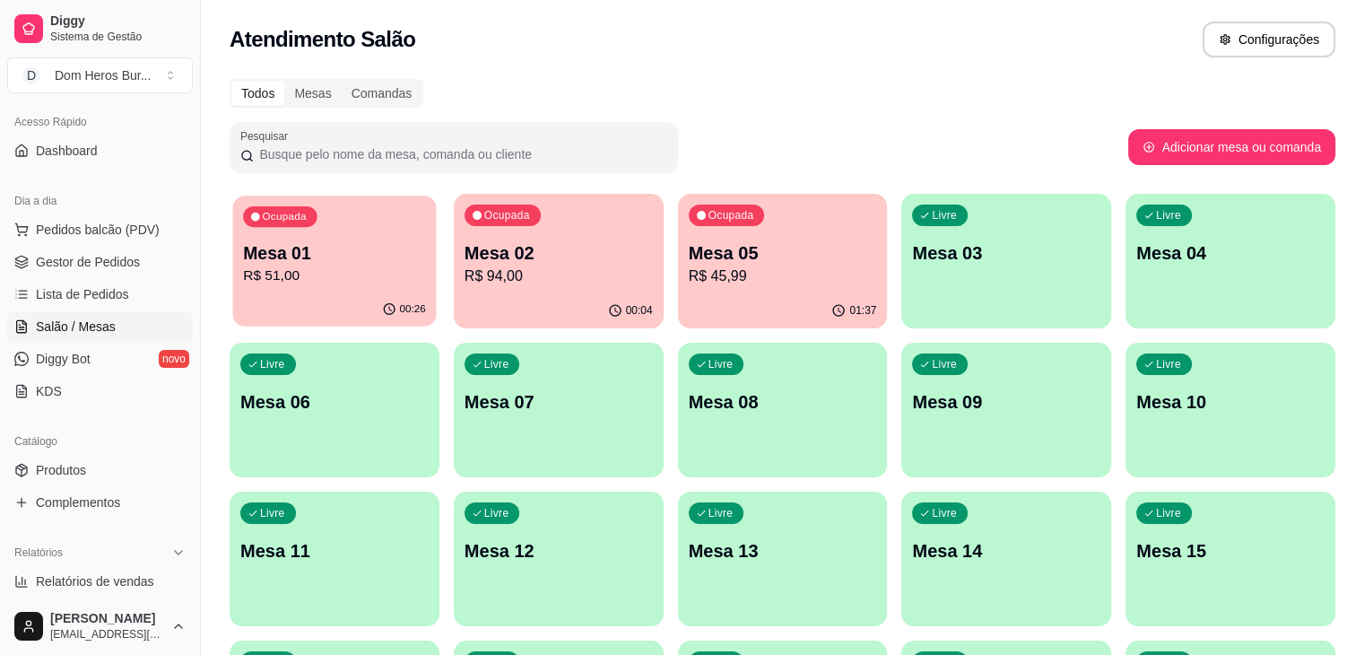
click at [330, 256] on p "Mesa 01" at bounding box center [334, 253] width 183 height 24
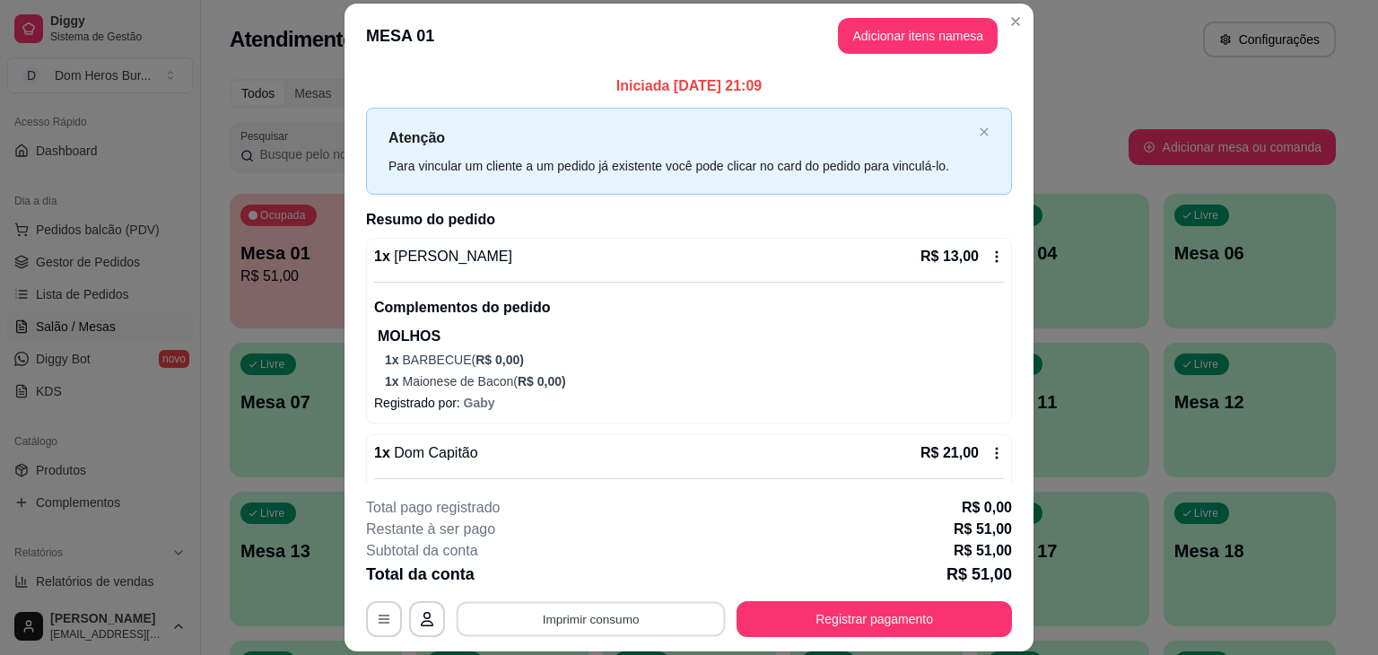
click at [647, 613] on button "Imprimir consumo" at bounding box center [590, 619] width 269 height 35
click at [600, 583] on button "IMPRESSORA" at bounding box center [589, 577] width 126 height 28
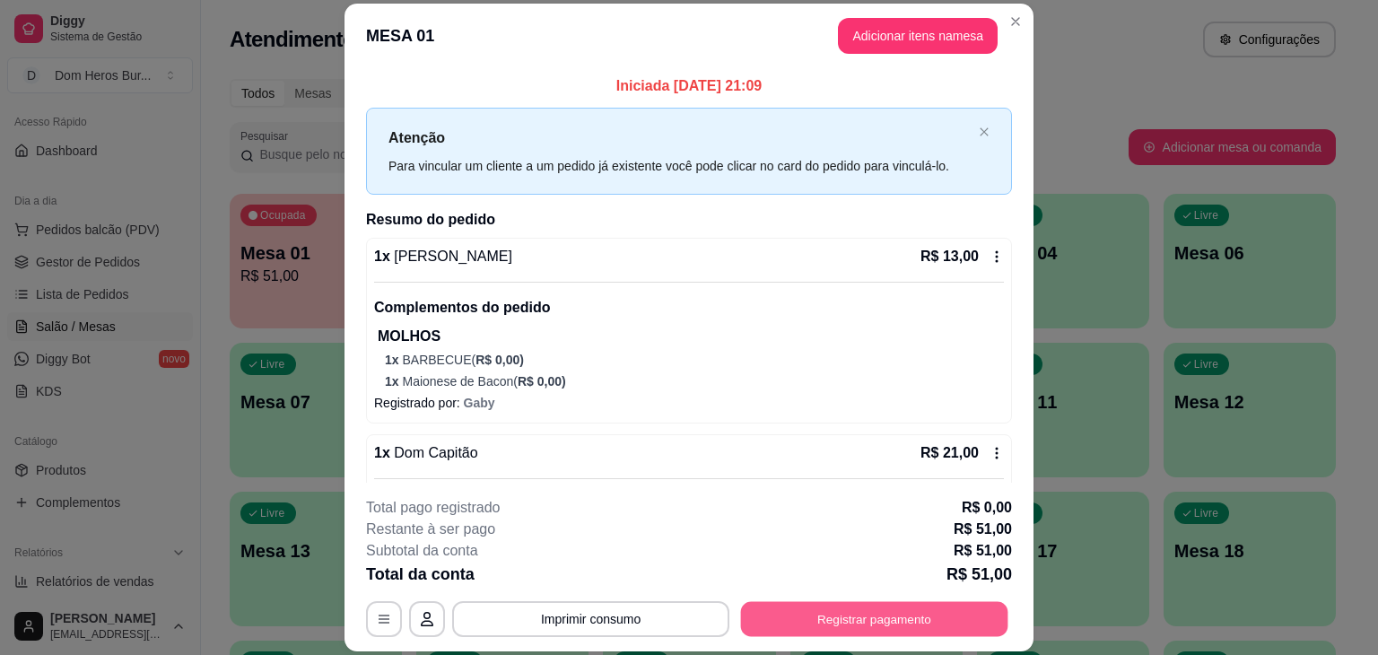
click at [875, 613] on button "Registrar pagamento" at bounding box center [874, 619] width 267 height 35
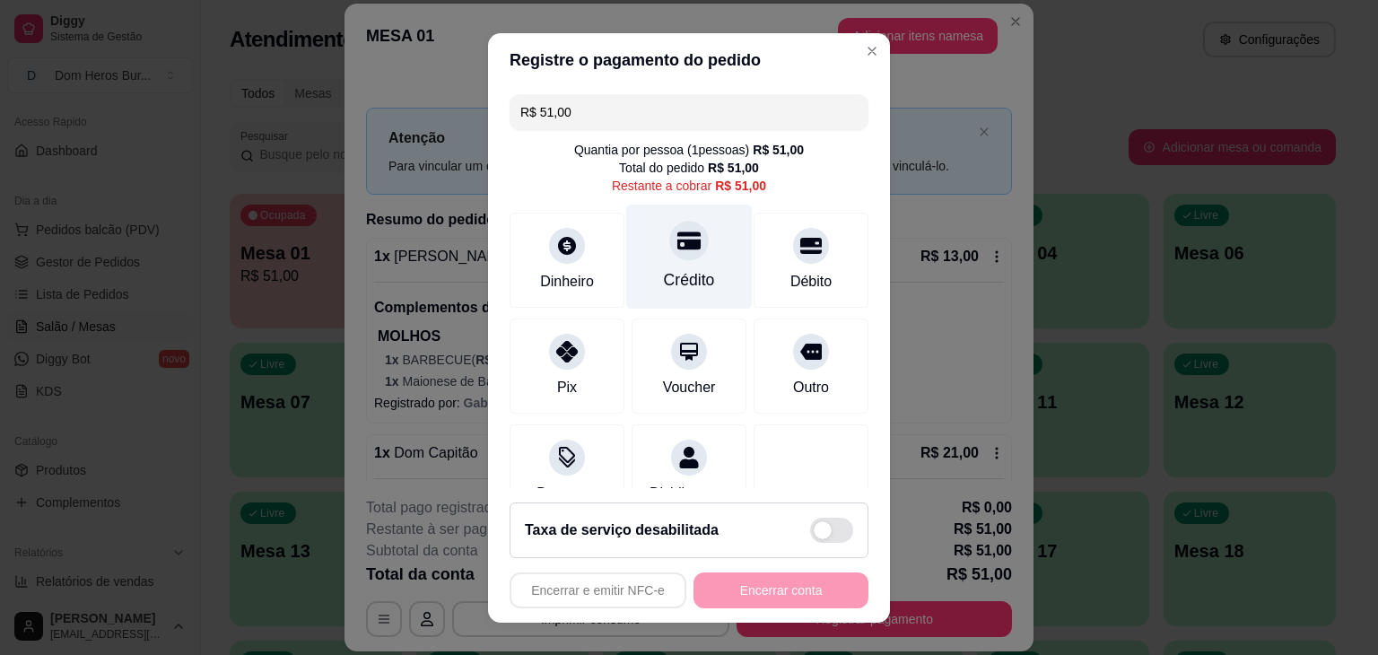
click at [699, 276] on div "Crédito" at bounding box center [689, 256] width 126 height 105
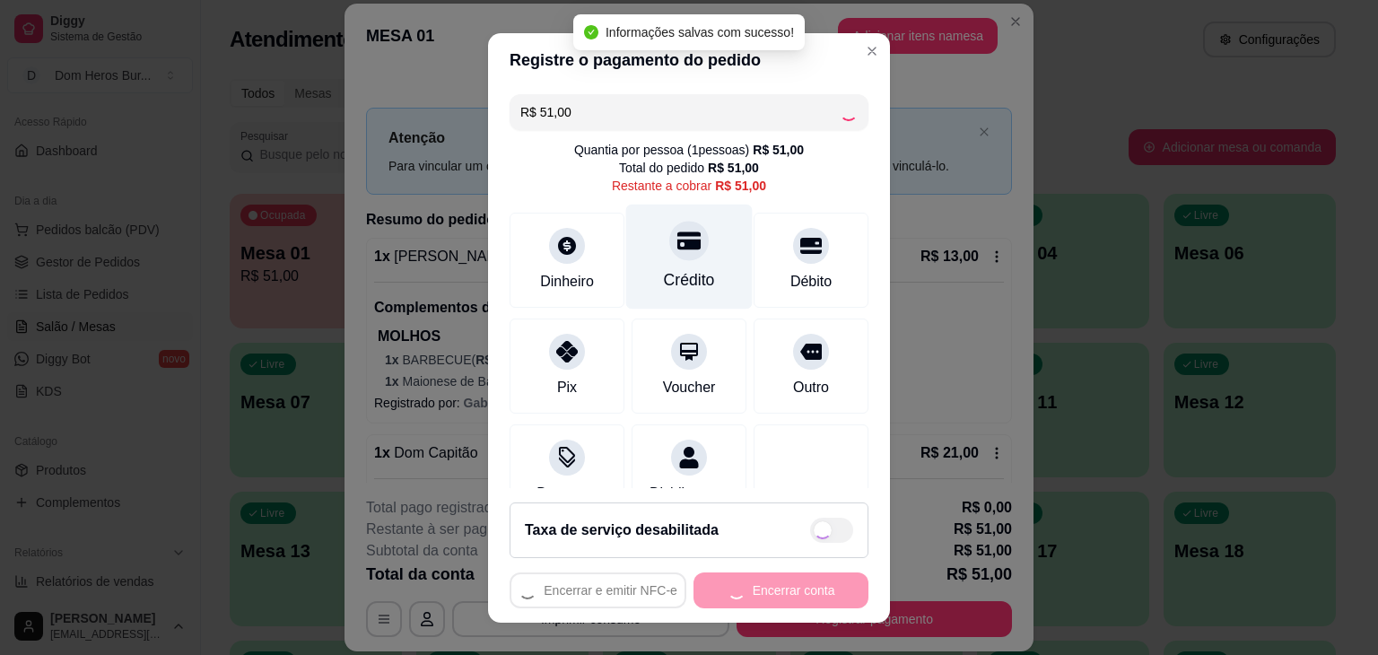
type input "R$ 0,00"
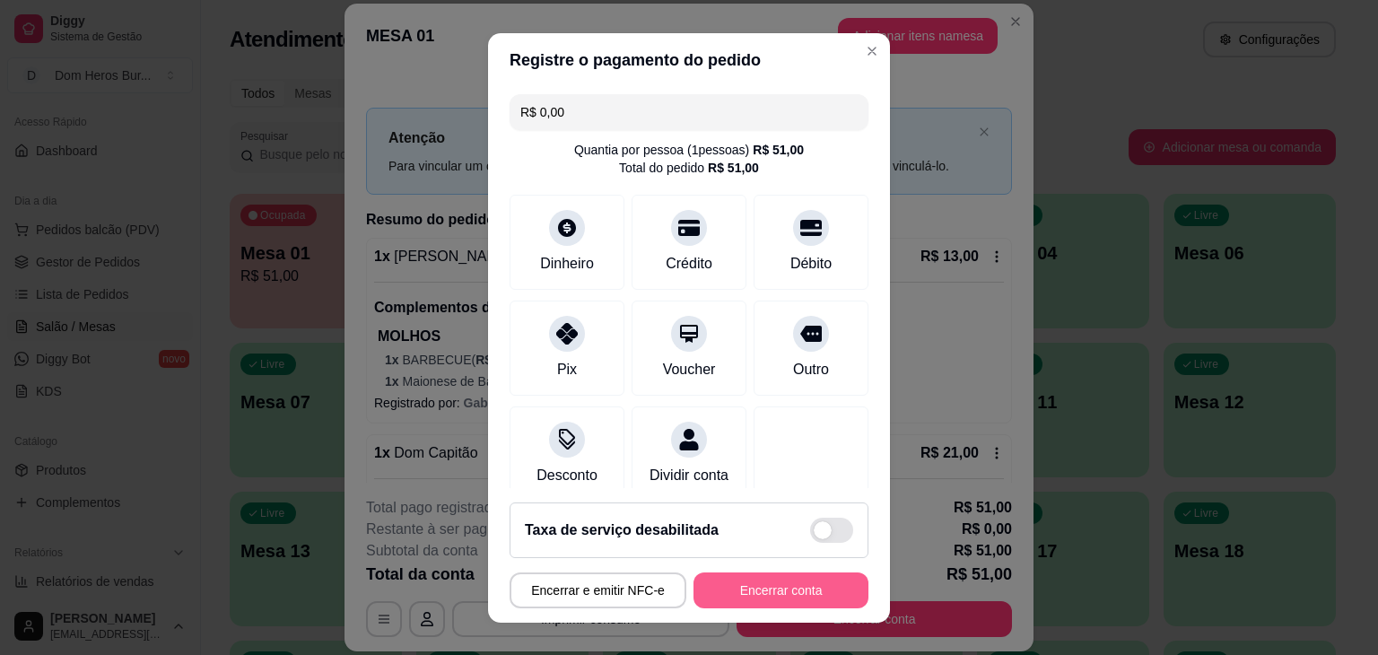
click at [737, 589] on button "Encerrar conta" at bounding box center [780, 590] width 175 height 36
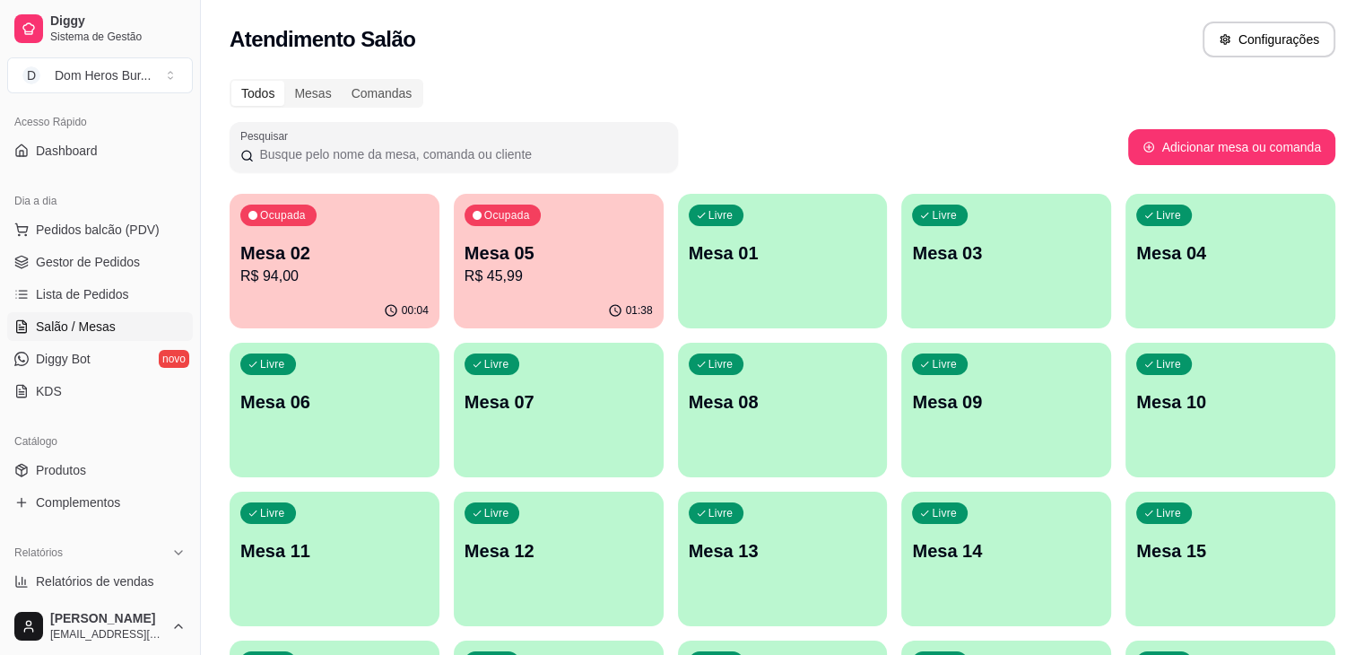
click at [333, 282] on p "R$ 94,00" at bounding box center [334, 276] width 188 height 22
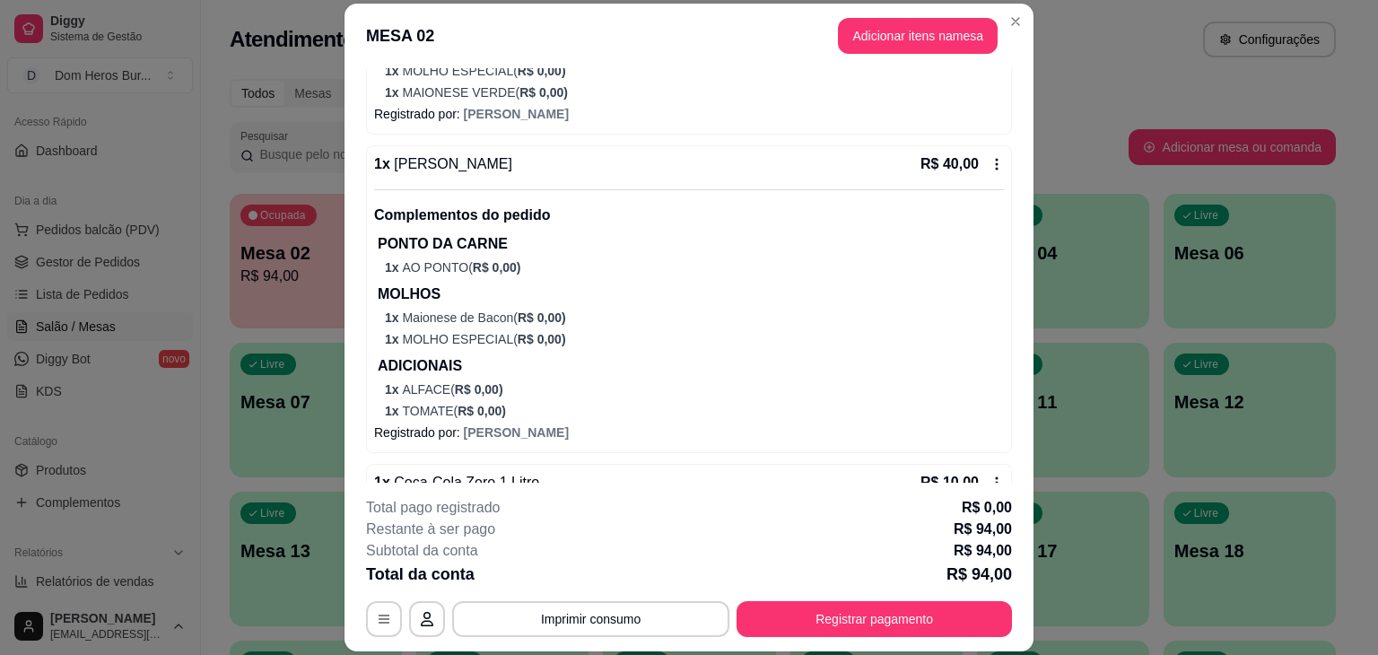
scroll to position [578, 0]
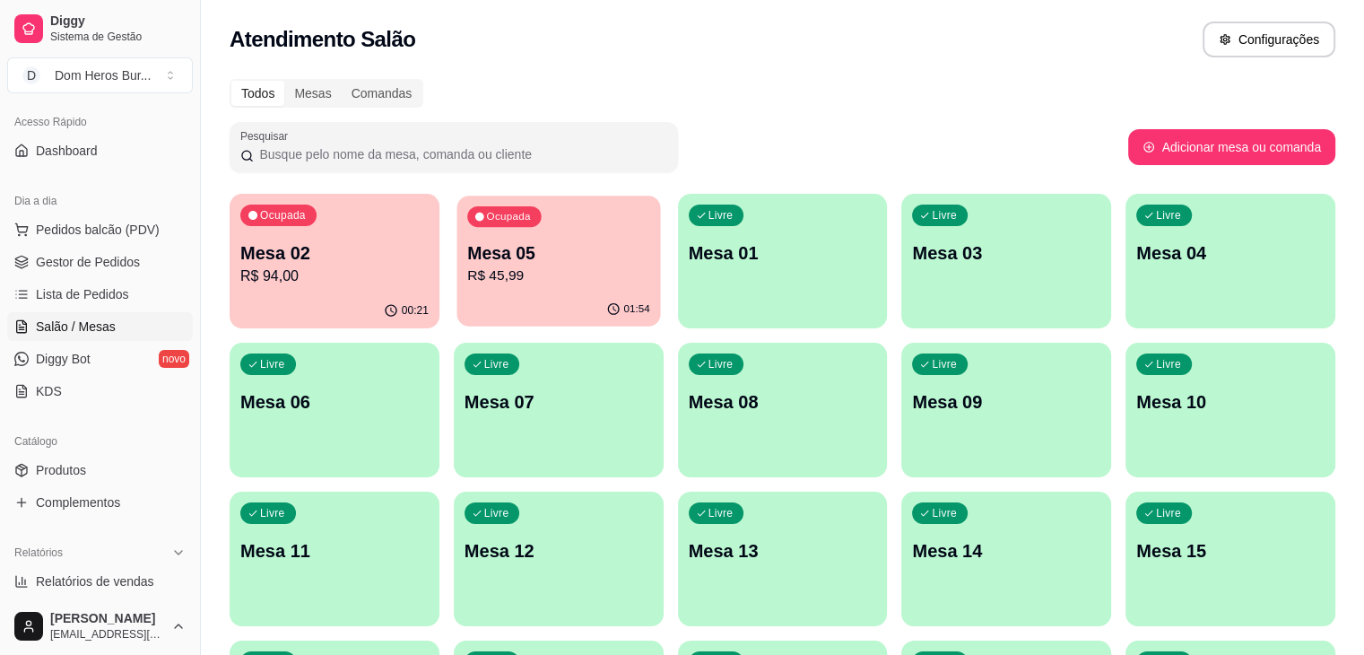
click at [487, 288] on div "Ocupada Mesa 05 R$ 45,99" at bounding box center [558, 244] width 204 height 97
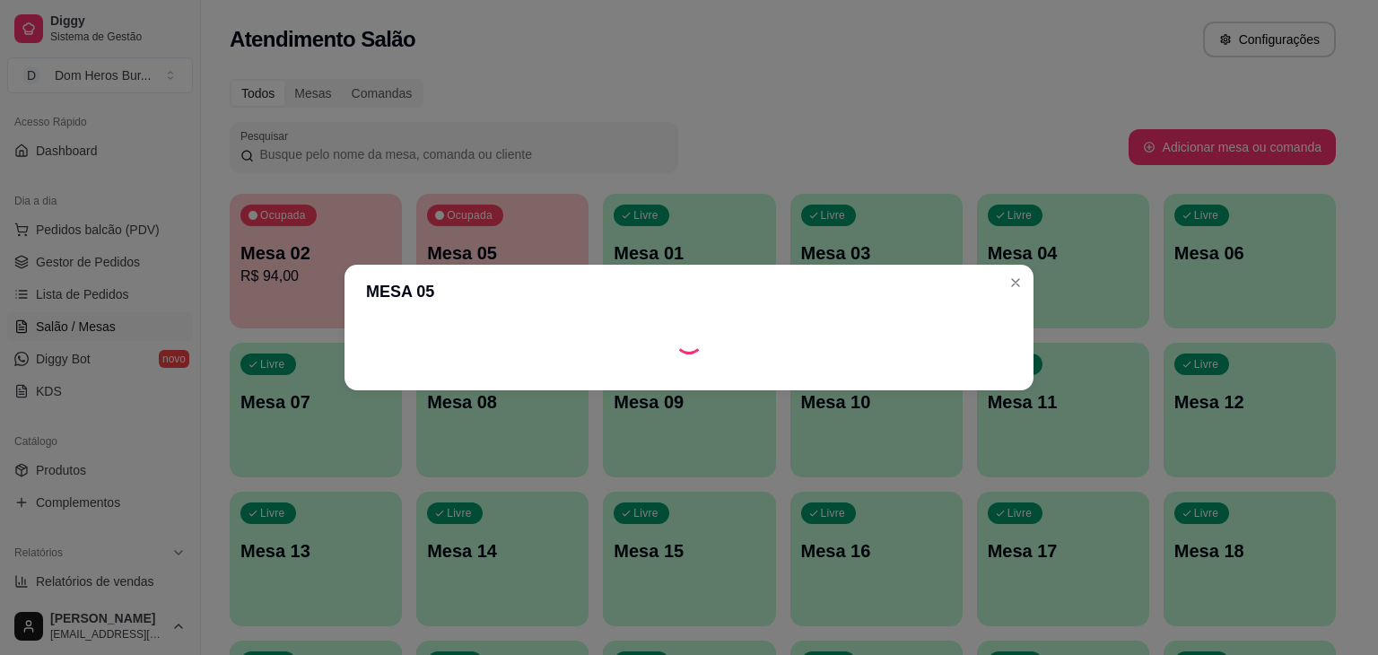
click at [487, 288] on header "MESA 05" at bounding box center [688, 292] width 689 height 54
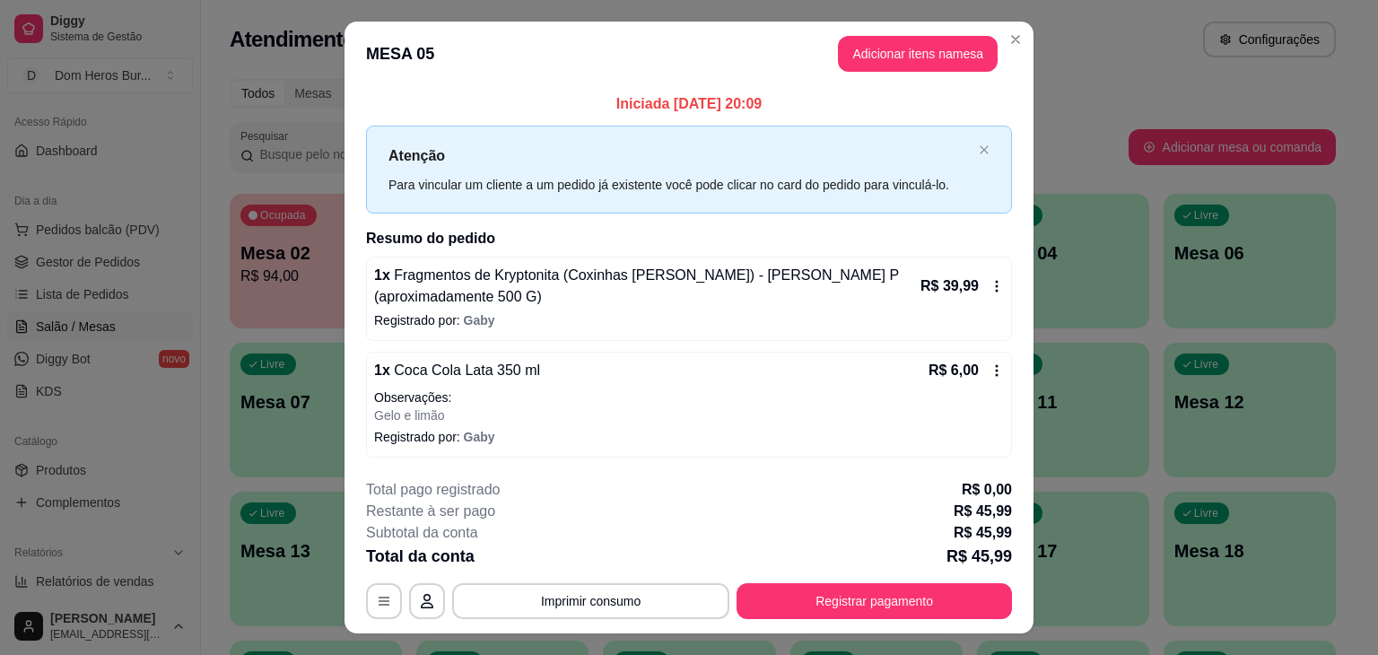
click at [755, 101] on p "Iniciada [DATE] 20:09" at bounding box center [689, 104] width 646 height 22
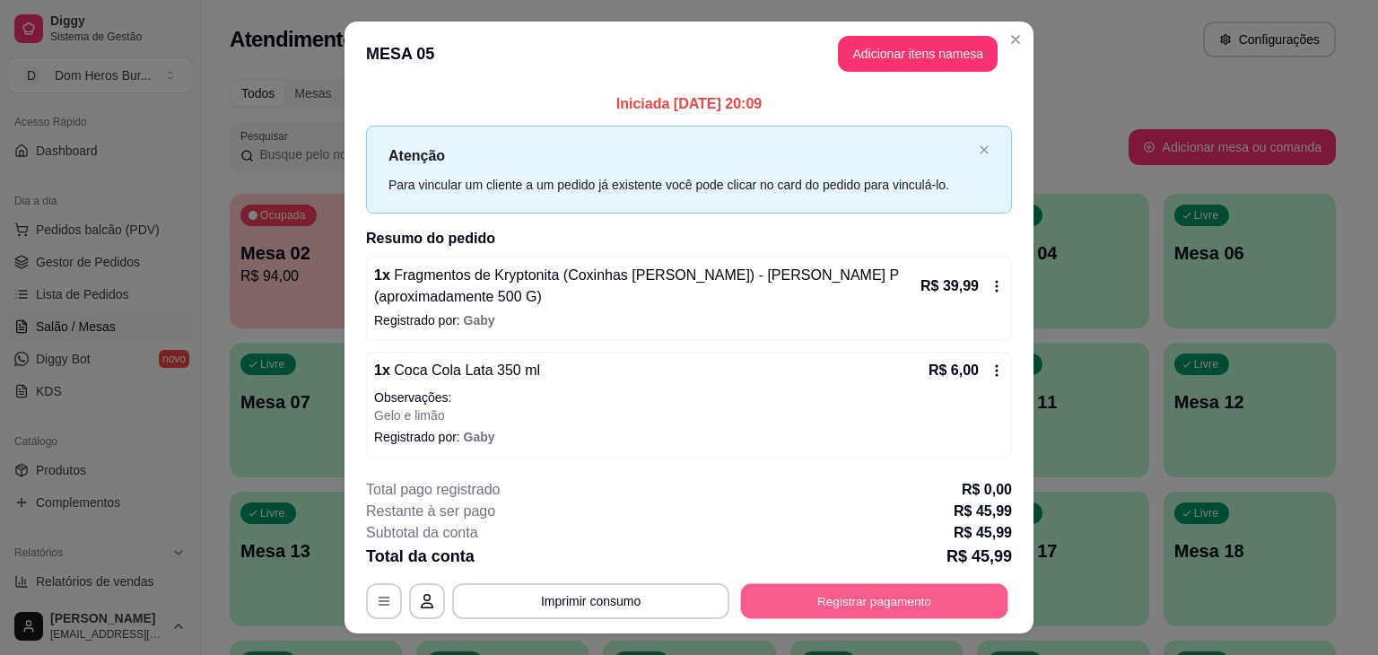
click at [768, 583] on button "Registrar pagamento" at bounding box center [874, 600] width 267 height 35
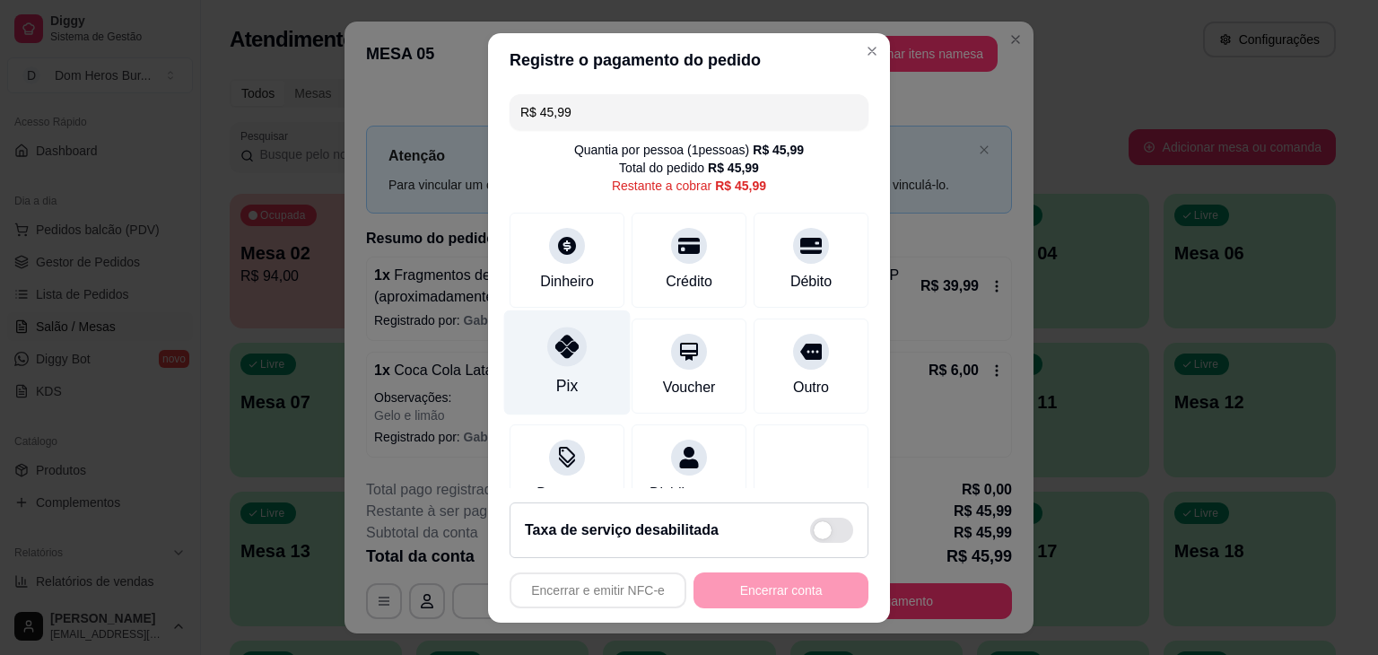
click at [555, 348] on icon at bounding box center [566, 346] width 23 height 23
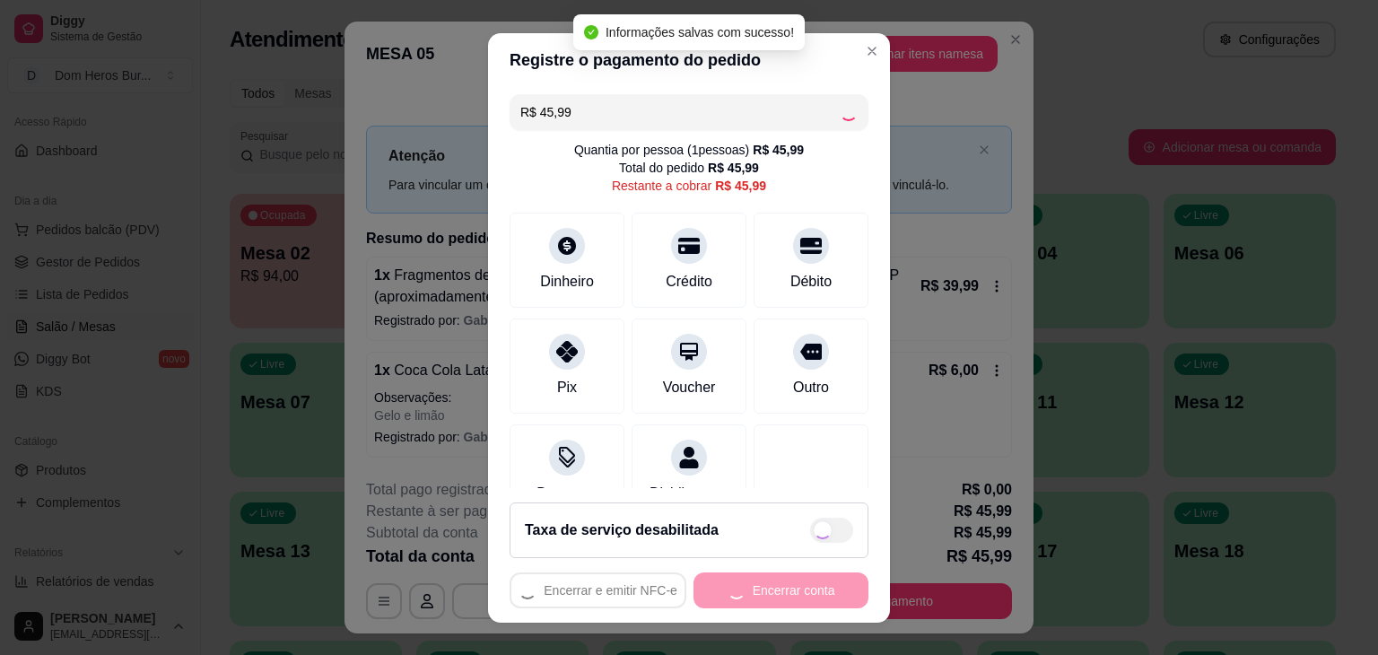
type input "R$ 0,00"
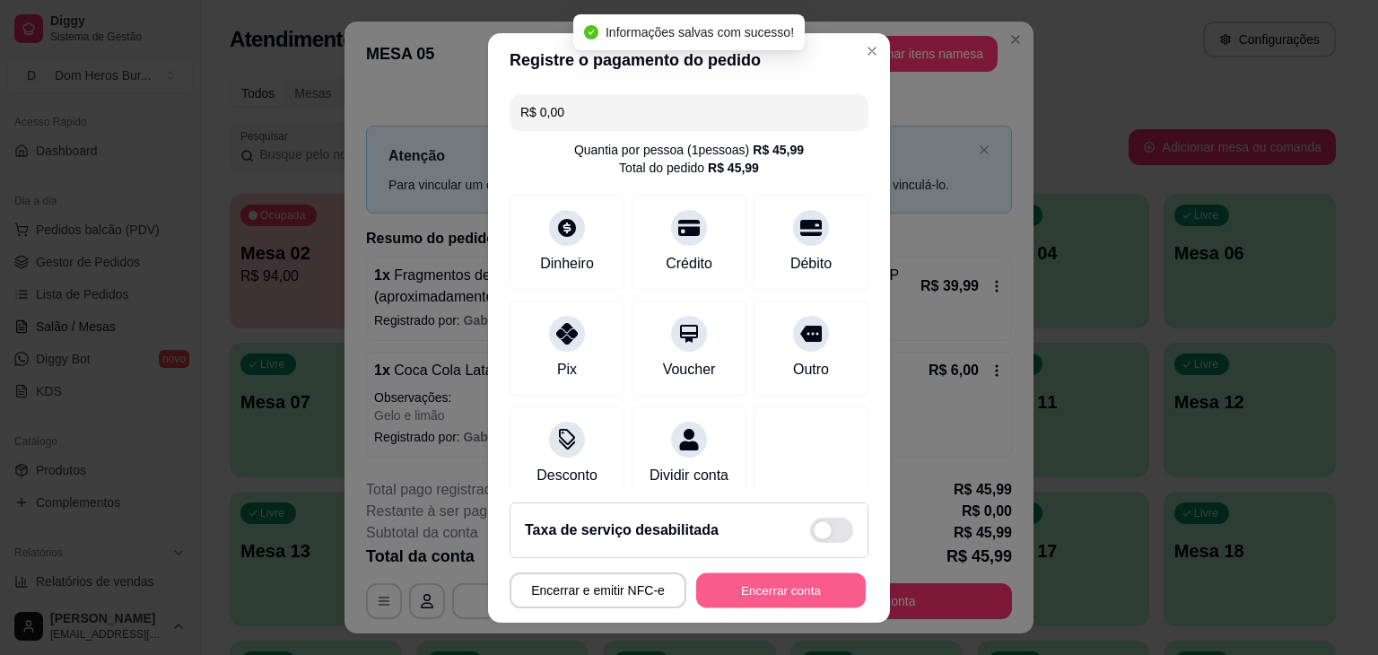
click at [717, 583] on button "Encerrar conta" at bounding box center [781, 589] width 170 height 35
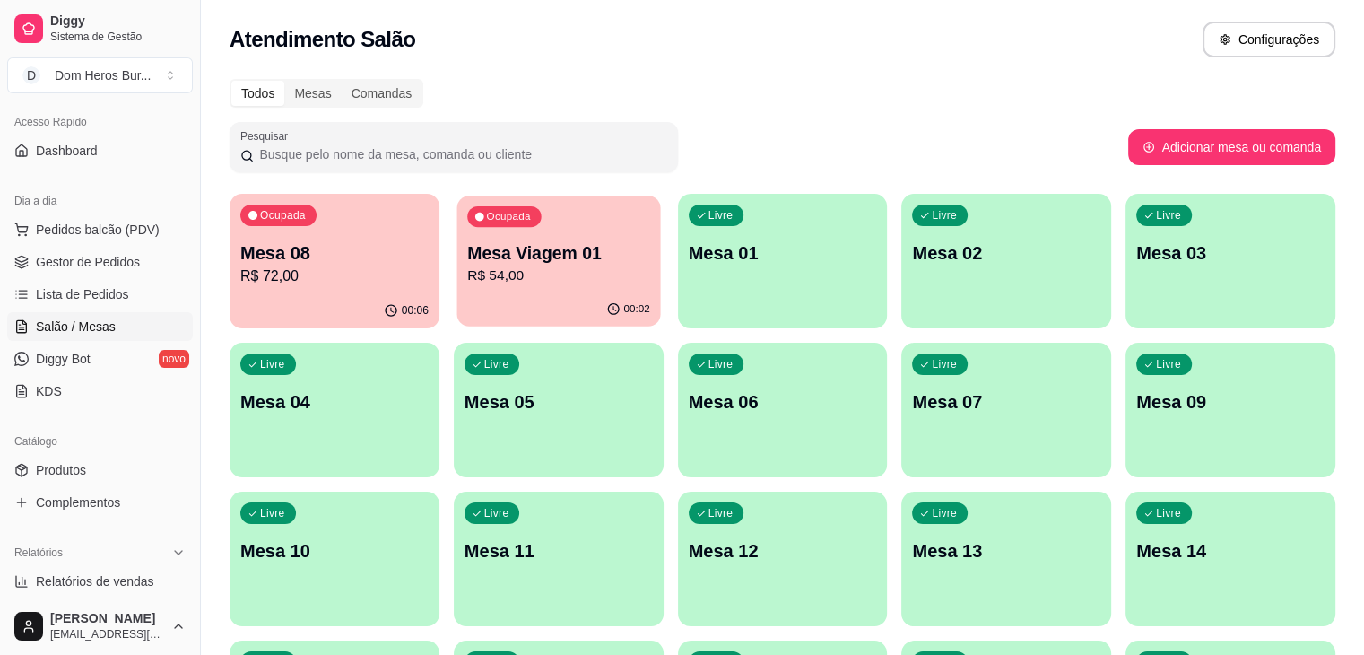
click at [538, 244] on p "Mesa Viagem 01" at bounding box center [558, 253] width 183 height 24
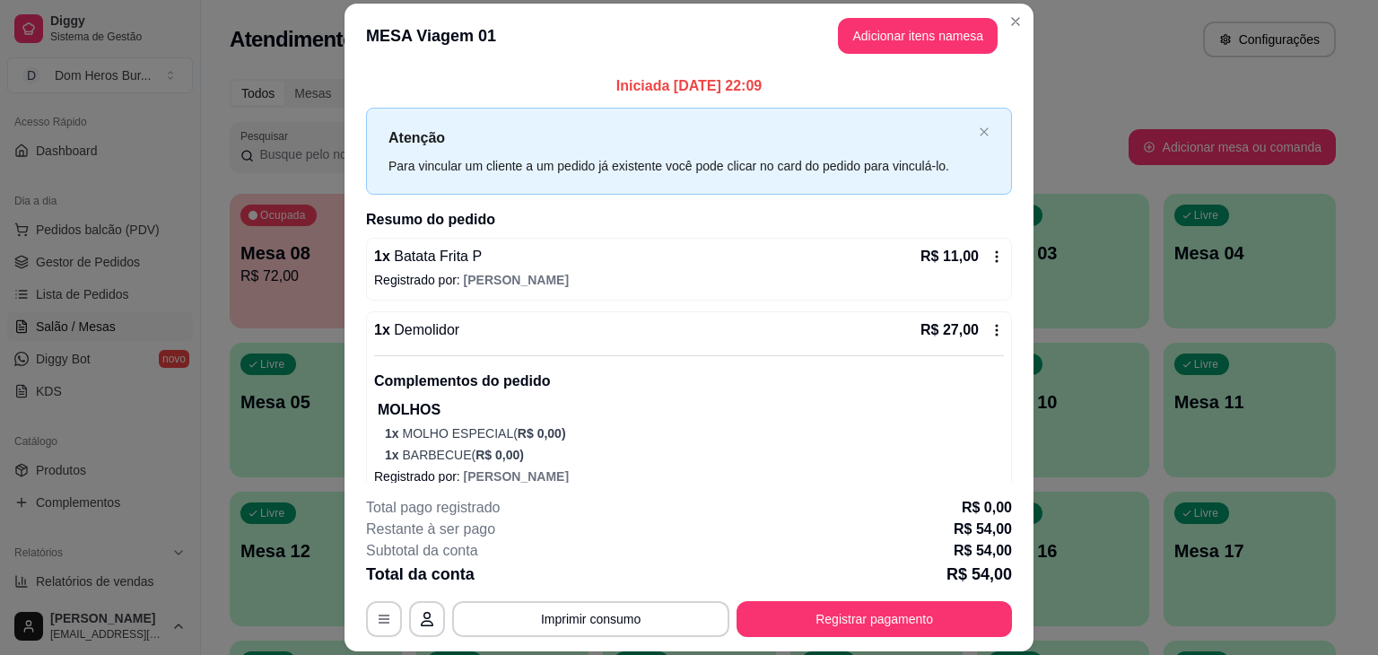
click at [538, 265] on div "1 x Batata Frita P R$ 11,00" at bounding box center [689, 257] width 630 height 22
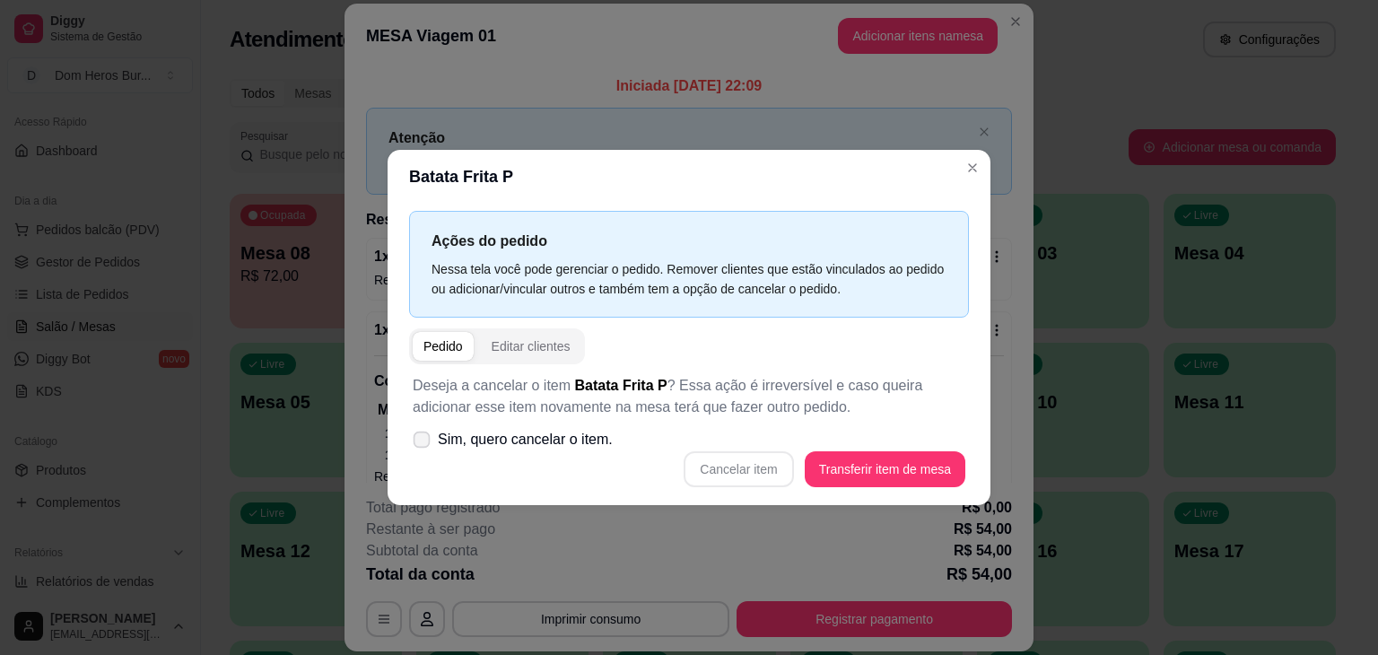
click at [610, 445] on label "Sim, quero cancelar o item." at bounding box center [512, 440] width 214 height 36
click at [423, 445] on input "Sim, quero cancelar o item." at bounding box center [418, 449] width 12 height 12
checkbox input "true"
click at [727, 474] on button "Cancelar item" at bounding box center [738, 469] width 107 height 35
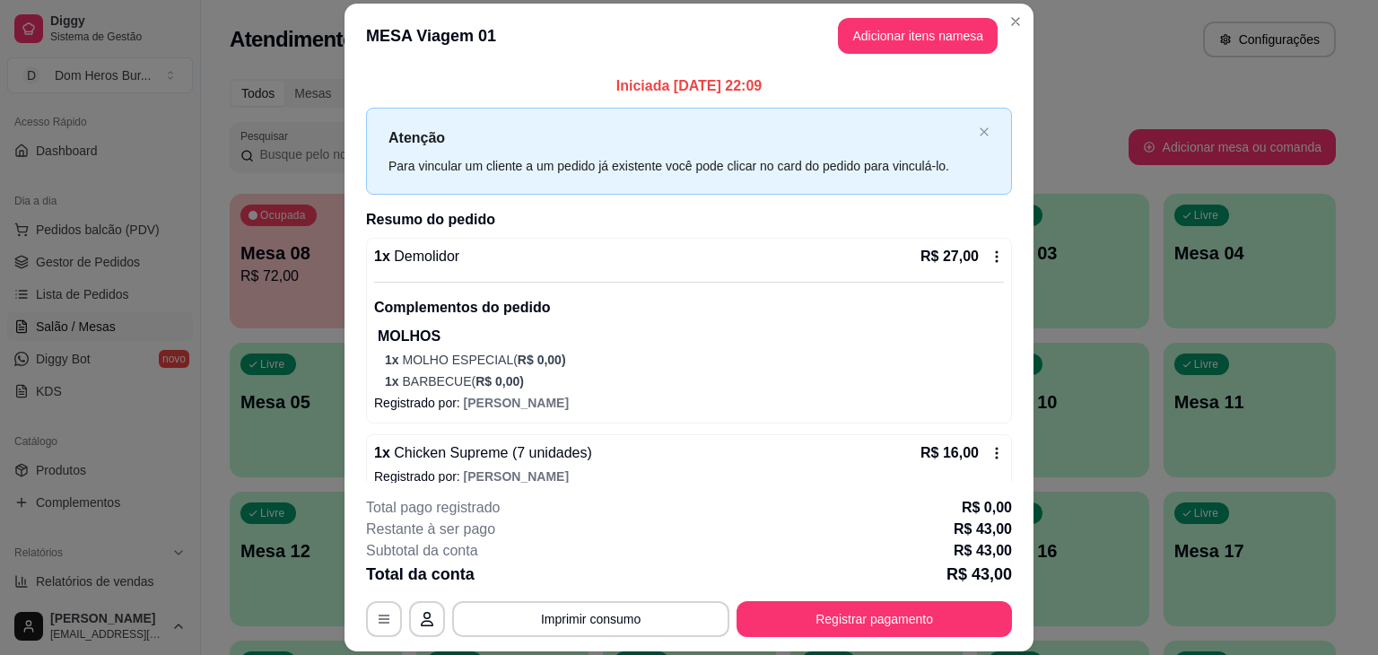
click at [557, 287] on div "Complementos do pedido MOLHOS 1 x MOLHO ESPECIAL ( R$ 0,00 ) 1 x BARBECUE ( R$ …" at bounding box center [689, 336] width 630 height 109
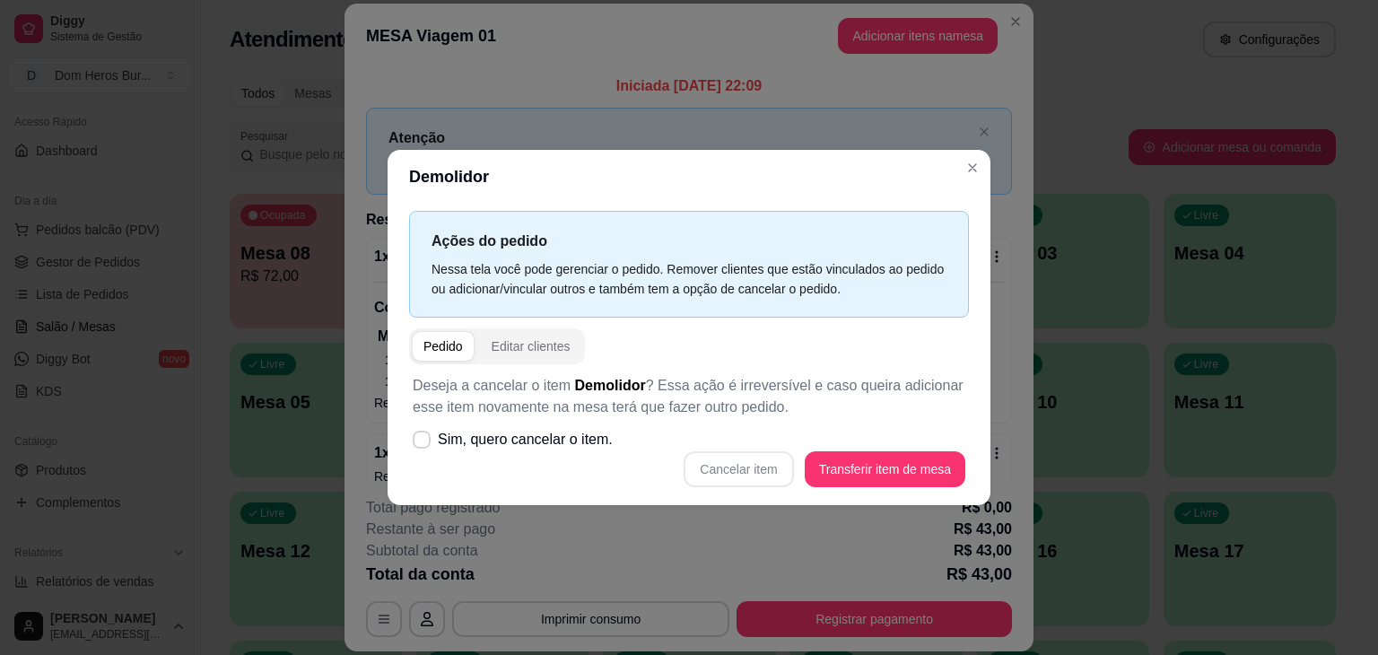
click at [531, 419] on div "Deseja a cancelar o item Demolidor ? Essa ação é irreversível e caso queira adi…" at bounding box center [689, 431] width 560 height 134
click at [533, 429] on span "Sim, quero cancelar o item." at bounding box center [525, 440] width 175 height 22
click at [423, 443] on input "Sim, quero cancelar o item." at bounding box center [418, 449] width 12 height 12
checkbox input "true"
click at [725, 482] on button "Cancelar item" at bounding box center [738, 469] width 107 height 35
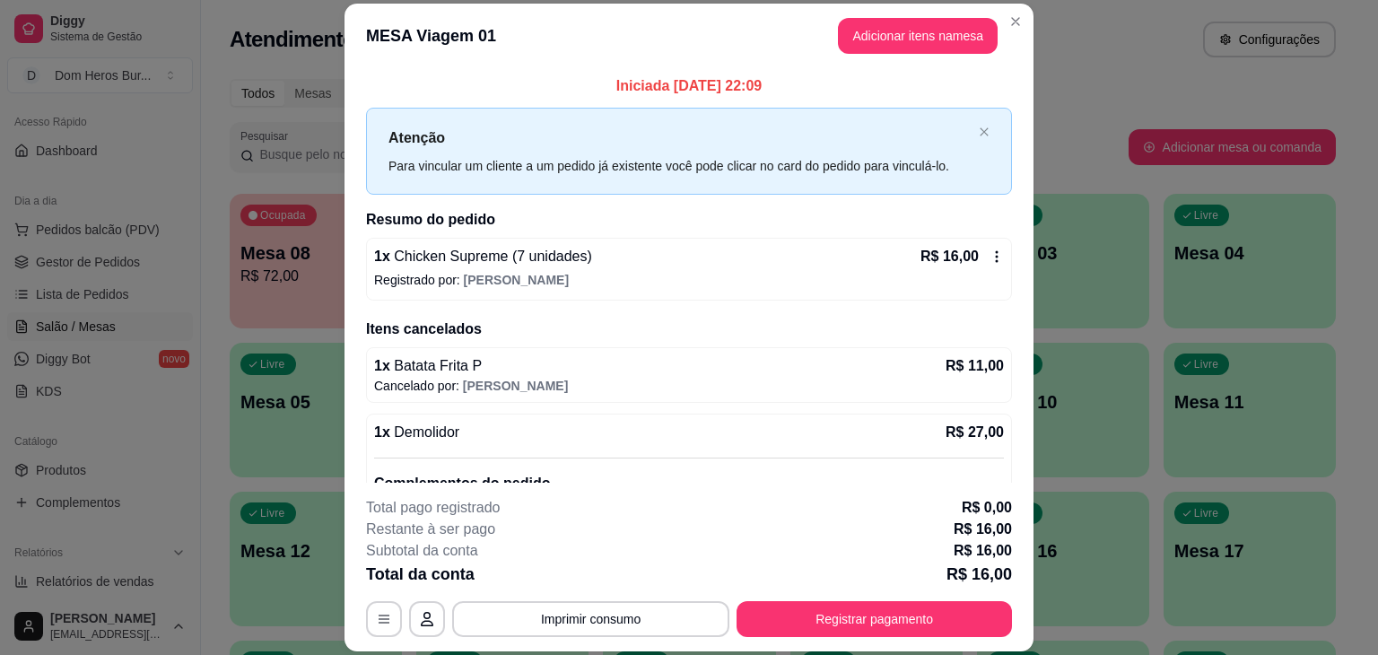
click at [554, 290] on div "1 x Chicken Supreme (7 unidades) R$ 16,00 Registrado por: [PERSON_NAME]" at bounding box center [689, 269] width 646 height 63
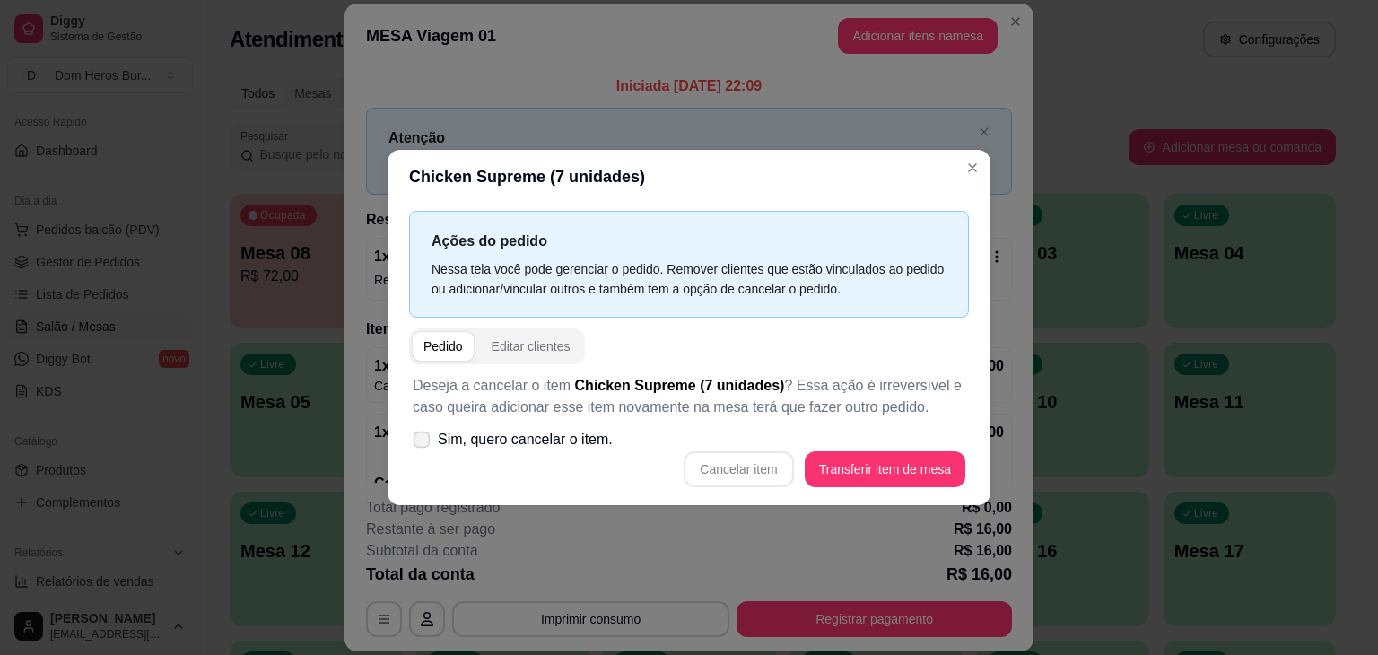
click at [533, 431] on span "Sim, quero cancelar o item." at bounding box center [525, 440] width 175 height 22
click at [423, 443] on input "Sim, quero cancelar o item." at bounding box center [418, 449] width 12 height 12
checkbox input "true"
click at [764, 464] on button "Cancelar item" at bounding box center [738, 469] width 107 height 35
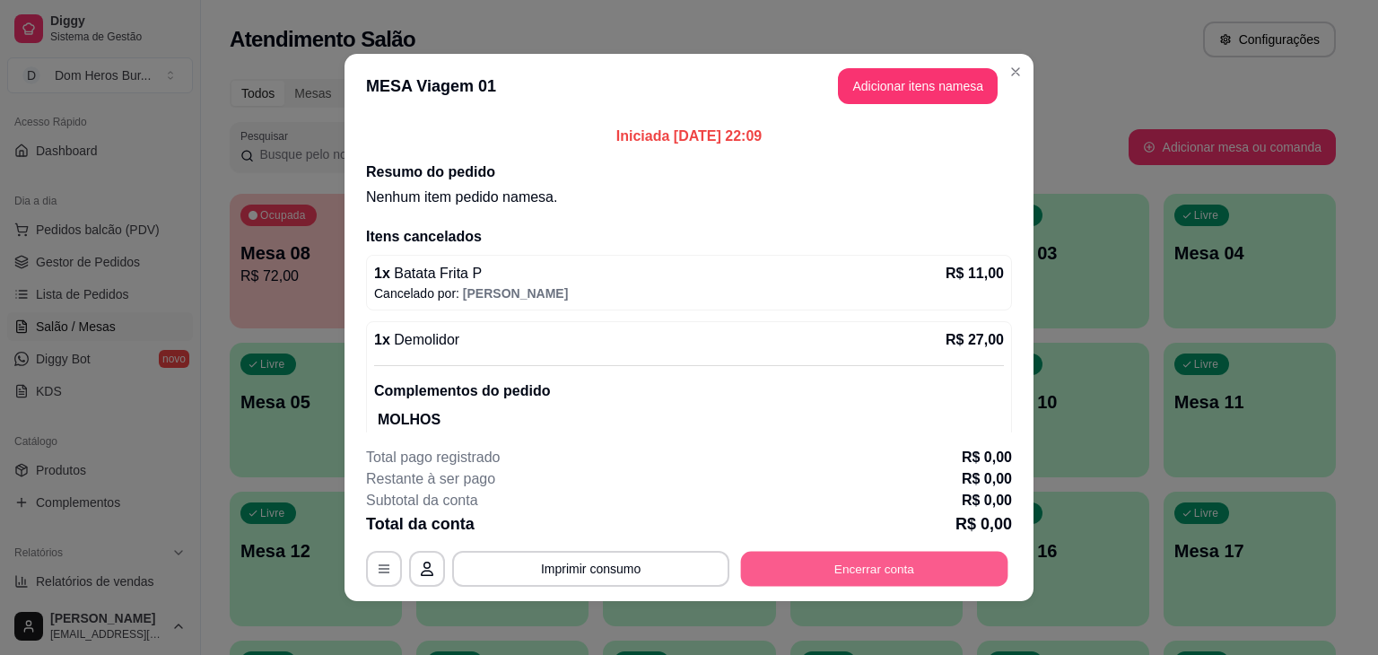
click at [832, 578] on button "Encerrar conta" at bounding box center [874, 569] width 267 height 35
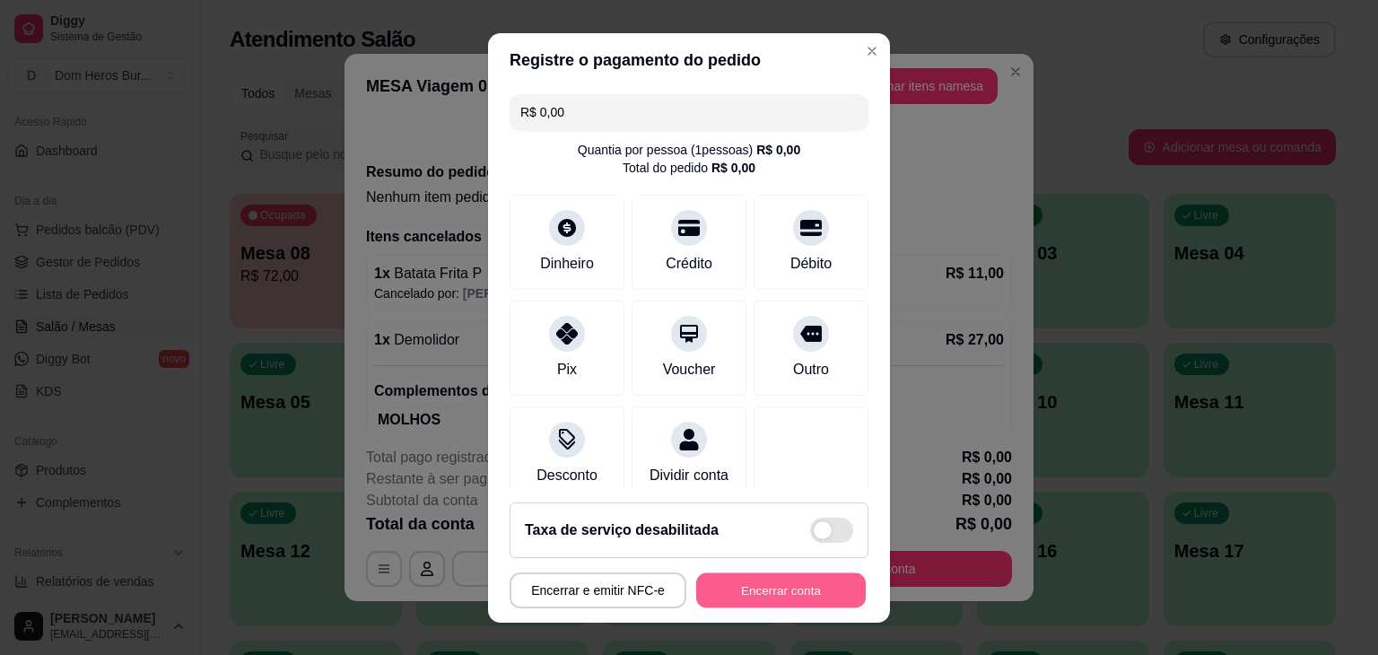
click at [814, 596] on button "Encerrar conta" at bounding box center [781, 589] width 170 height 35
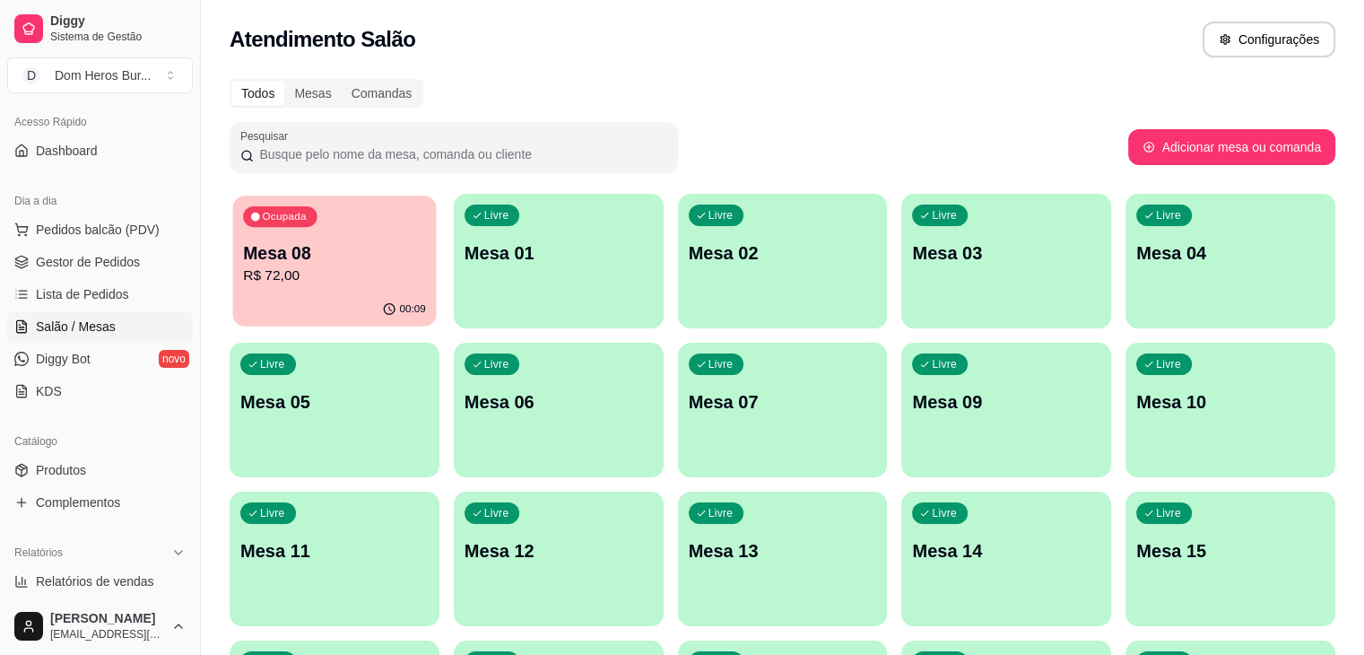
click at [333, 324] on div "00:09" at bounding box center [335, 309] width 204 height 34
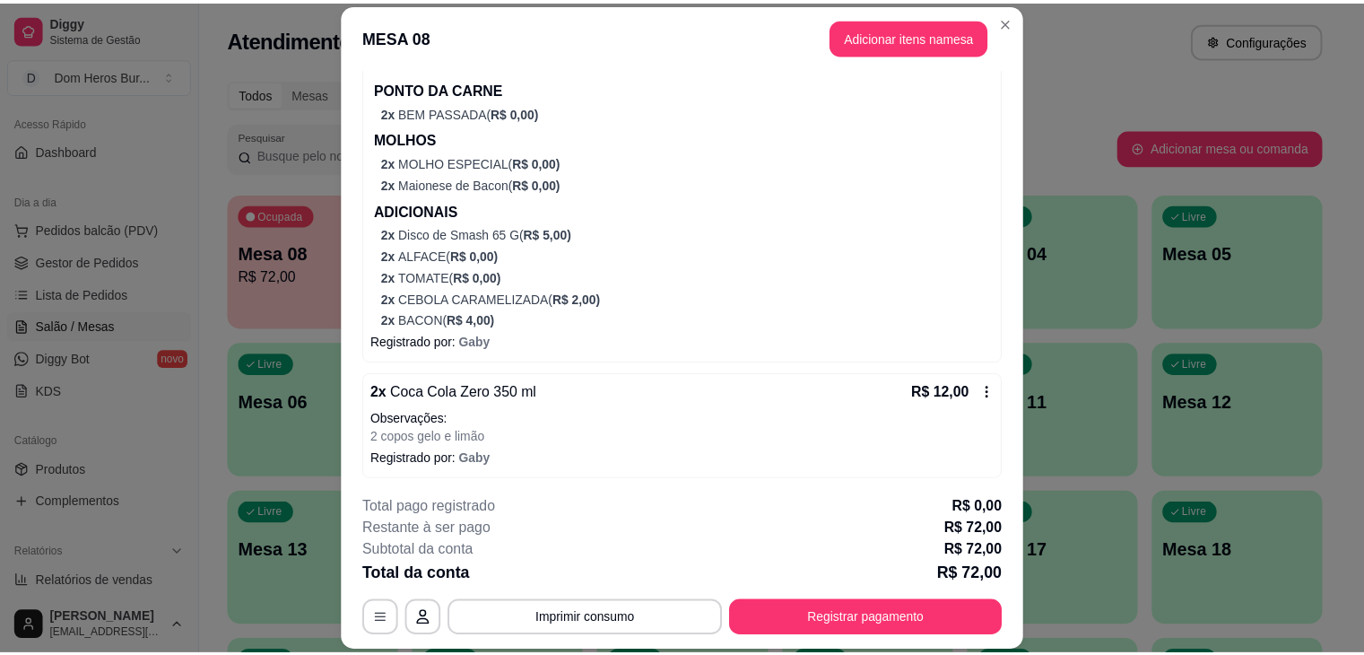
scroll to position [249, 0]
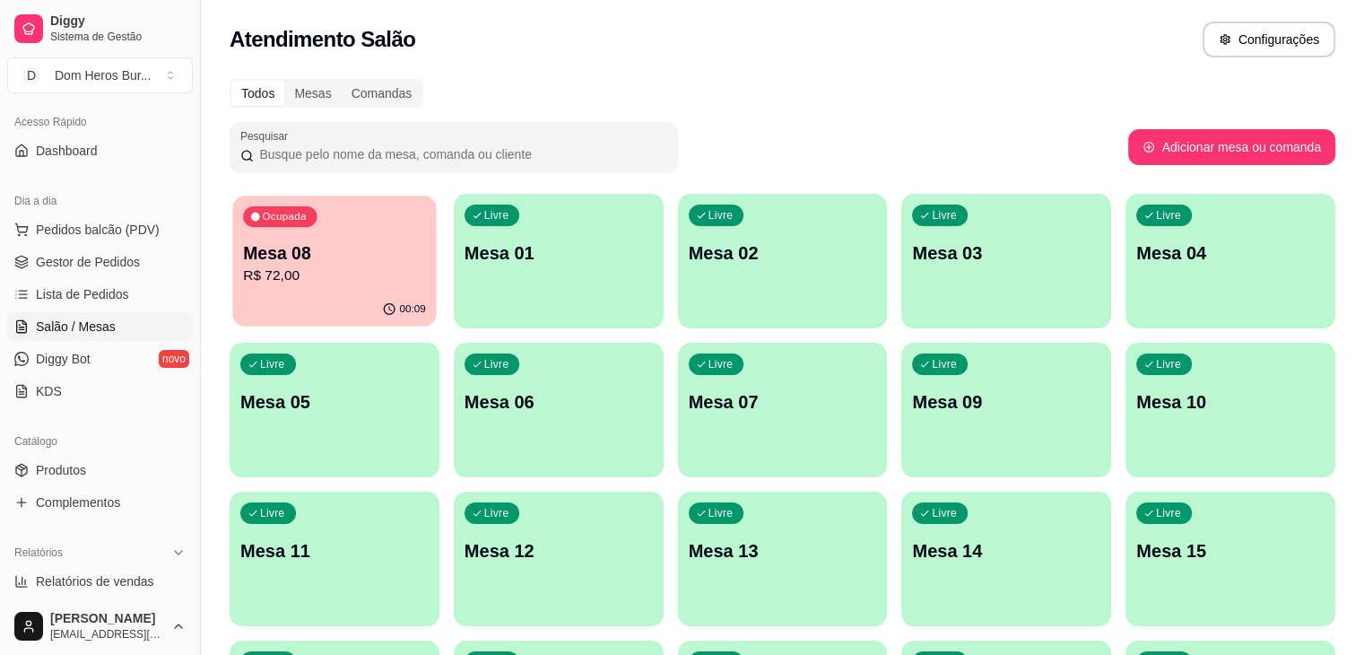
click at [343, 241] on p "Mesa 08" at bounding box center [334, 253] width 183 height 24
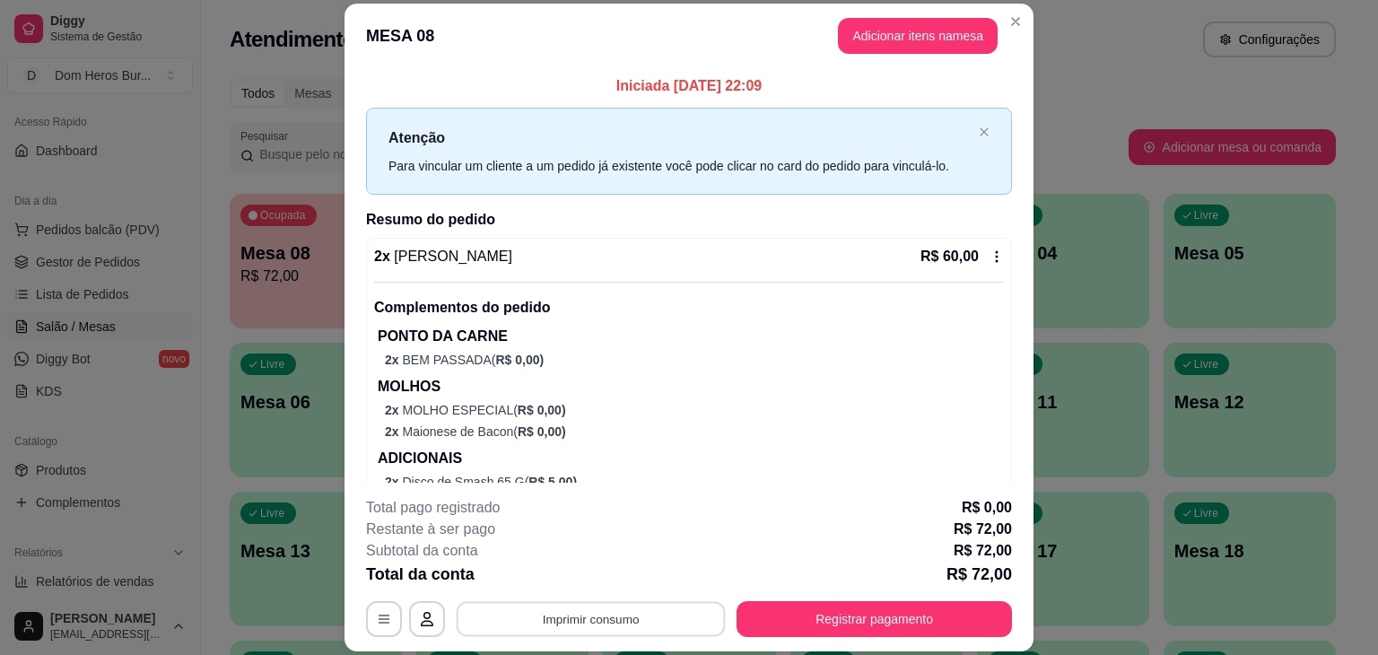
click at [570, 611] on button "Imprimir consumo" at bounding box center [590, 619] width 269 height 35
click at [551, 580] on button "IMPRESSORA" at bounding box center [589, 577] width 126 height 28
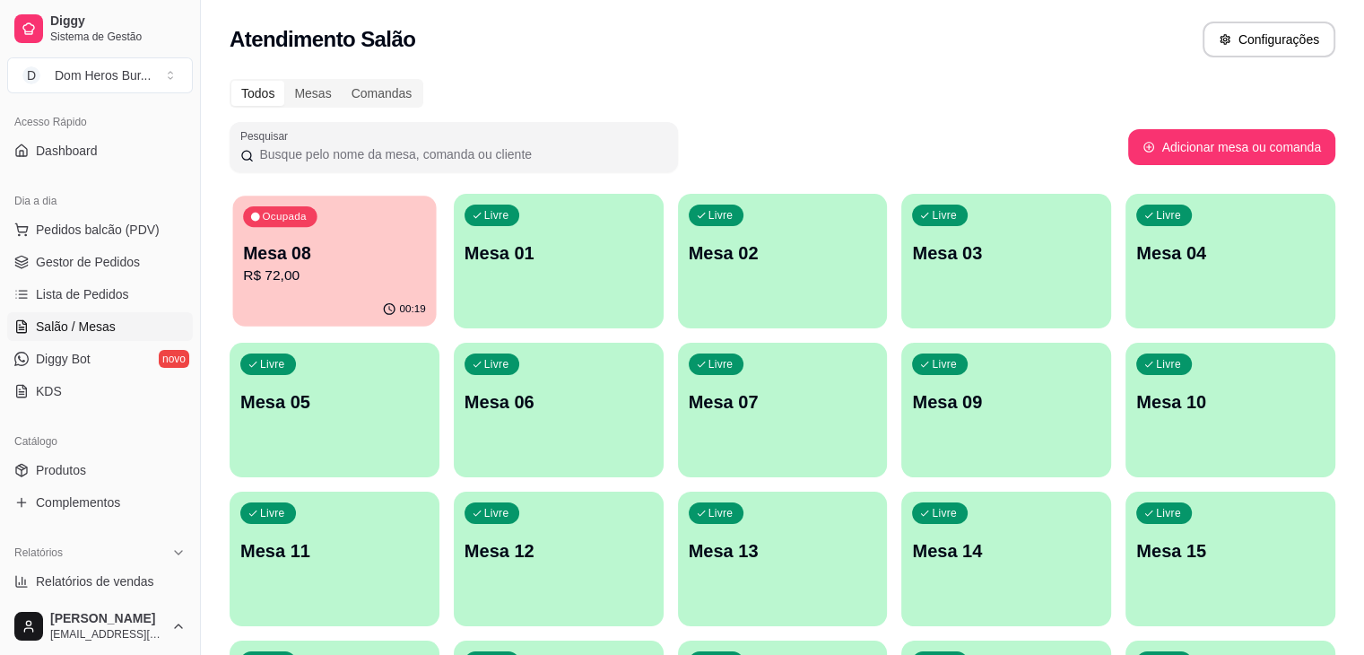
click at [330, 276] on p "R$ 72,00" at bounding box center [334, 275] width 183 height 21
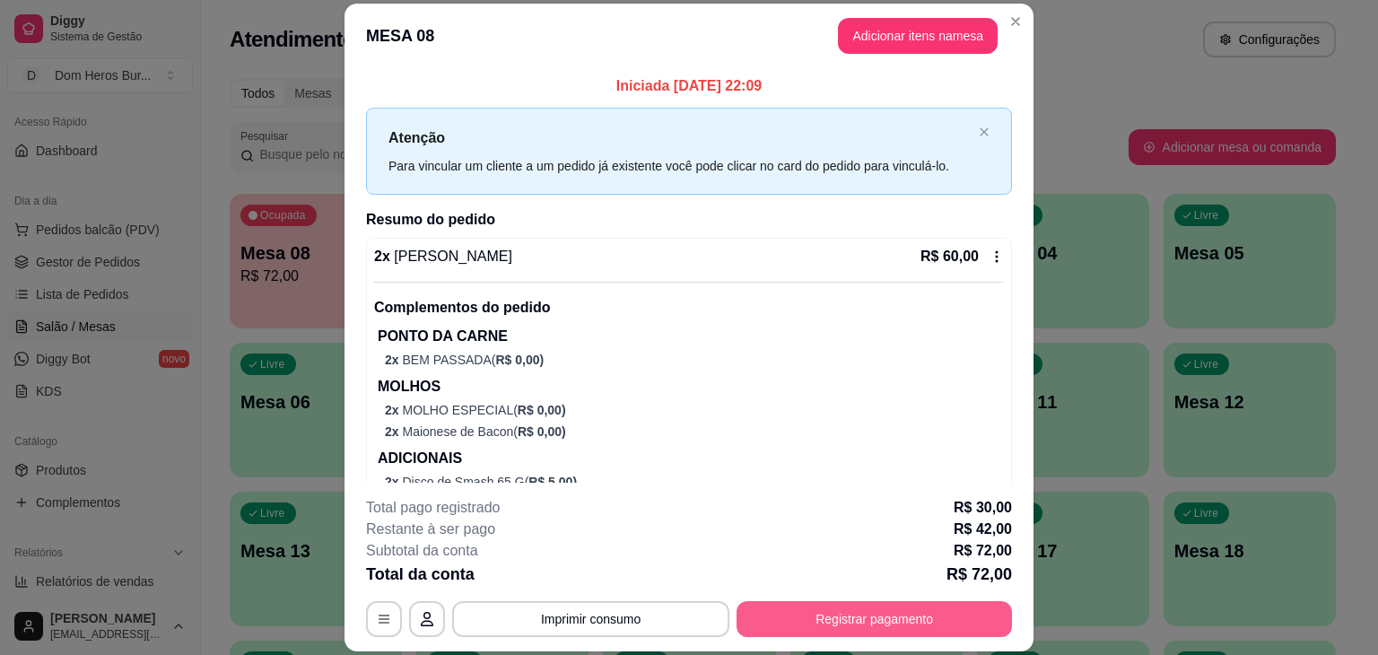
click at [880, 624] on button "Registrar pagamento" at bounding box center [873, 619] width 275 height 36
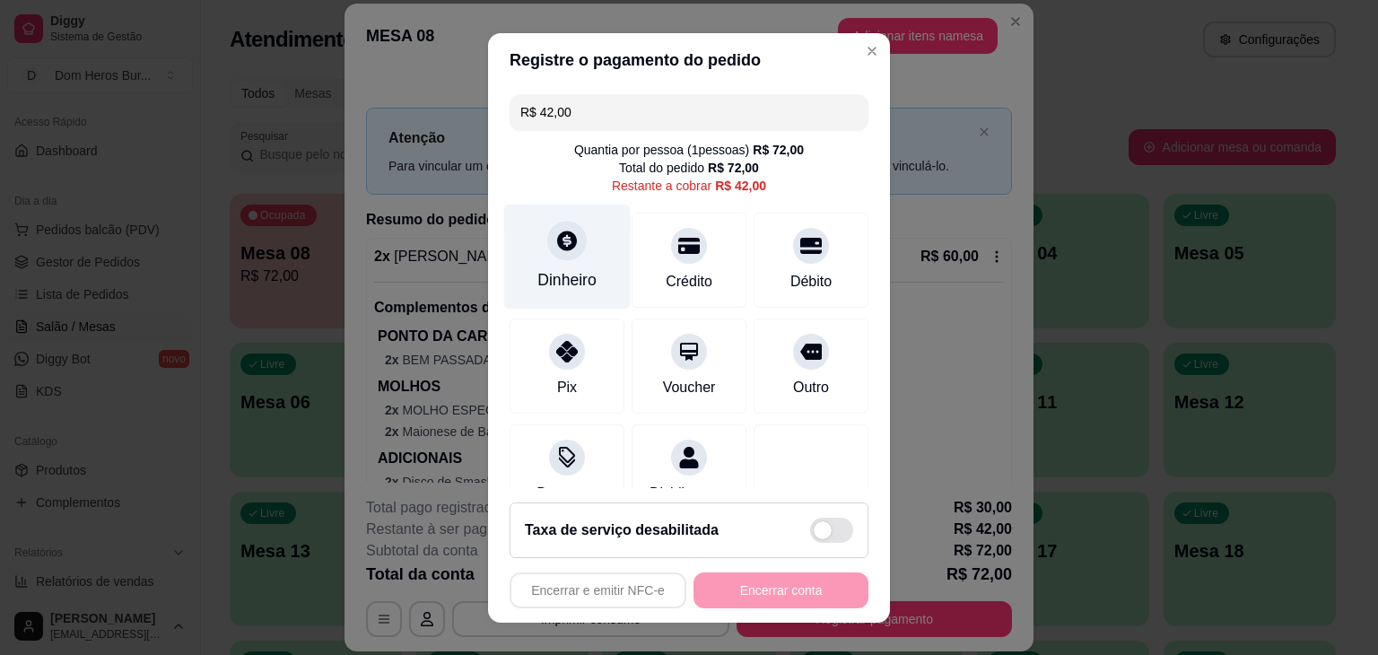
click at [569, 270] on div "Dinheiro" at bounding box center [566, 279] width 59 height 23
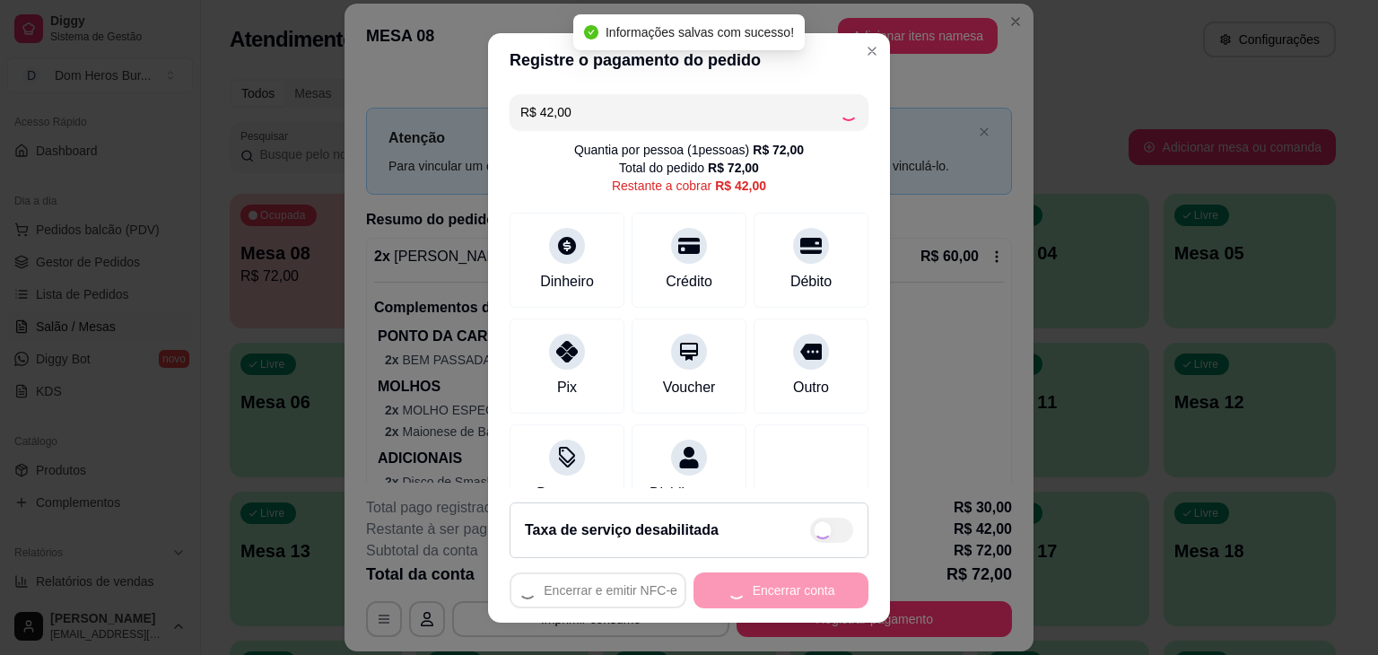
click at [739, 584] on div "Encerrar e emitir NFC-e Encerrar conta" at bounding box center [688, 590] width 359 height 36
type input "R$ 0,00"
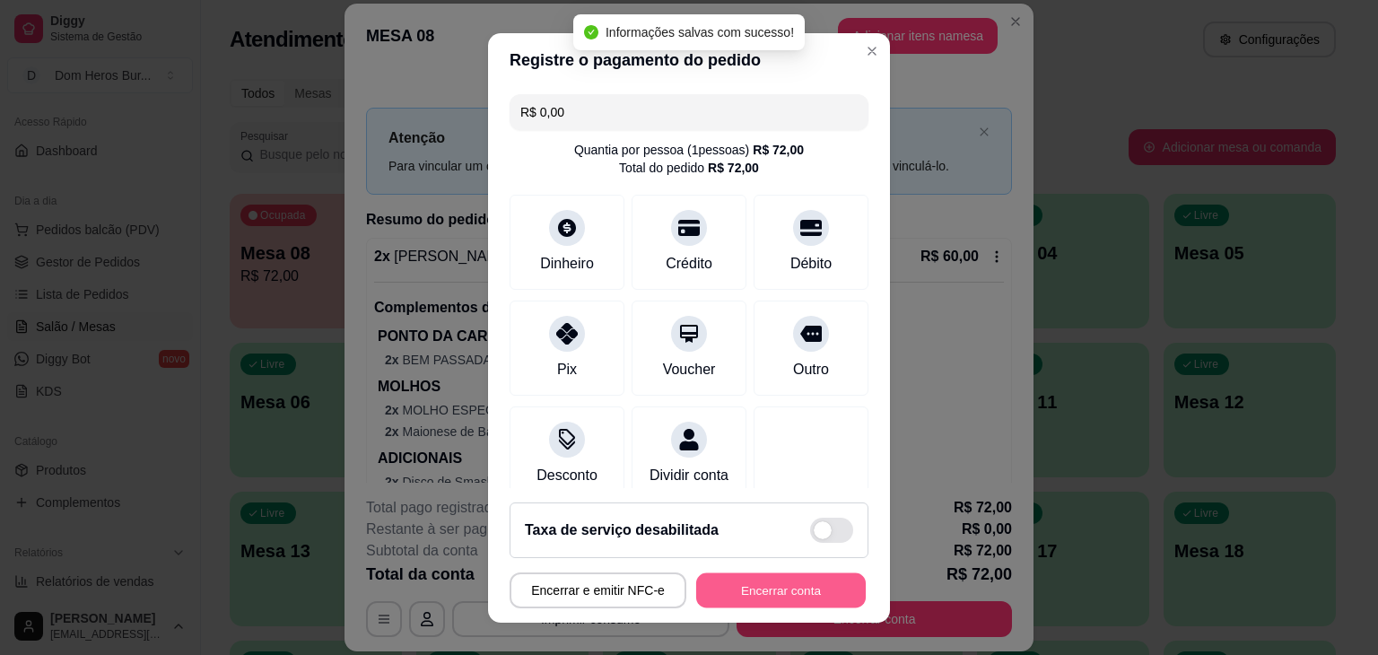
click at [739, 584] on button "Encerrar conta" at bounding box center [781, 589] width 170 height 35
